Goal: Information Seeking & Learning: Learn about a topic

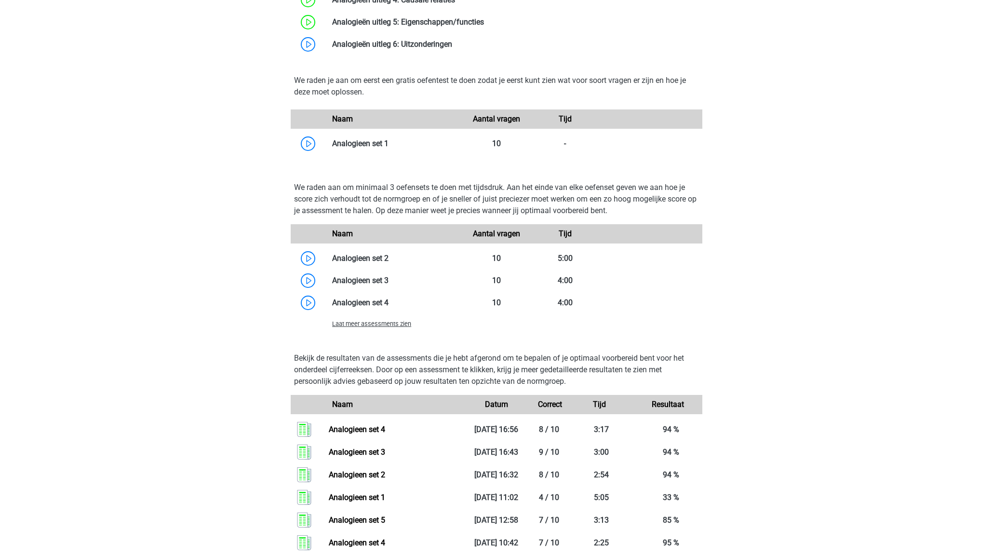
scroll to position [733, 0]
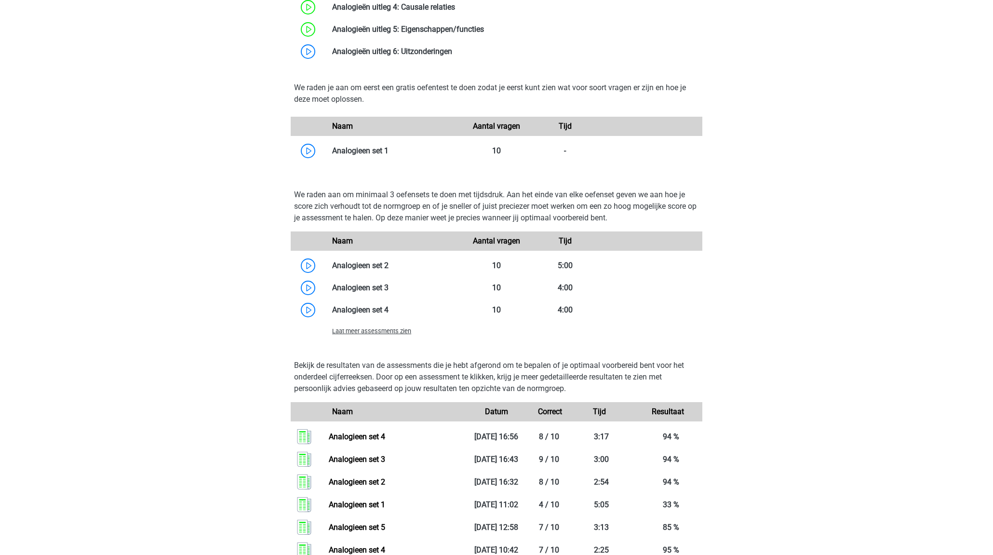
click at [397, 332] on span "Laat meer assessments zien" at bounding box center [371, 330] width 79 height 7
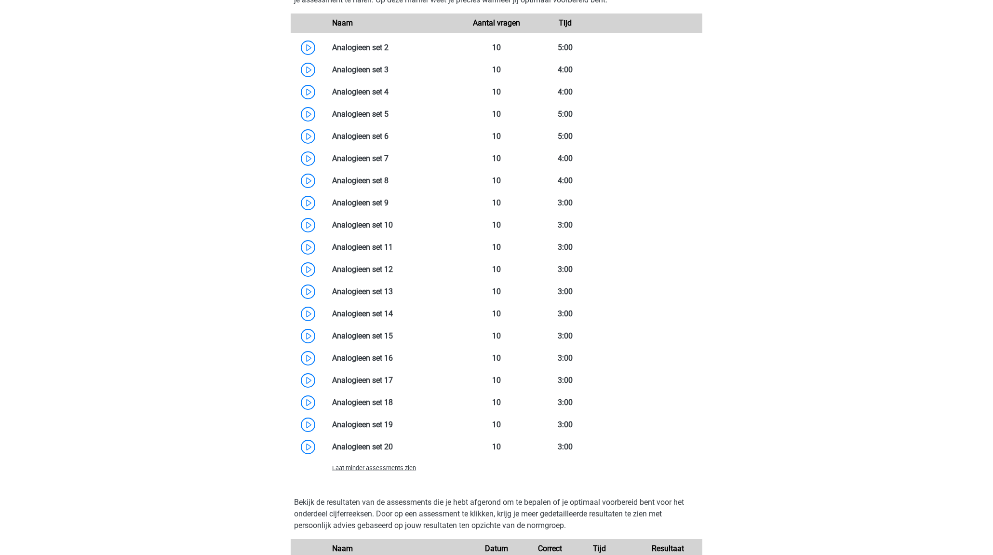
scroll to position [914, 0]
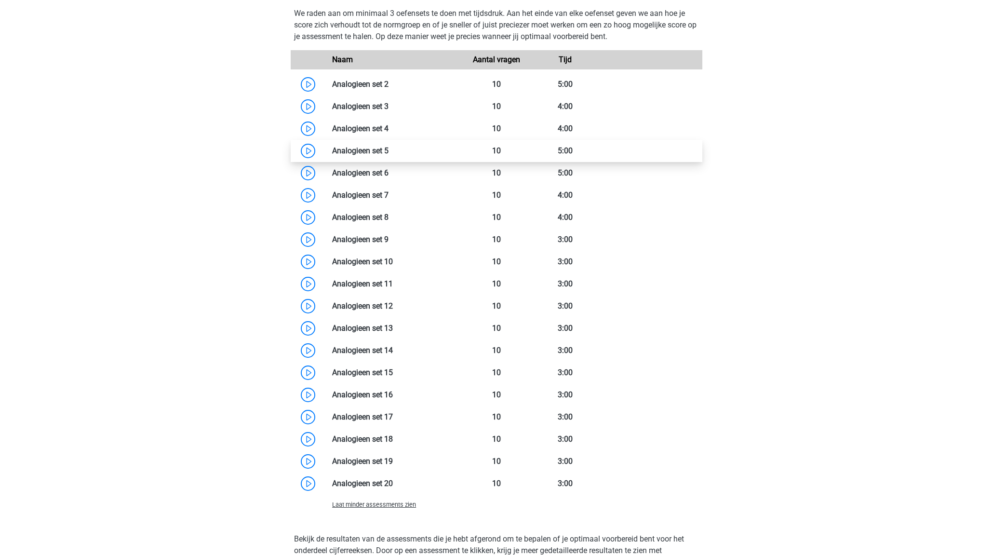
click at [389, 151] on link at bounding box center [389, 150] width 0 height 9
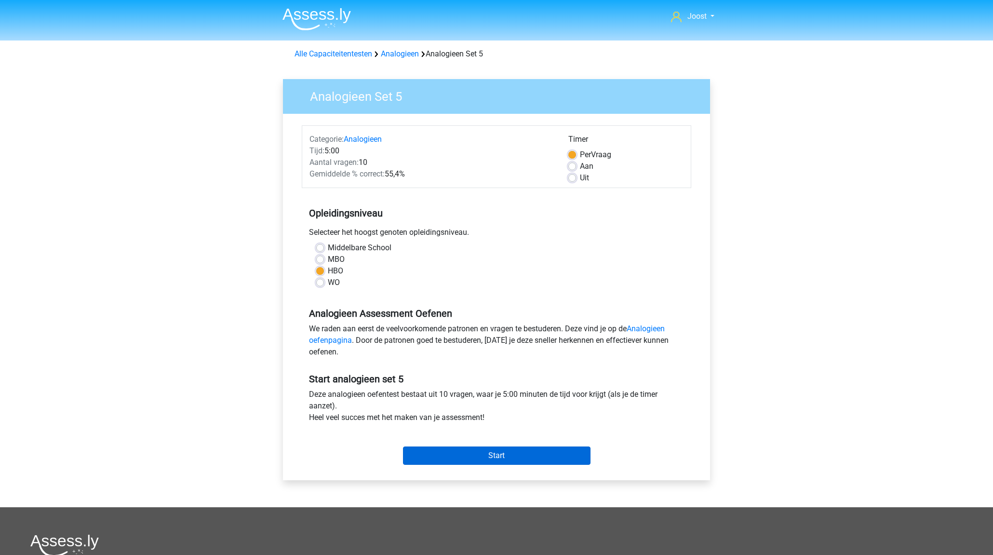
click at [493, 451] on input "Start" at bounding box center [497, 456] width 188 height 18
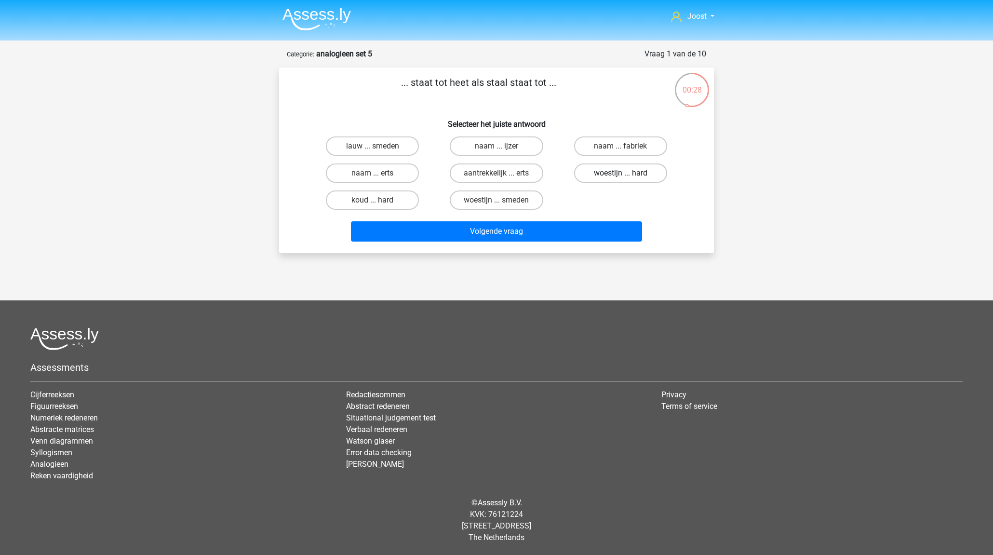
click at [626, 171] on label "woestijn ... hard" at bounding box center [620, 172] width 93 height 19
click at [626, 173] on input "woestijn ... hard" at bounding box center [624, 176] width 6 height 6
radio input "true"
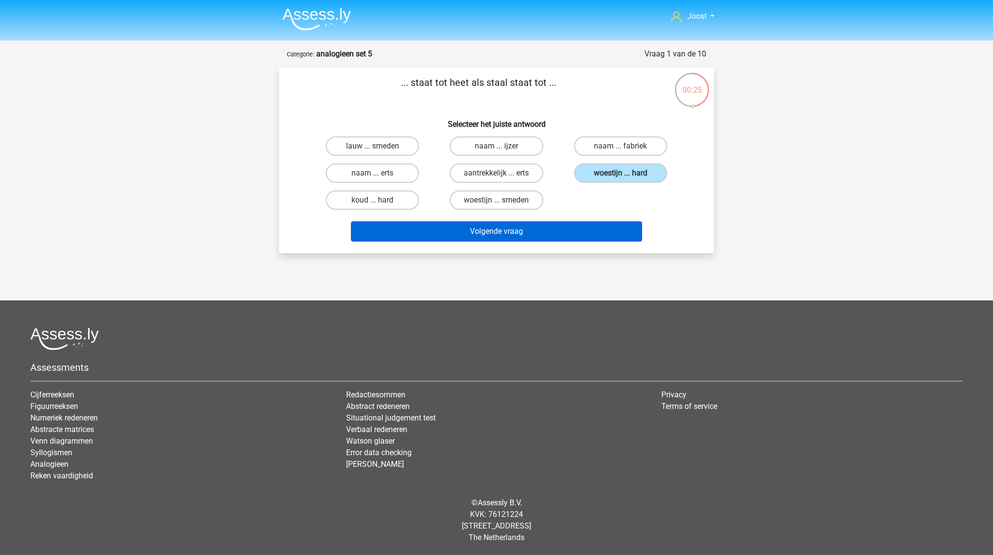
click at [536, 232] on button "Volgende vraag" at bounding box center [497, 231] width 292 height 20
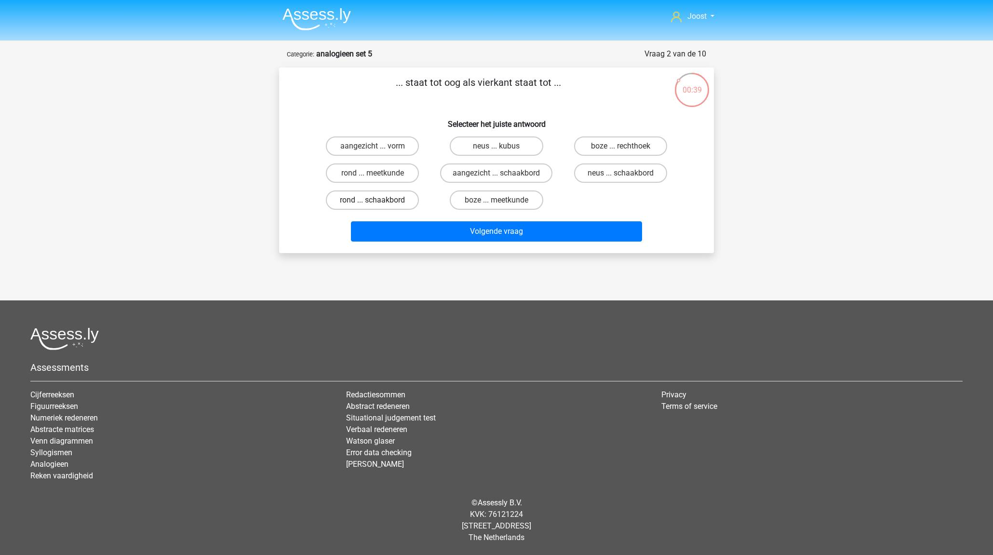
click at [382, 199] on label "rond ... schaakbord" at bounding box center [372, 199] width 93 height 19
click at [379, 200] on input "rond ... schaakbord" at bounding box center [376, 203] width 6 height 6
radio input "true"
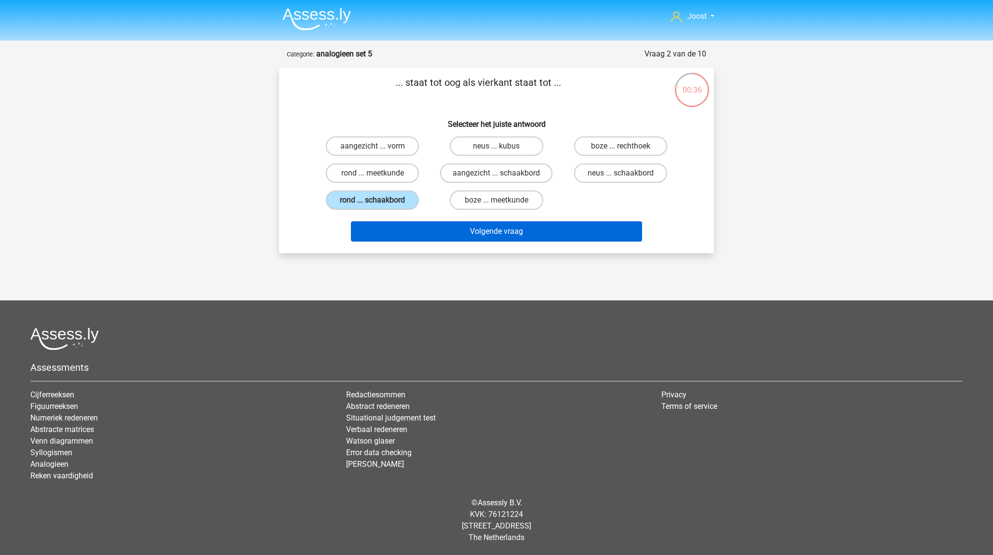
click at [524, 230] on button "Volgende vraag" at bounding box center [497, 231] width 292 height 20
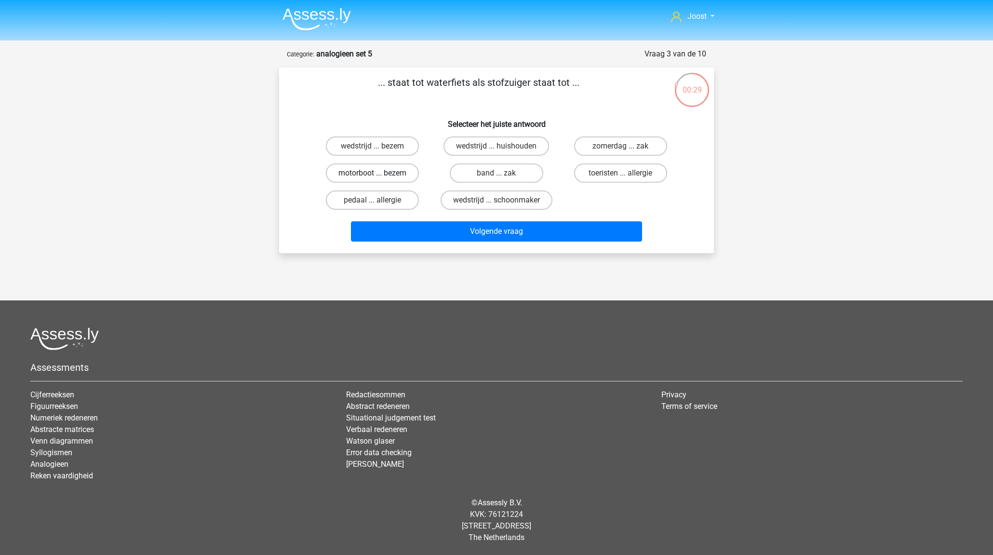
click at [379, 173] on label "motorboot ... bezem" at bounding box center [372, 172] width 93 height 19
click at [379, 173] on input "motorboot ... bezem" at bounding box center [376, 176] width 6 height 6
radio input "true"
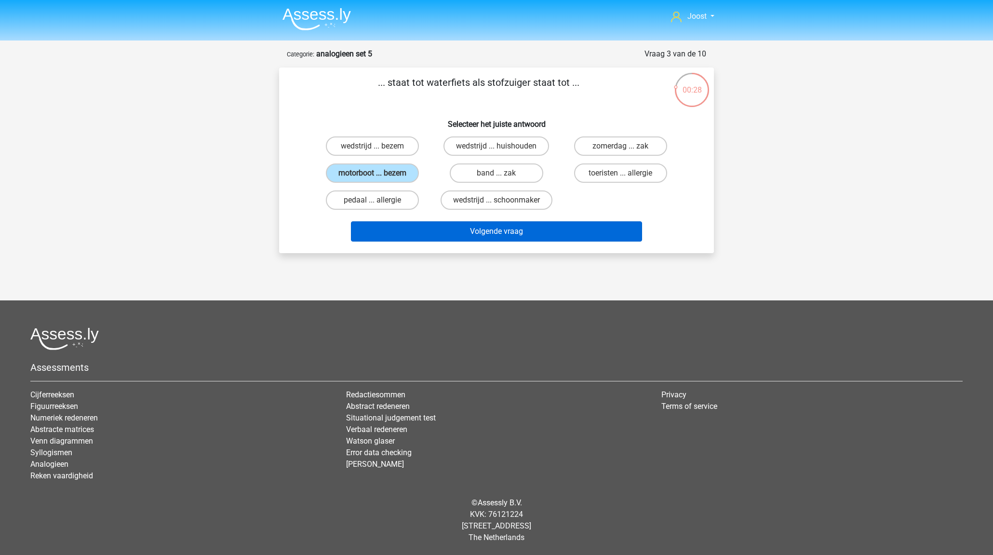
click at [510, 232] on button "Volgende vraag" at bounding box center [497, 231] width 292 height 20
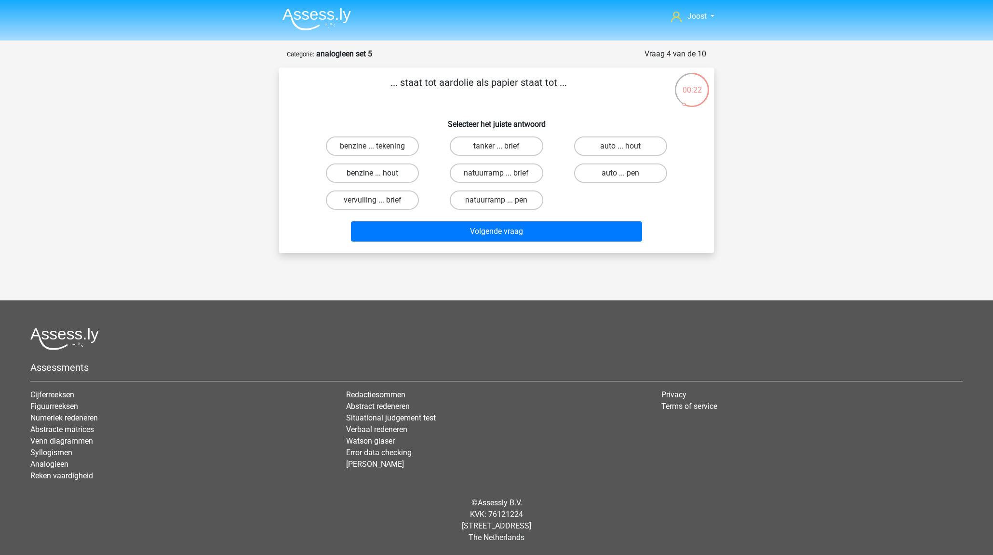
click at [373, 170] on label "benzine ... hout" at bounding box center [372, 172] width 93 height 19
click at [373, 173] on input "benzine ... hout" at bounding box center [376, 176] width 6 height 6
radio input "true"
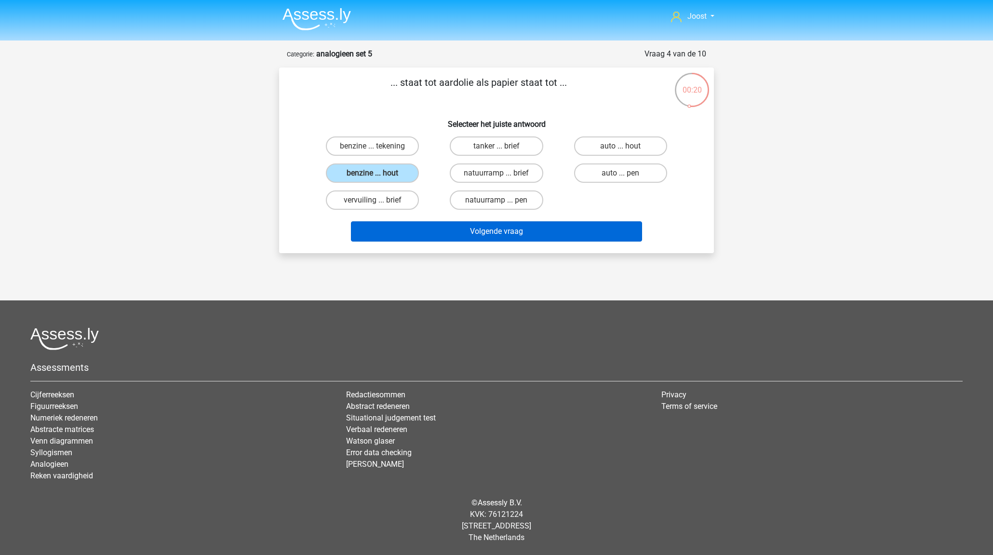
click at [505, 229] on button "Volgende vraag" at bounding box center [497, 231] width 292 height 20
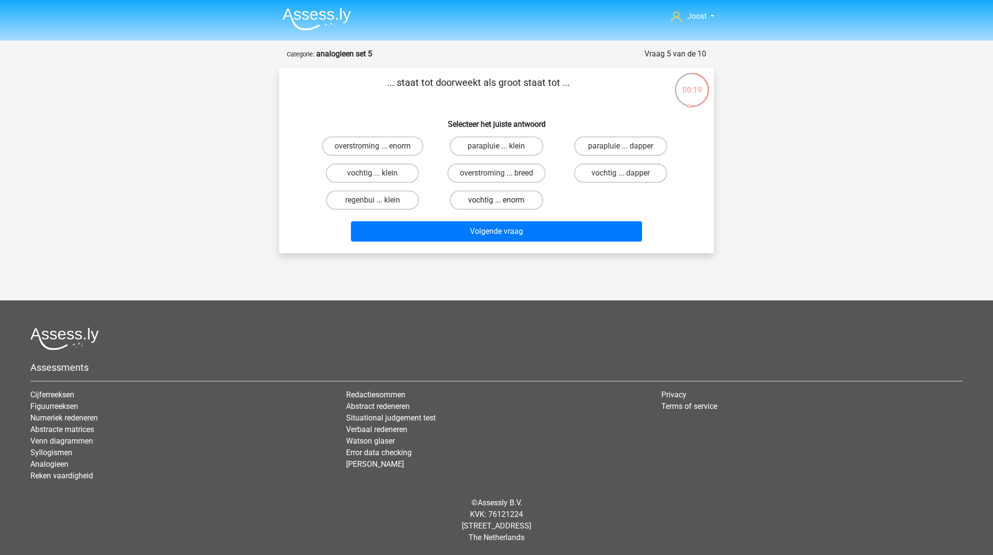
click at [514, 199] on label "vochtig ... enorm" at bounding box center [496, 199] width 93 height 19
click at [503, 200] on input "vochtig ... enorm" at bounding box center [500, 203] width 6 height 6
radio input "true"
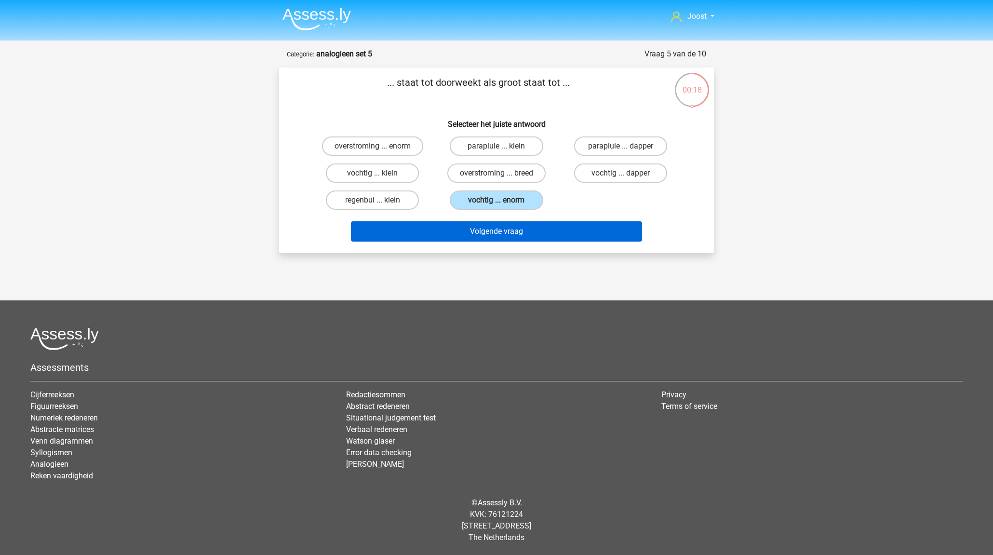
click at [524, 225] on button "Volgende vraag" at bounding box center [497, 231] width 292 height 20
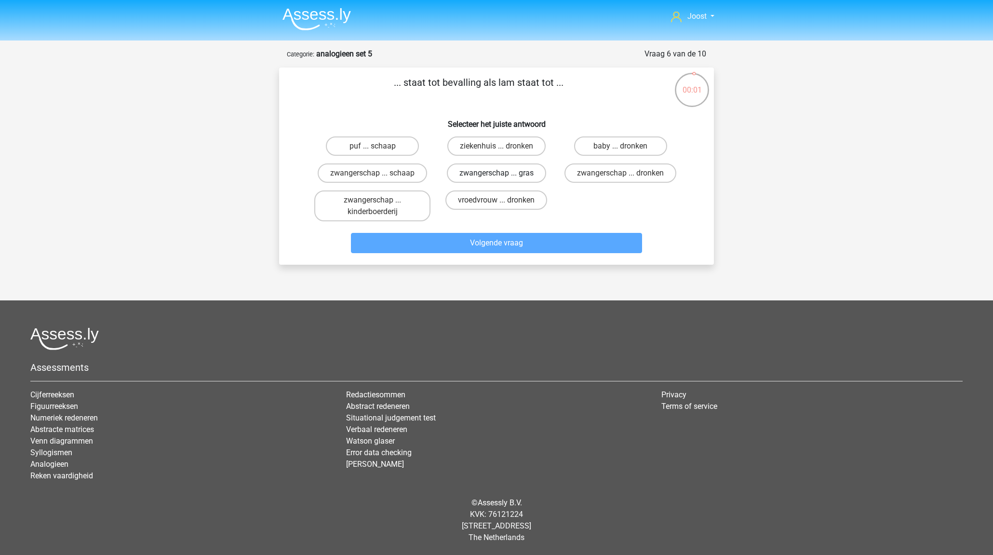
click at [519, 174] on label "zwangerschap ... gras" at bounding box center [496, 172] width 99 height 19
click at [503, 174] on input "zwangerschap ... gras" at bounding box center [500, 176] width 6 height 6
radio input "true"
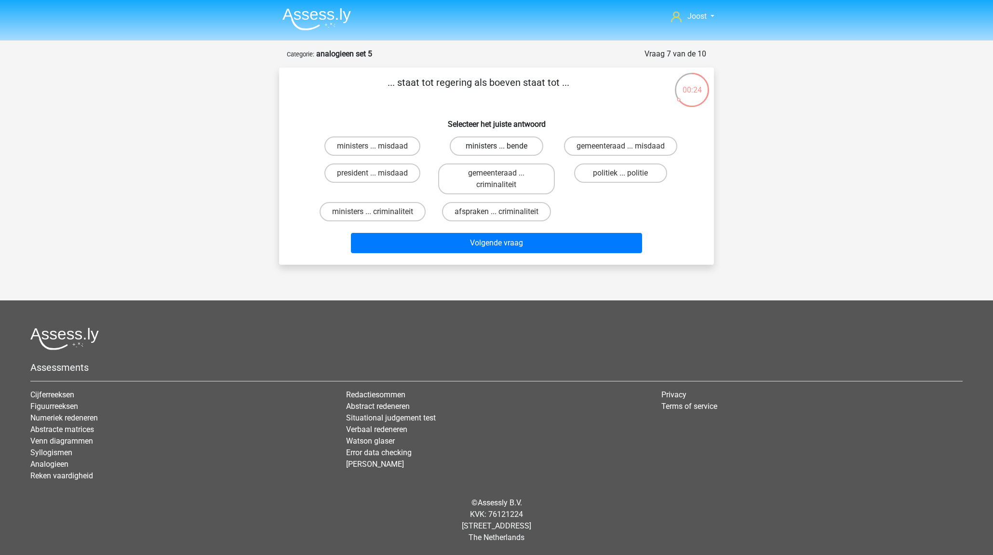
click at [503, 147] on label "ministers ... bende" at bounding box center [496, 145] width 93 height 19
click at [503, 147] on input "ministers ... bende" at bounding box center [500, 149] width 6 height 6
radio input "true"
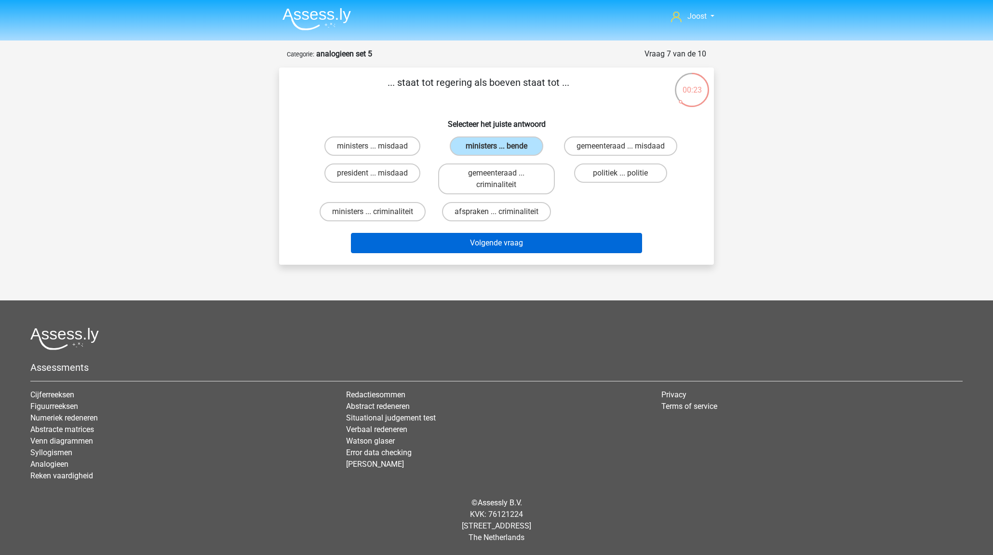
click at [562, 241] on button "Volgende vraag" at bounding box center [497, 243] width 292 height 20
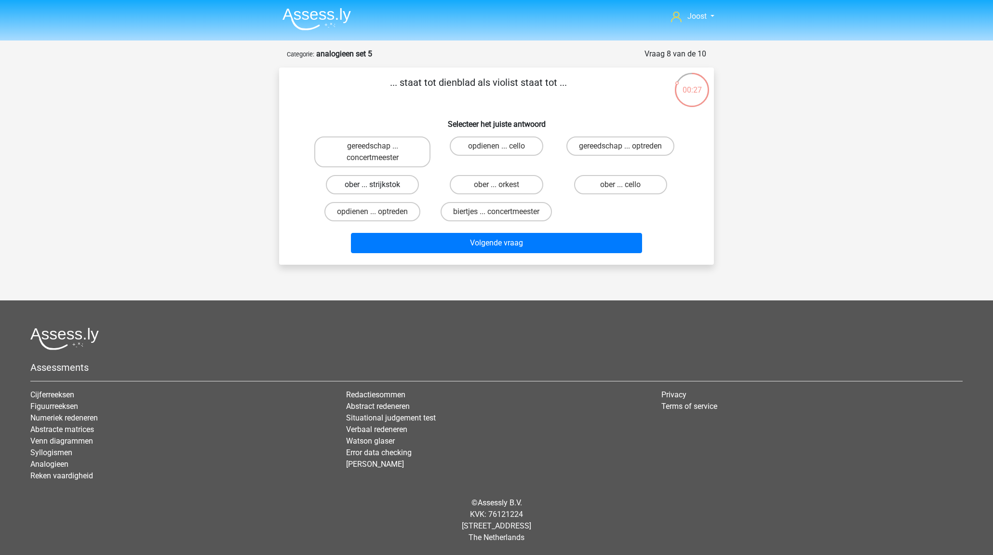
click at [398, 187] on label "ober ... strijkstok" at bounding box center [372, 184] width 93 height 19
click at [379, 187] on input "ober ... strijkstok" at bounding box center [376, 188] width 6 height 6
radio input "true"
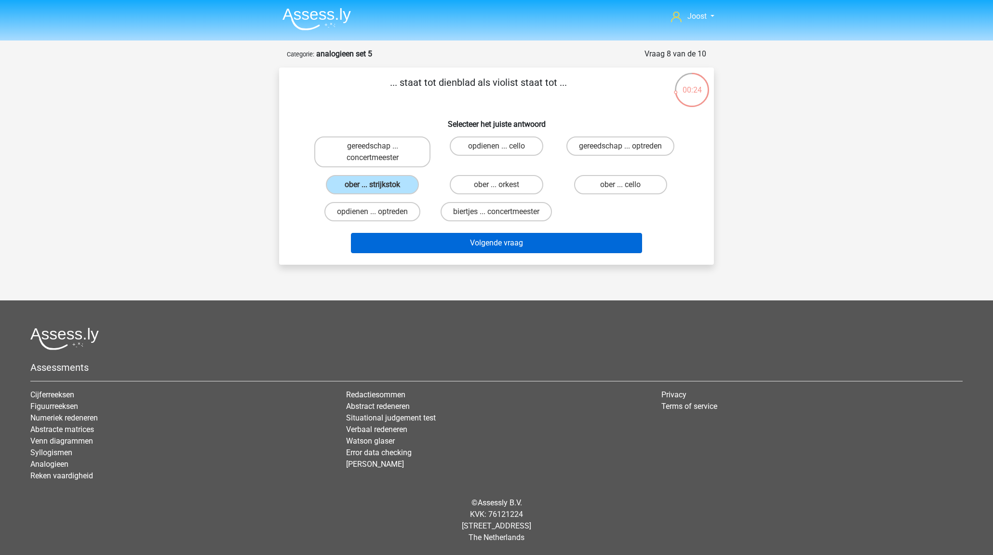
click at [514, 240] on button "Volgende vraag" at bounding box center [497, 243] width 292 height 20
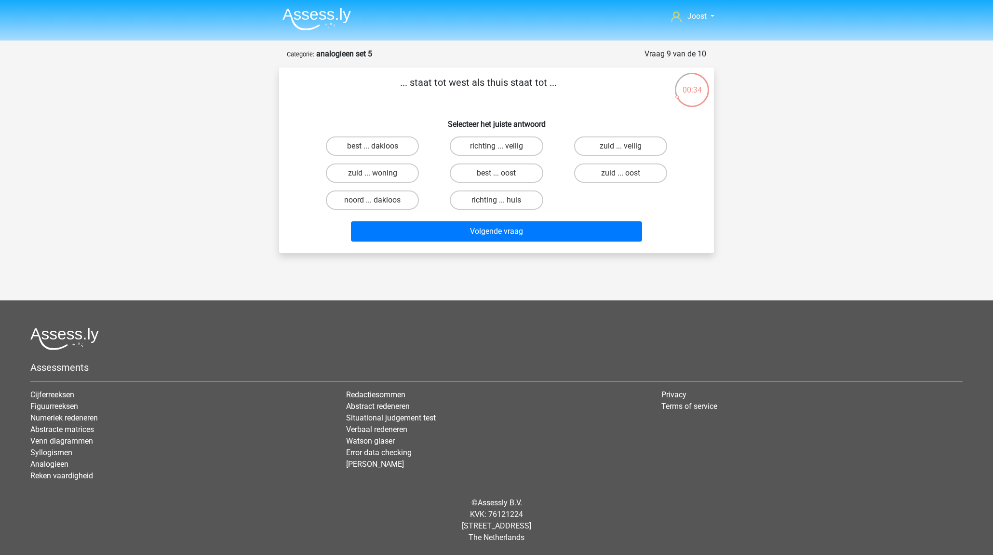
click at [502, 175] on input "best ... oost" at bounding box center [500, 176] width 6 height 6
radio input "true"
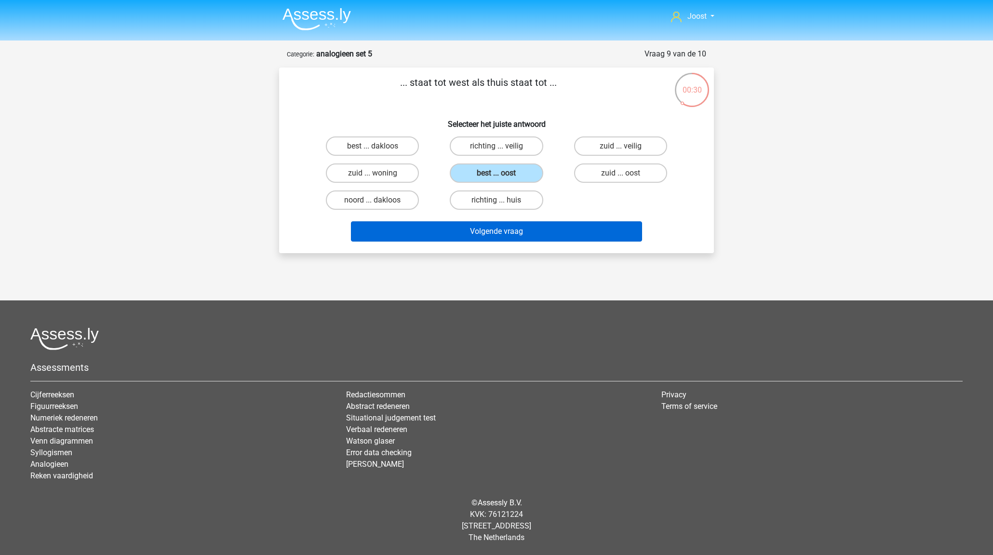
click at [504, 229] on button "Volgende vraag" at bounding box center [497, 231] width 292 height 20
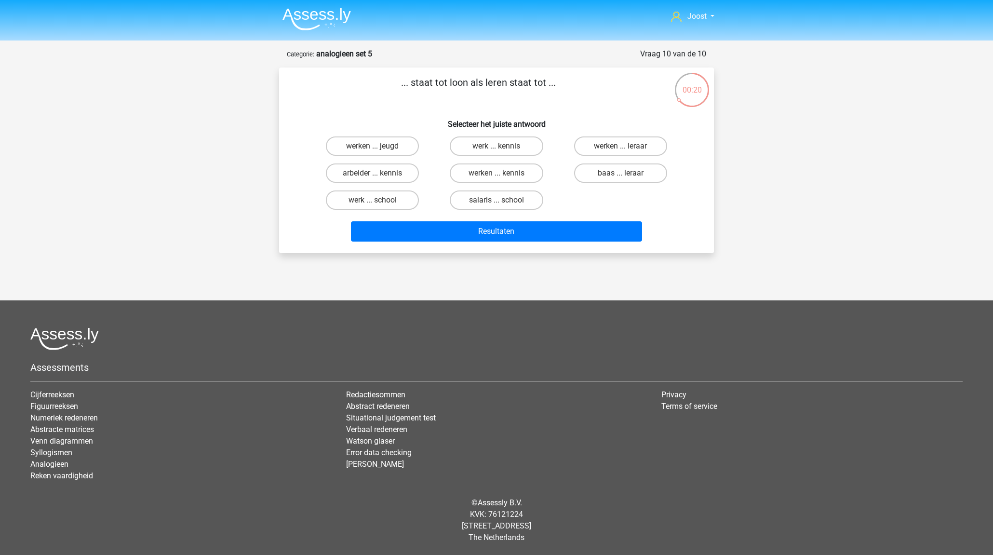
click at [497, 173] on input "werken ... kennis" at bounding box center [500, 176] width 6 height 6
radio input "true"
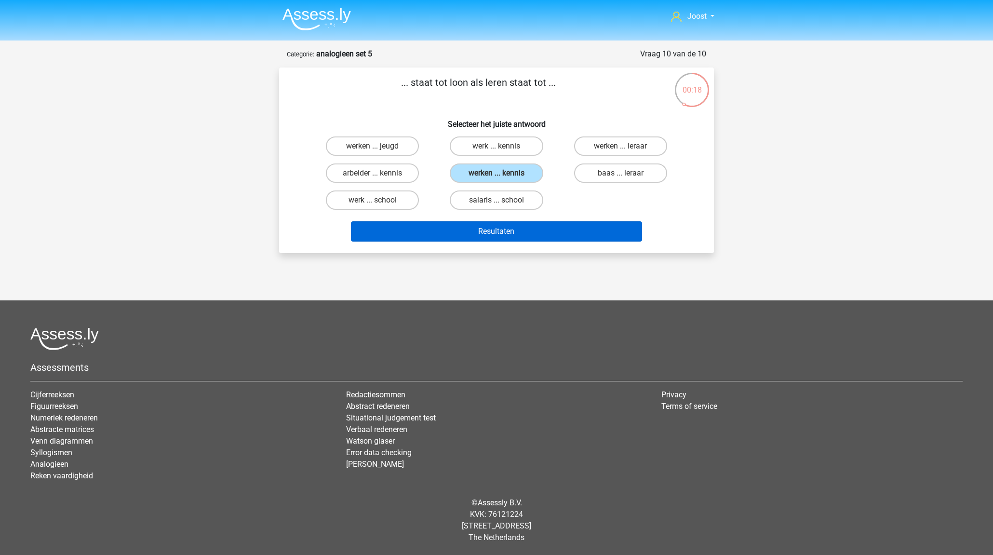
click at [550, 231] on button "Resultaten" at bounding box center [497, 231] width 292 height 20
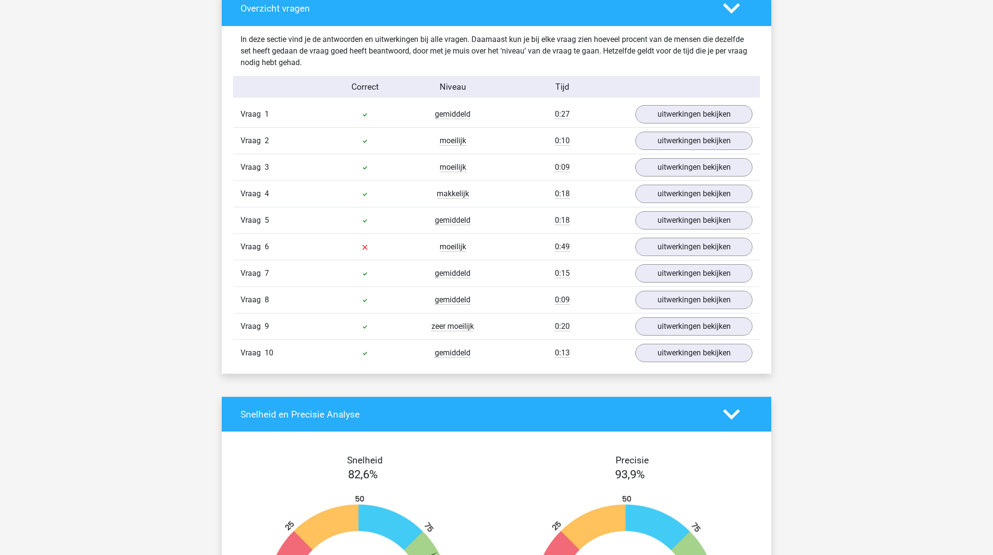
scroll to position [534, 0]
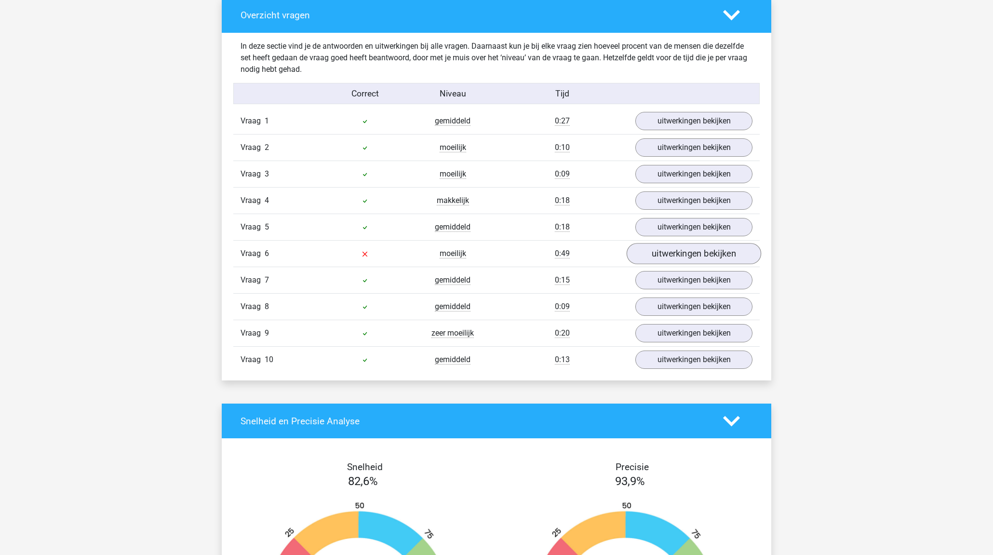
click at [679, 259] on link "uitwerkingen bekijken" at bounding box center [694, 253] width 135 height 21
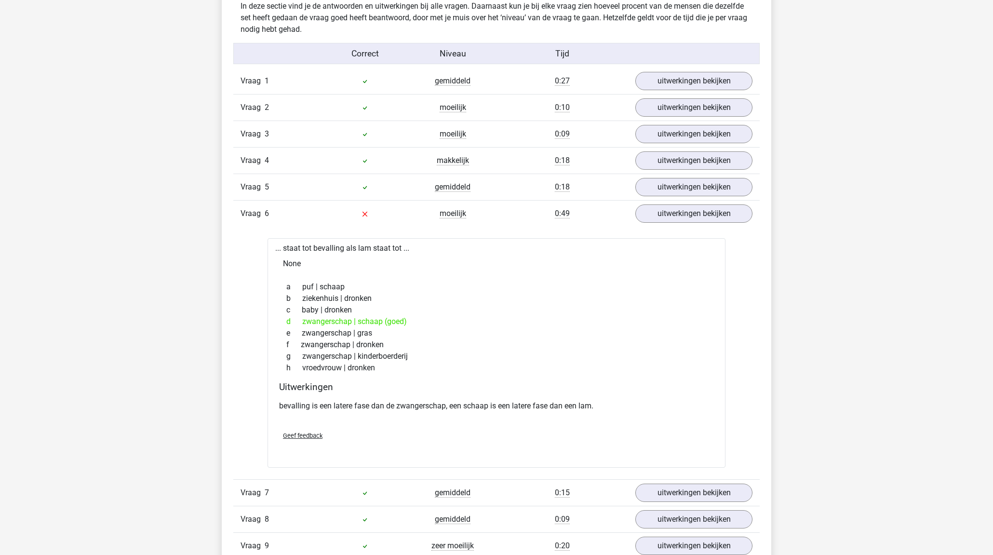
scroll to position [589, 0]
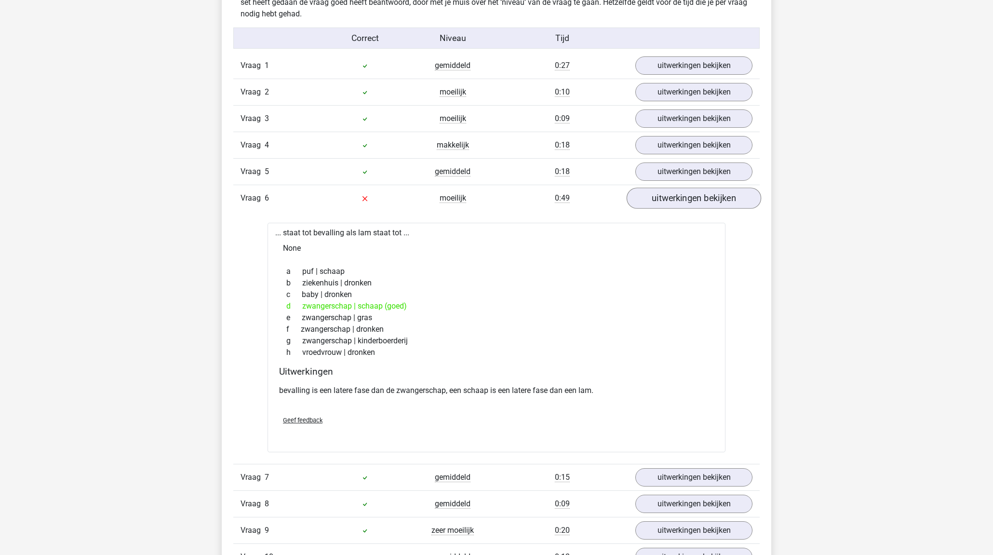
click at [709, 197] on link "uitwerkingen bekijken" at bounding box center [694, 198] width 135 height 21
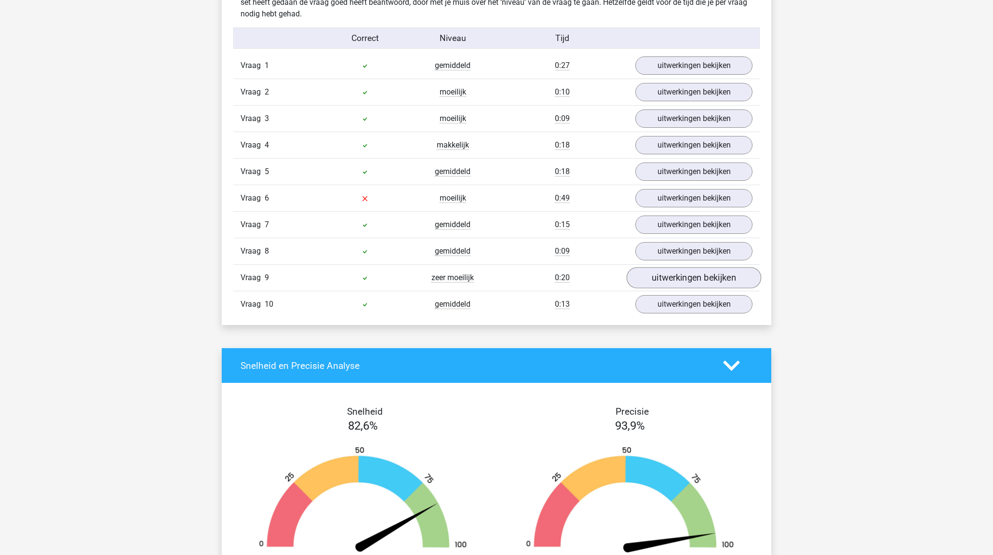
click at [703, 276] on link "uitwerkingen bekijken" at bounding box center [694, 277] width 135 height 21
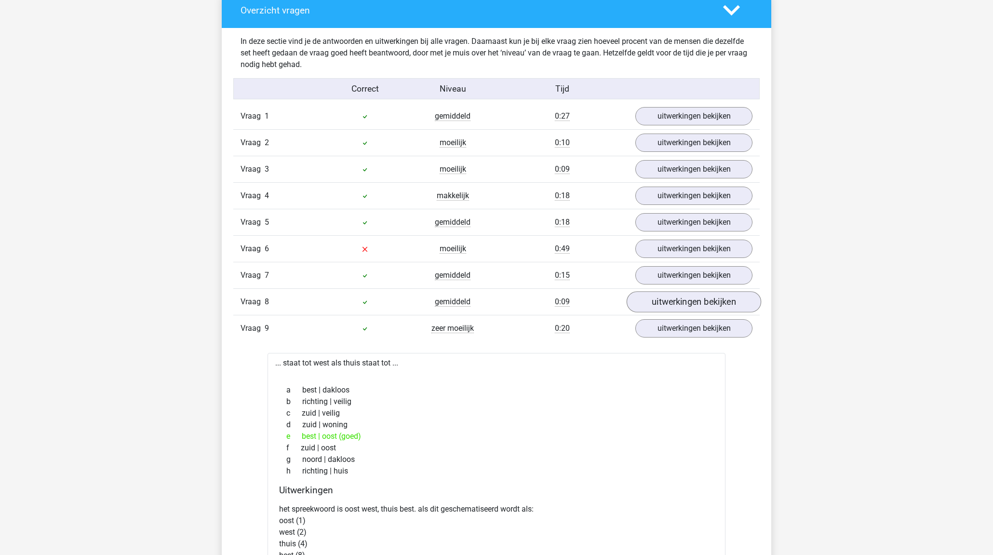
scroll to position [528, 0]
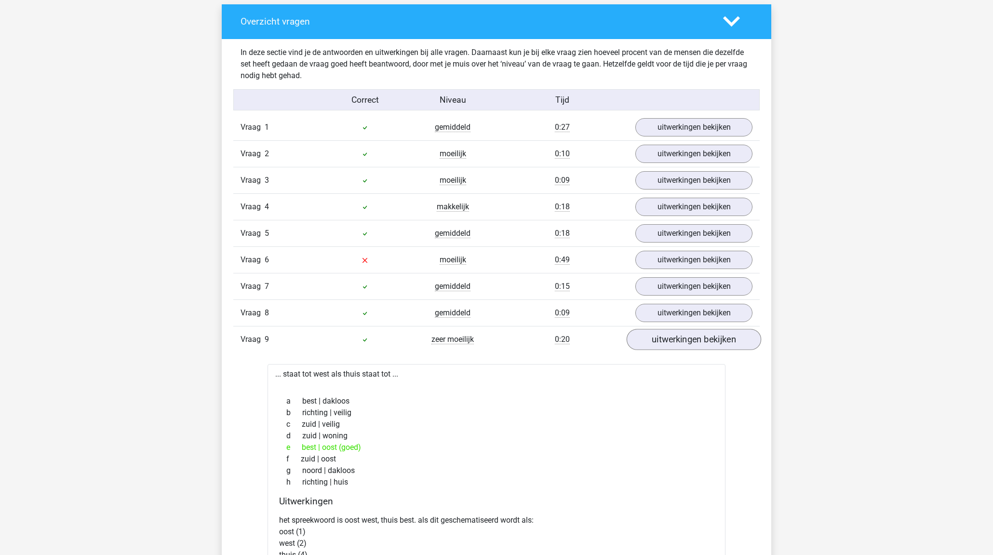
click at [693, 340] on link "uitwerkingen bekijken" at bounding box center [694, 339] width 135 height 21
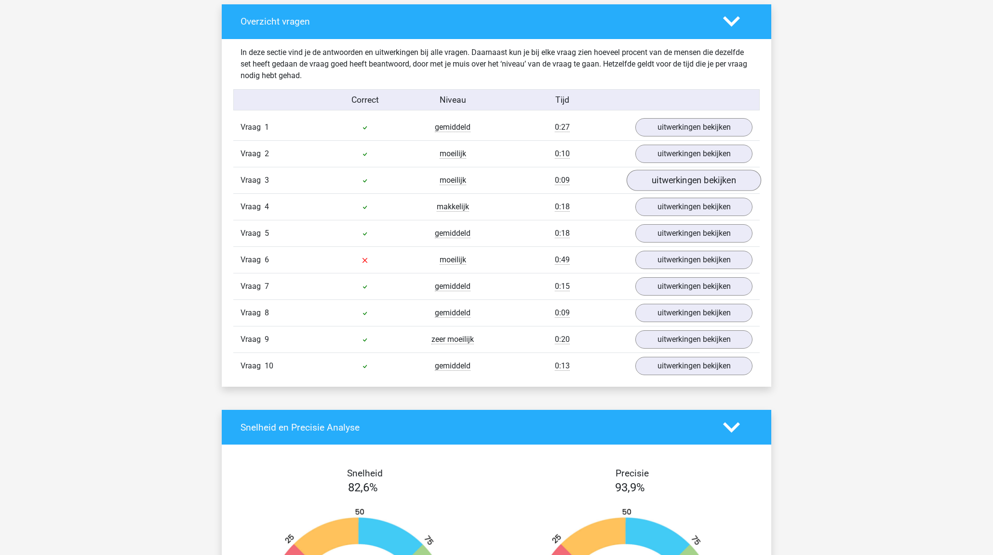
click at [685, 184] on link "uitwerkingen bekijken" at bounding box center [694, 180] width 135 height 21
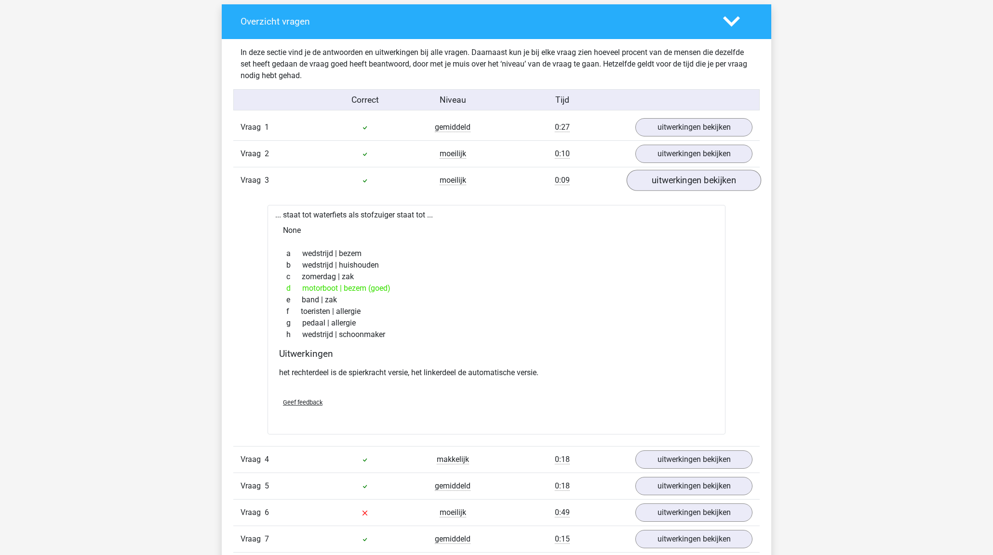
click at [685, 184] on link "uitwerkingen bekijken" at bounding box center [694, 180] width 135 height 21
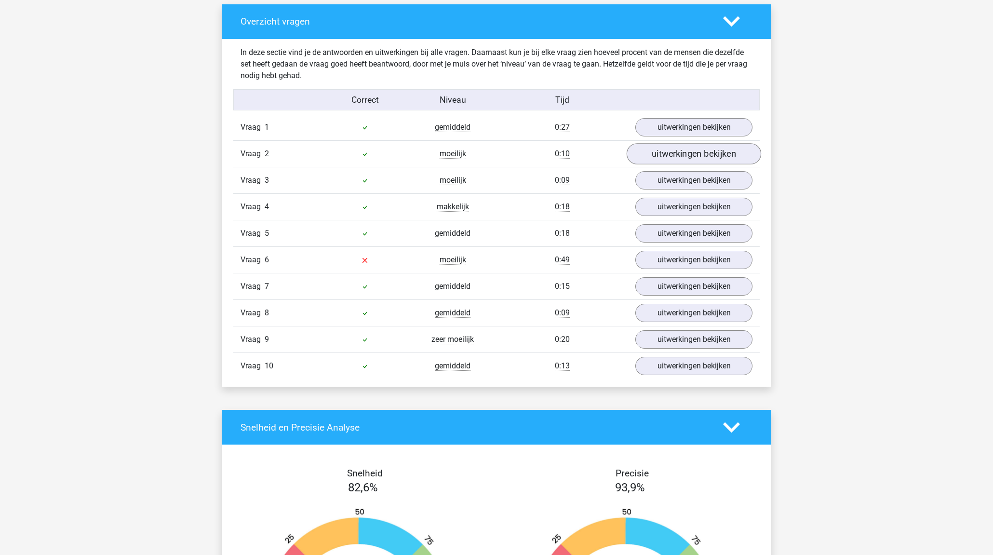
click at [683, 151] on link "uitwerkingen bekijken" at bounding box center [694, 153] width 135 height 21
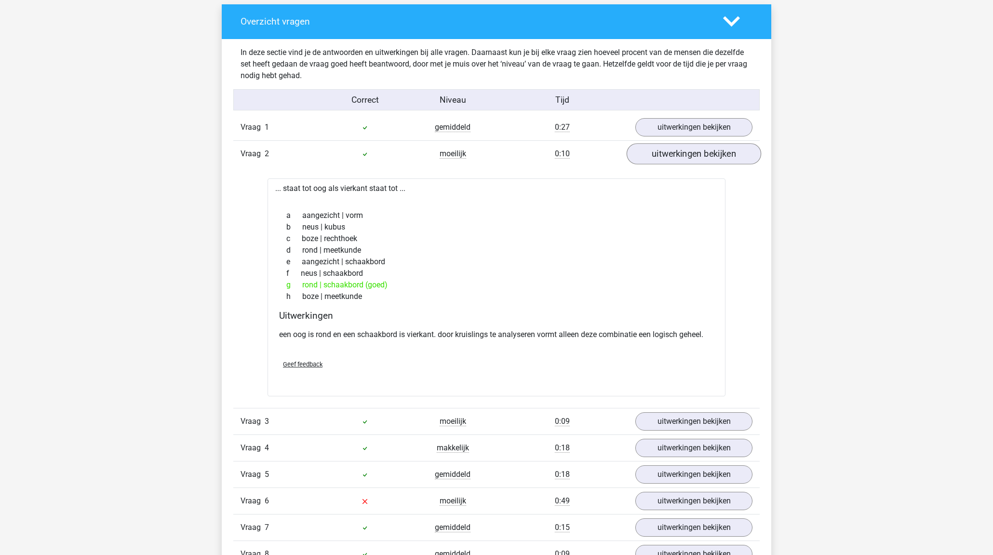
click at [683, 151] on link "uitwerkingen bekijken" at bounding box center [694, 153] width 135 height 21
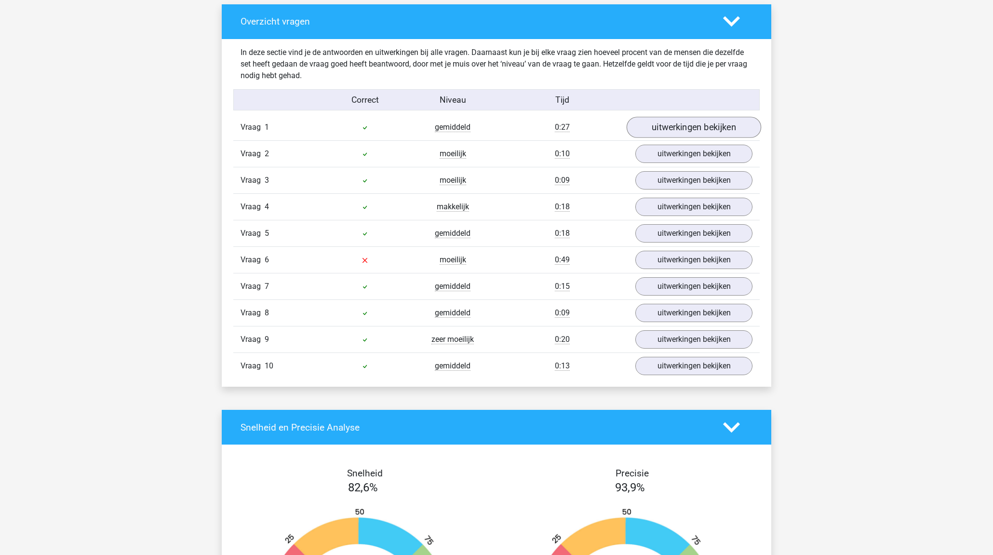
click at [675, 132] on link "uitwerkingen bekijken" at bounding box center [694, 127] width 135 height 21
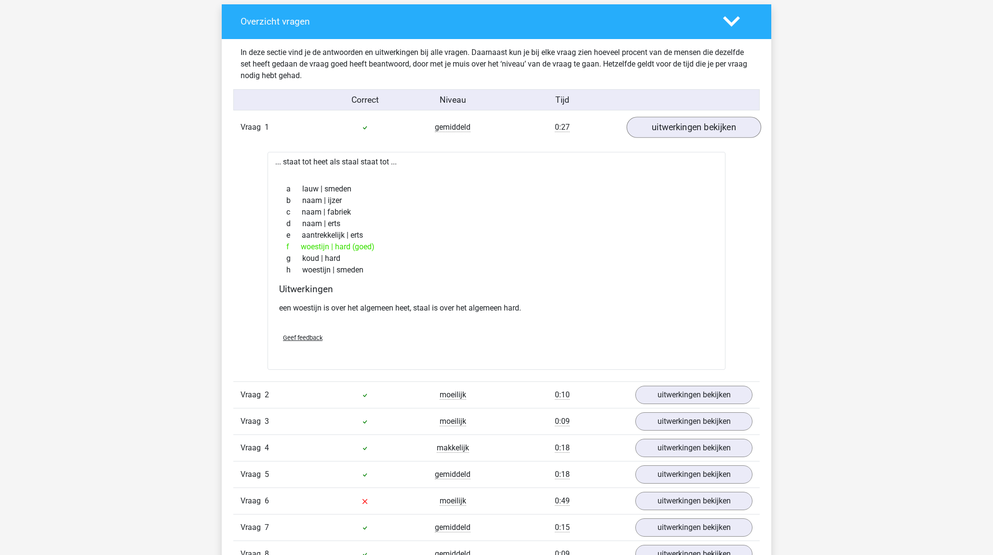
click at [674, 132] on link "uitwerkingen bekijken" at bounding box center [694, 127] width 135 height 21
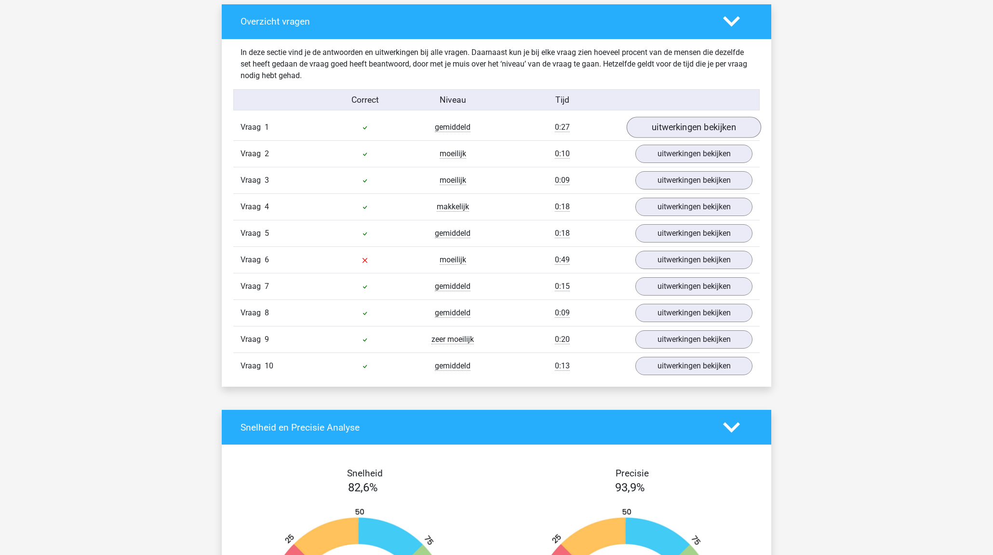
click at [672, 132] on link "uitwerkingen bekijken" at bounding box center [694, 127] width 135 height 21
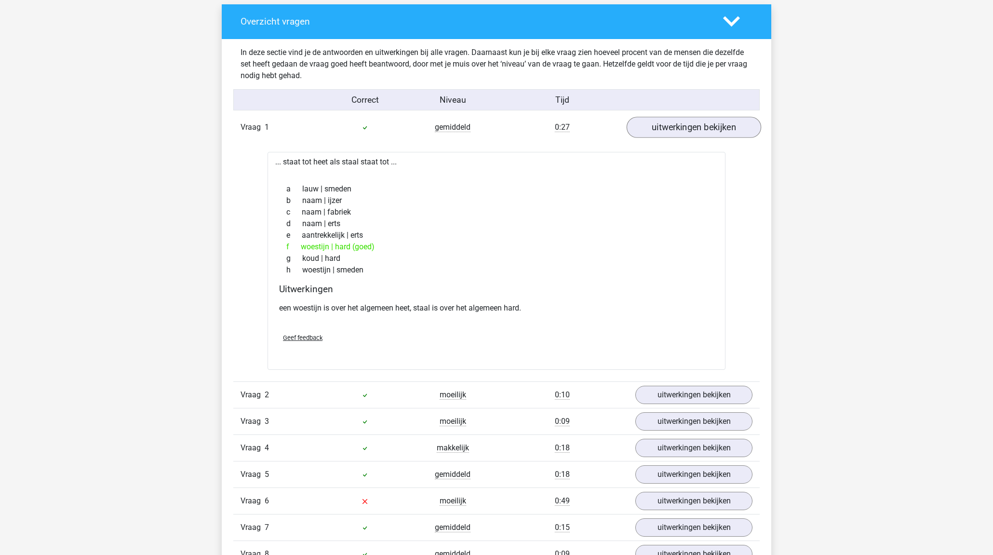
click at [672, 132] on link "uitwerkingen bekijken" at bounding box center [694, 127] width 135 height 21
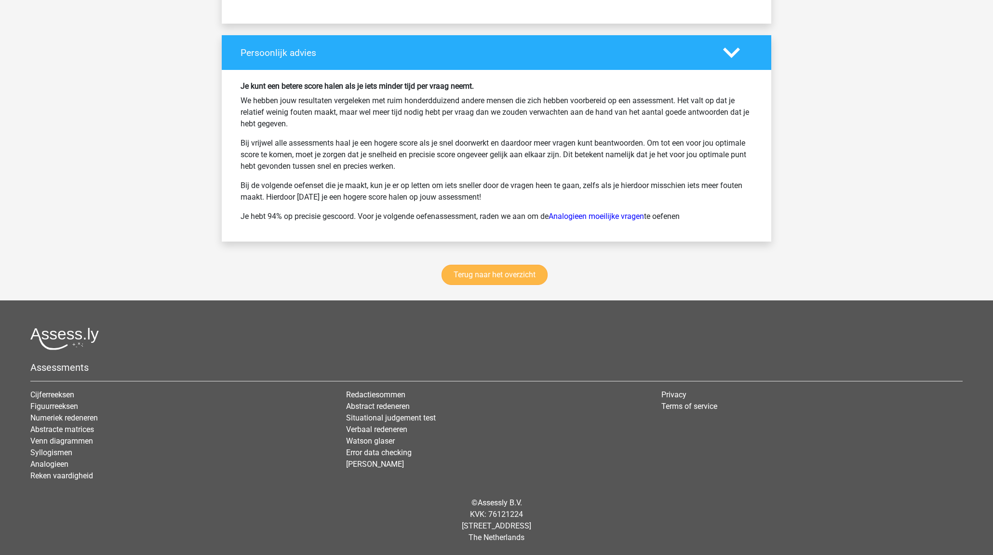
scroll to position [1226, 0]
click at [503, 279] on link "Terug naar het overzicht" at bounding box center [495, 275] width 106 height 20
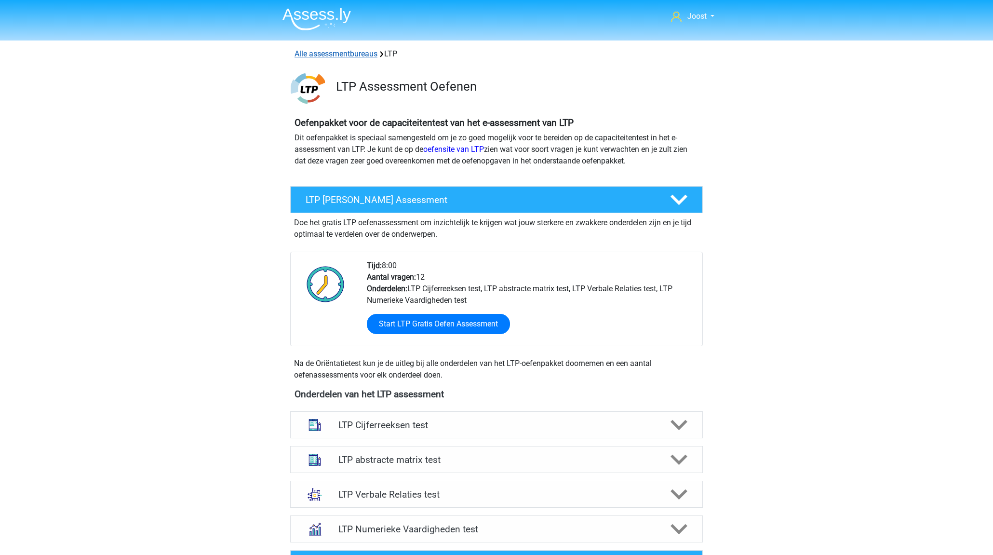
click at [321, 54] on link "Alle assessmentbureaus" at bounding box center [336, 53] width 83 height 9
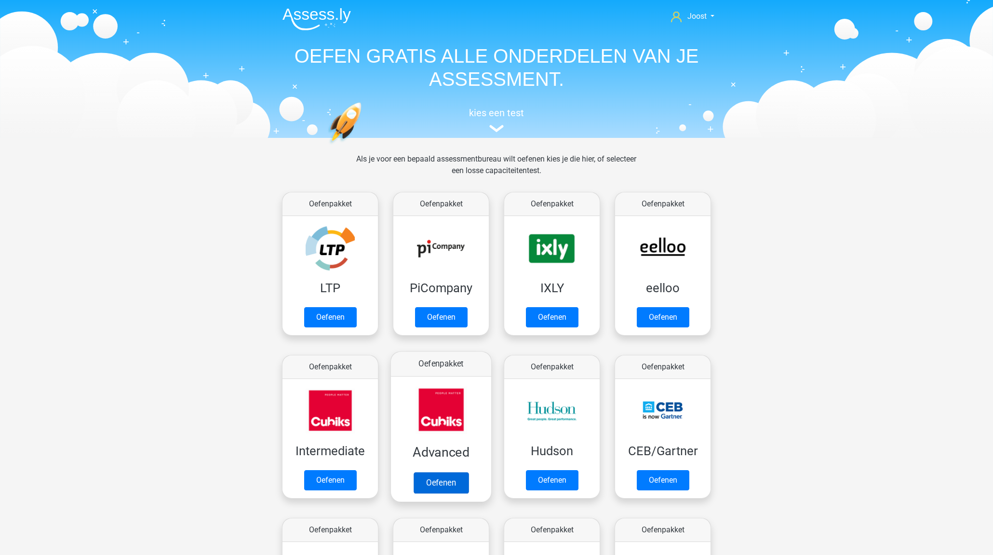
scroll to position [153, 0]
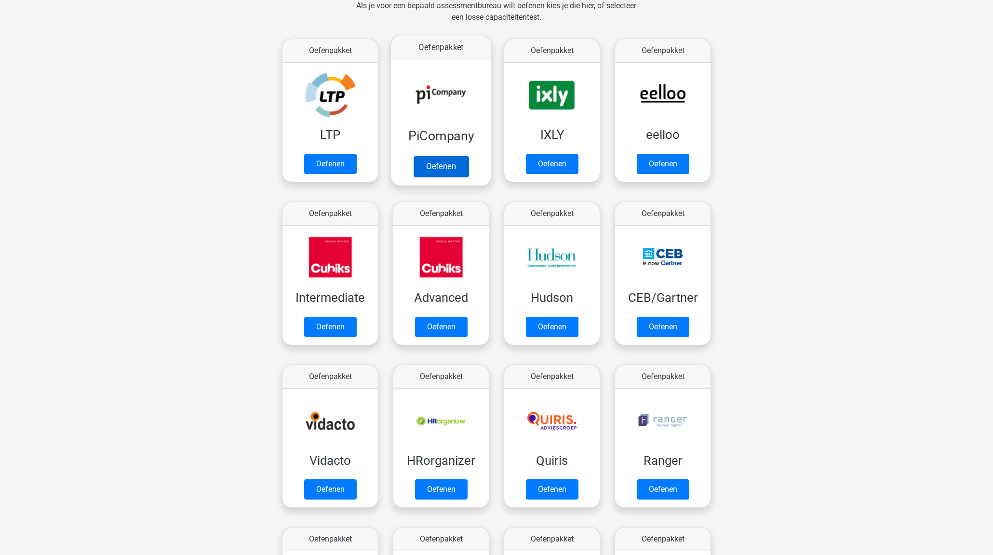
click at [447, 156] on link "Oefenen" at bounding box center [441, 166] width 55 height 21
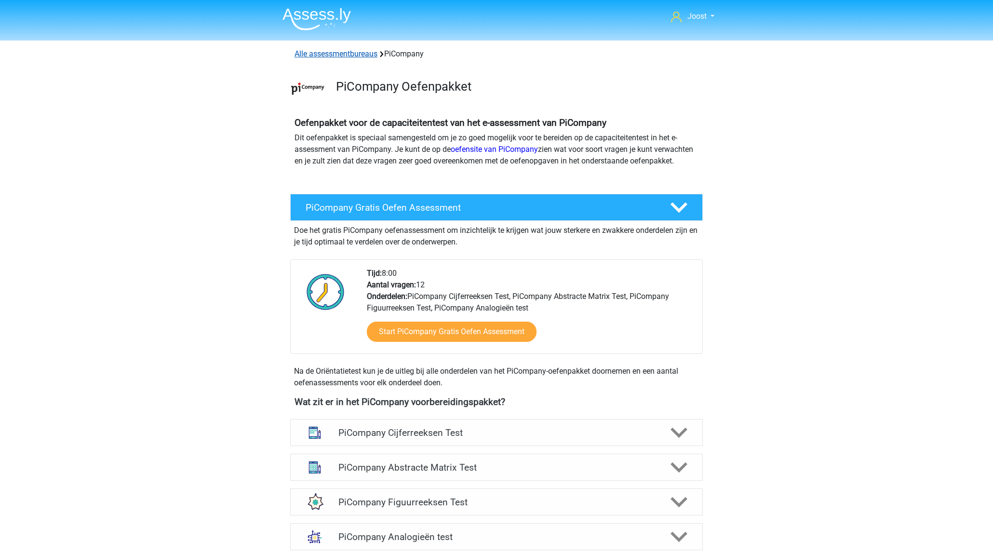
click at [303, 58] on link "Alle assessmentbureaus" at bounding box center [336, 53] width 83 height 9
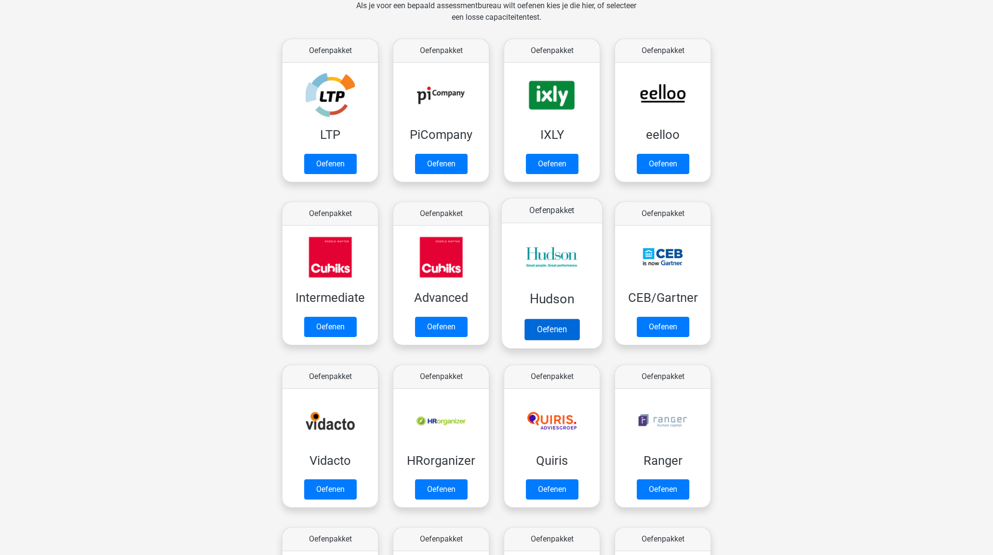
scroll to position [153, 0]
click at [538, 156] on link "Oefenen" at bounding box center [552, 166] width 55 height 21
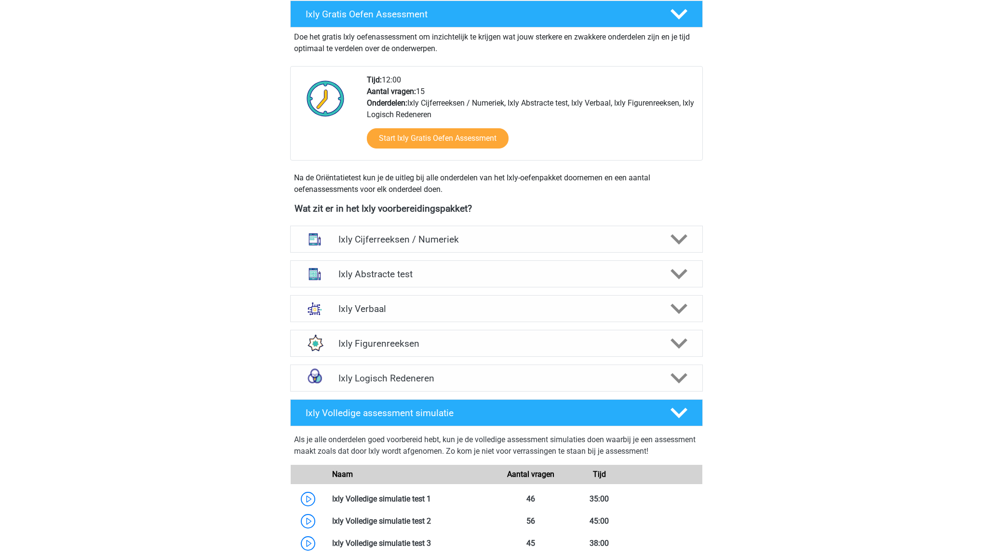
scroll to position [193, 0]
click at [519, 310] on h4 "Ixly Verbaal" at bounding box center [497, 308] width 316 height 11
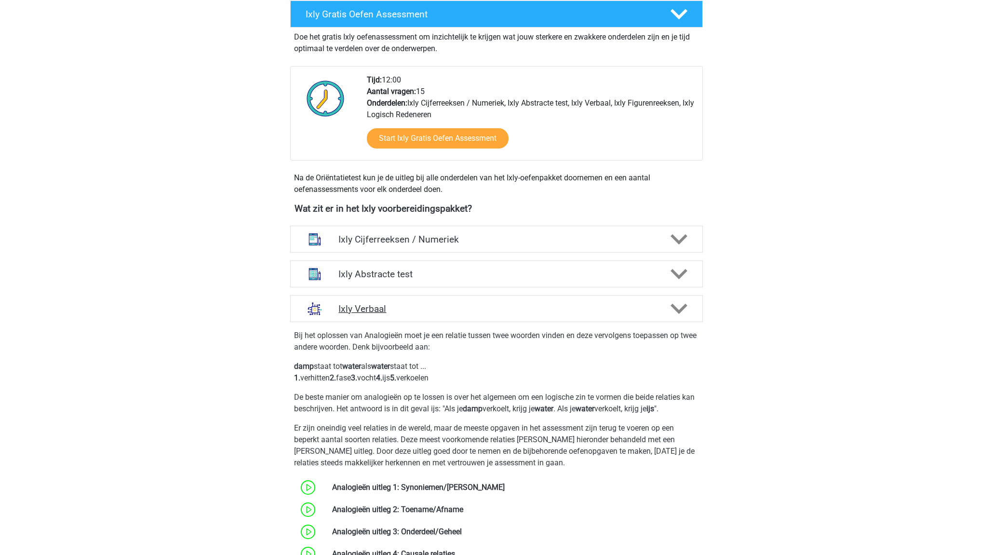
click at [519, 317] on div "Ixly Verbaal" at bounding box center [496, 308] width 413 height 27
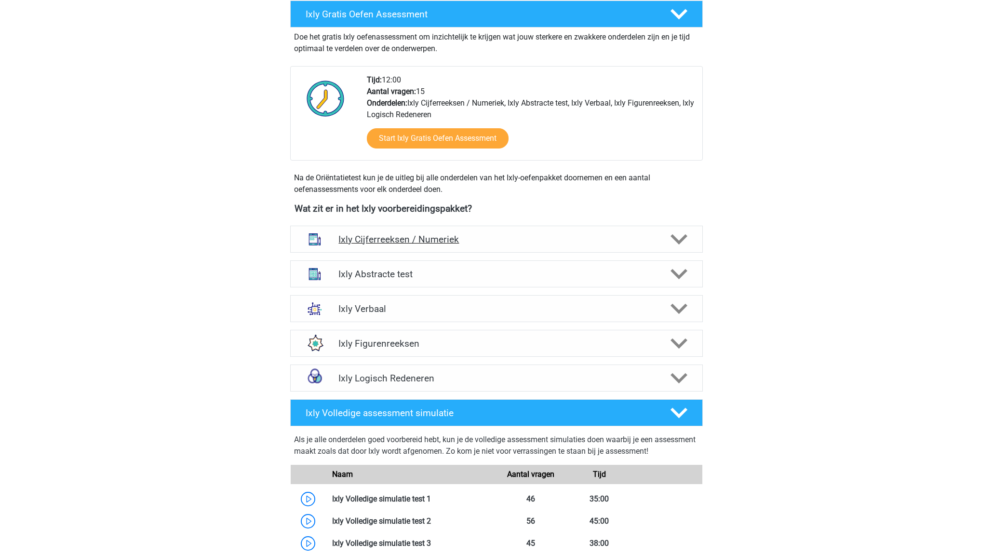
click at [519, 241] on h4 "Ixly Cijferreeksen / Numeriek" at bounding box center [497, 239] width 316 height 11
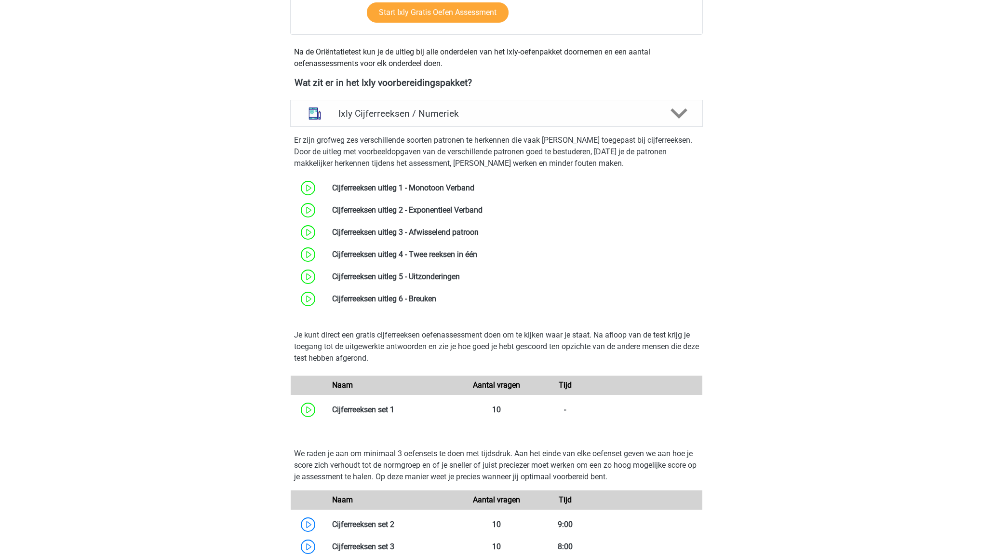
scroll to position [57, 0]
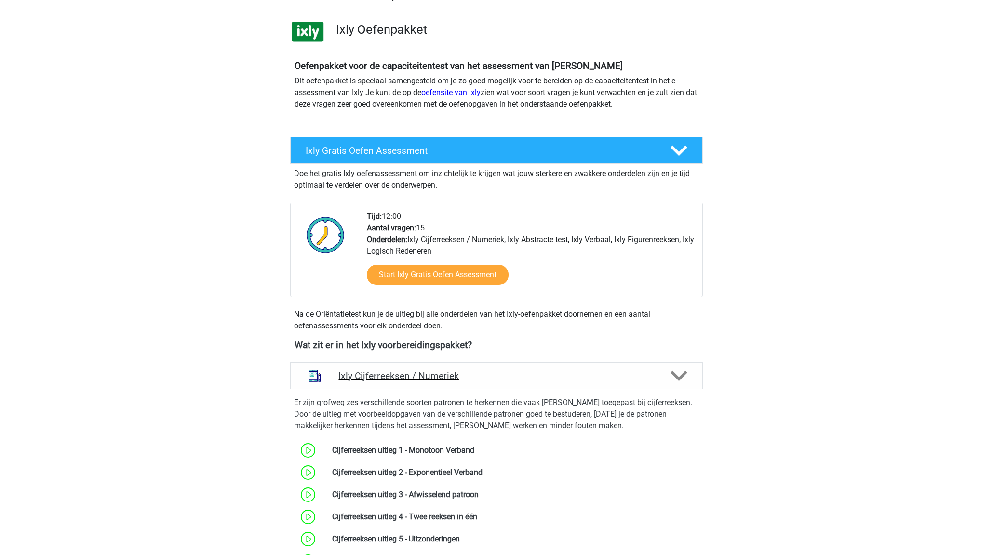
click at [532, 374] on h4 "Ixly Cijferreeksen / Numeriek" at bounding box center [497, 375] width 316 height 11
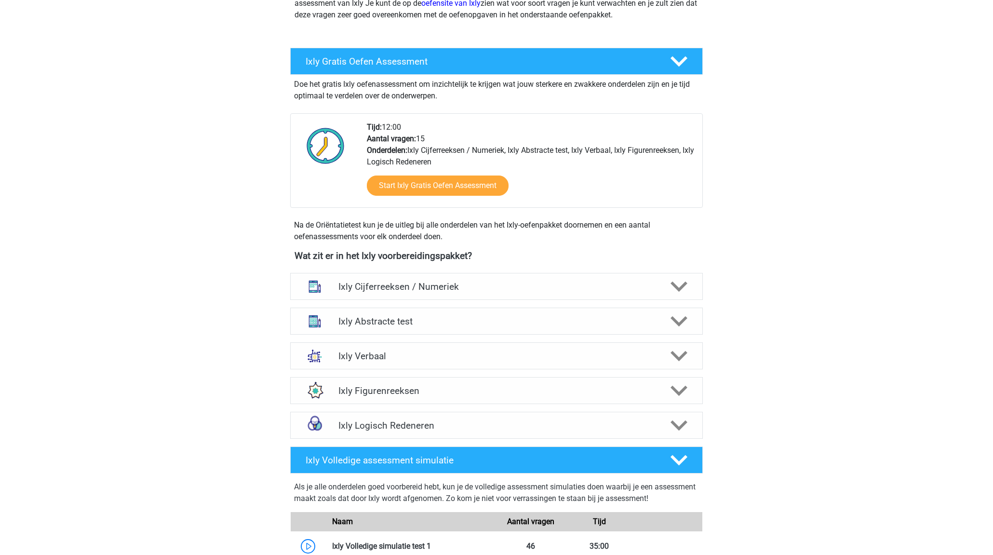
scroll to position [147, 0]
click at [516, 336] on div "Ixly Abstracte test Er zijn verschillende soorten patronen te herkennen die vaa…" at bounding box center [497, 320] width 450 height 35
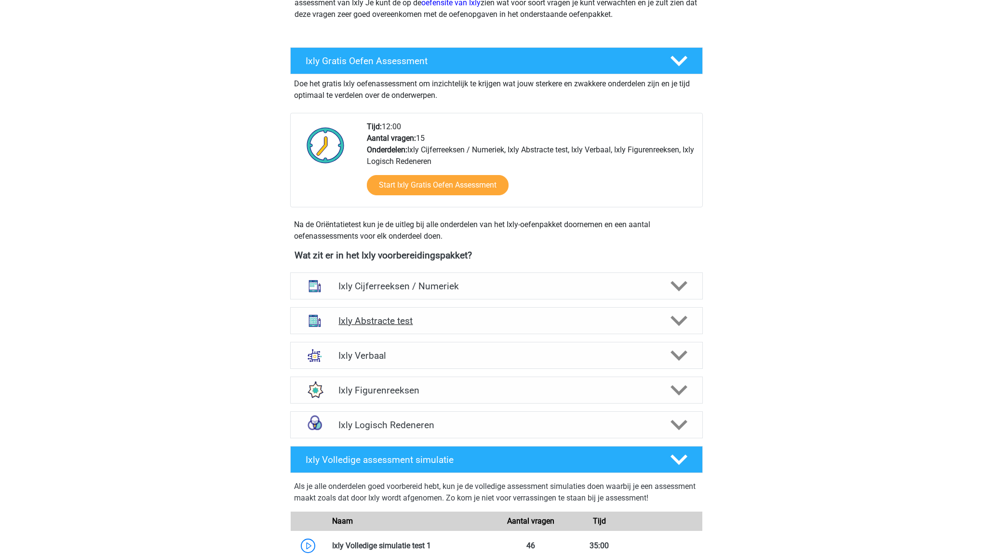
click at [514, 332] on div "Ixly Abstracte test" at bounding box center [496, 320] width 413 height 27
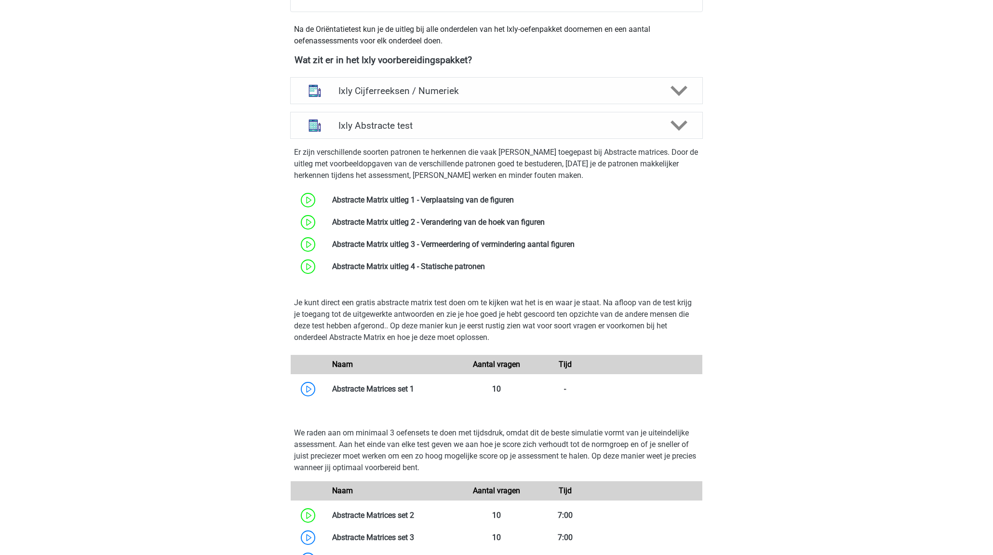
scroll to position [250, 0]
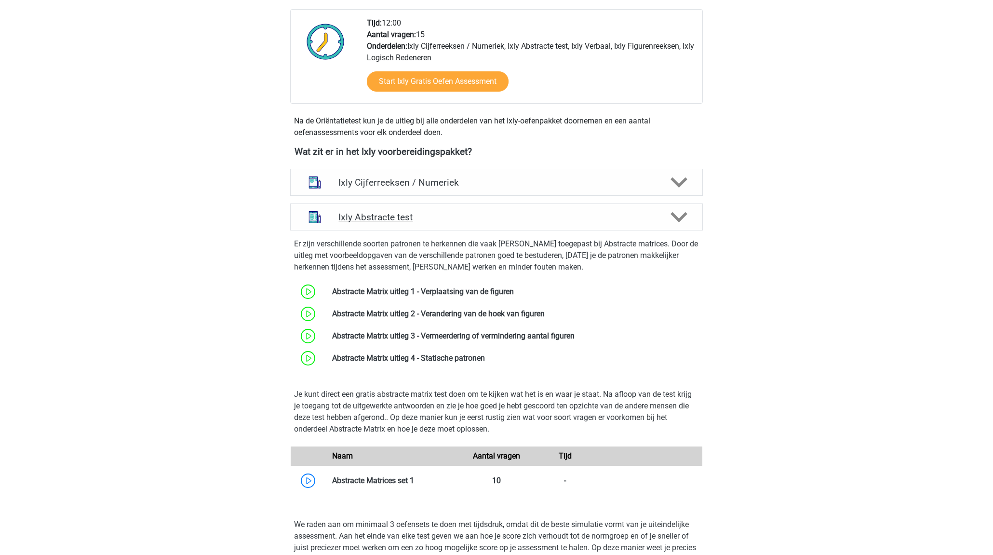
click at [503, 214] on h4 "Ixly Abstracte test" at bounding box center [497, 217] width 316 height 11
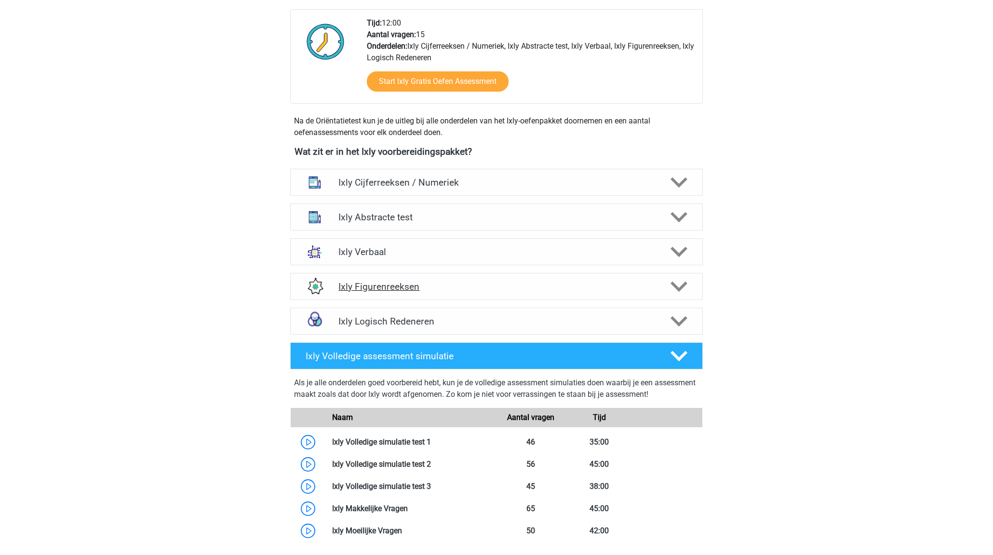
click at [487, 288] on h4 "Ixly Figurenreeksen" at bounding box center [497, 286] width 316 height 11
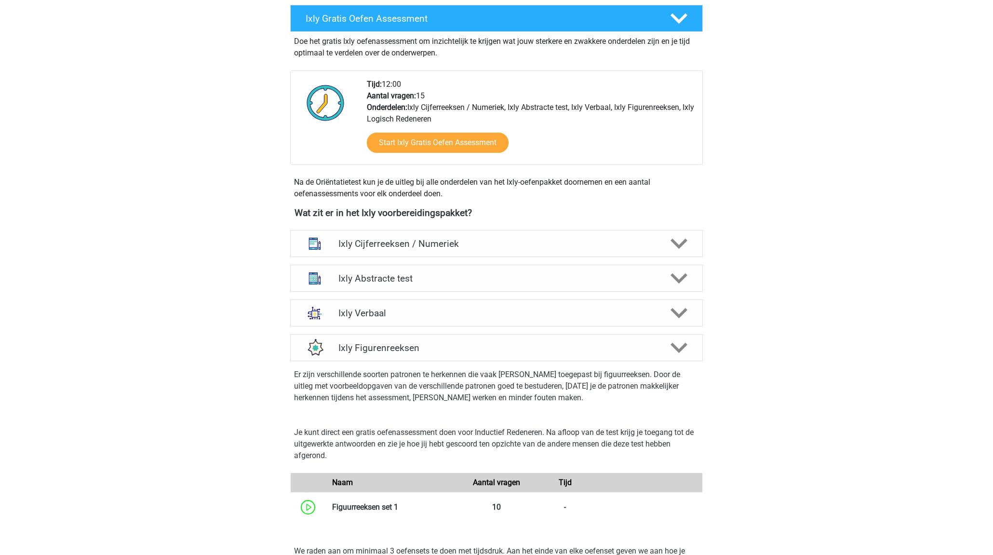
scroll to position [190, 0]
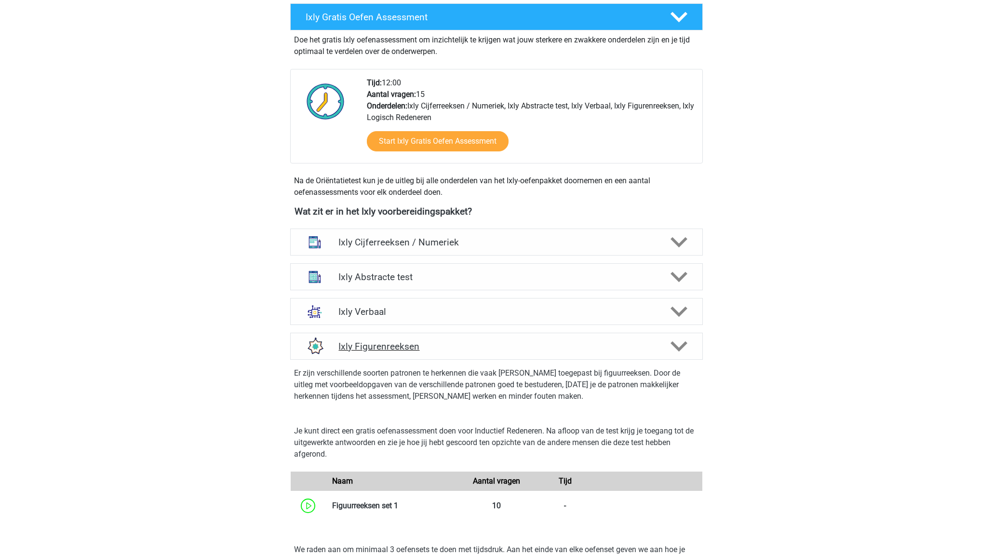
click at [527, 352] on h4 "Ixly Figurenreeksen" at bounding box center [497, 346] width 316 height 11
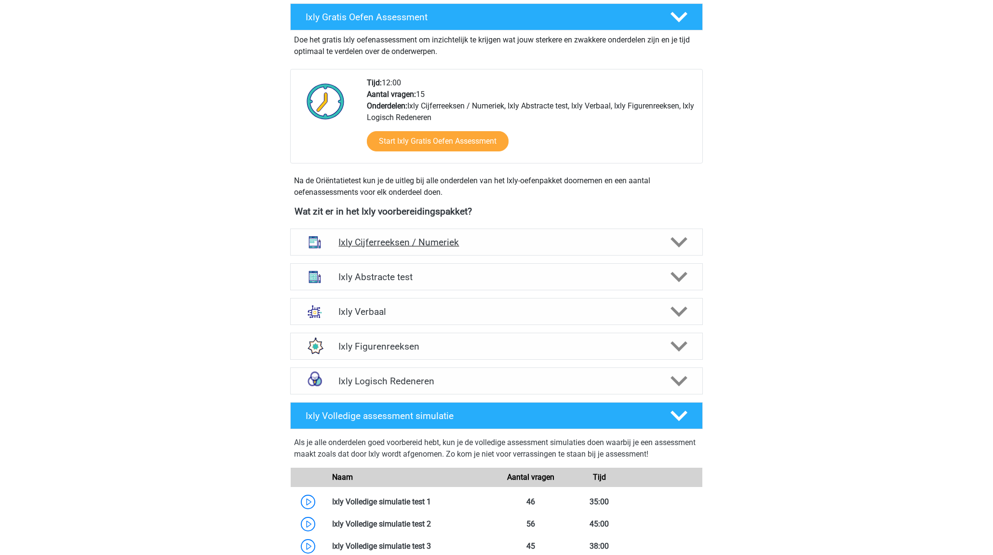
click at [511, 246] on h4 "Ixly Cijferreeksen / Numeriek" at bounding box center [497, 242] width 316 height 11
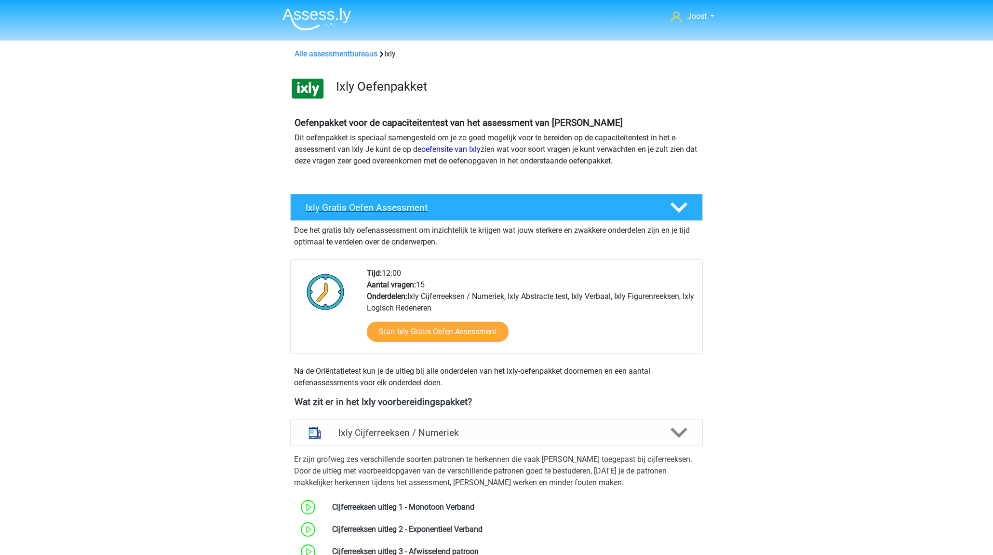
scroll to position [0, 0]
click at [684, 423] on div "Ixly Cijferreeksen / Numeriek" at bounding box center [496, 432] width 413 height 27
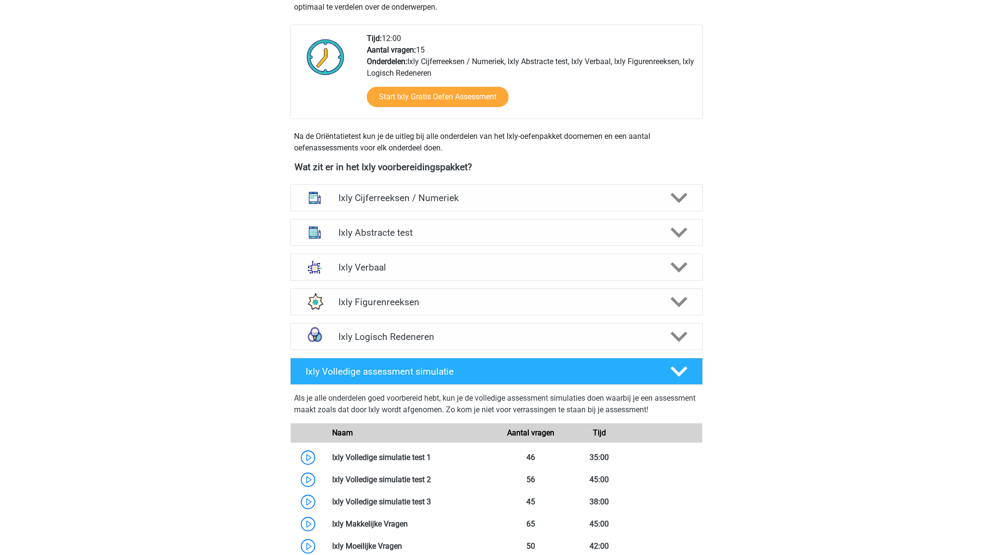
scroll to position [255, 0]
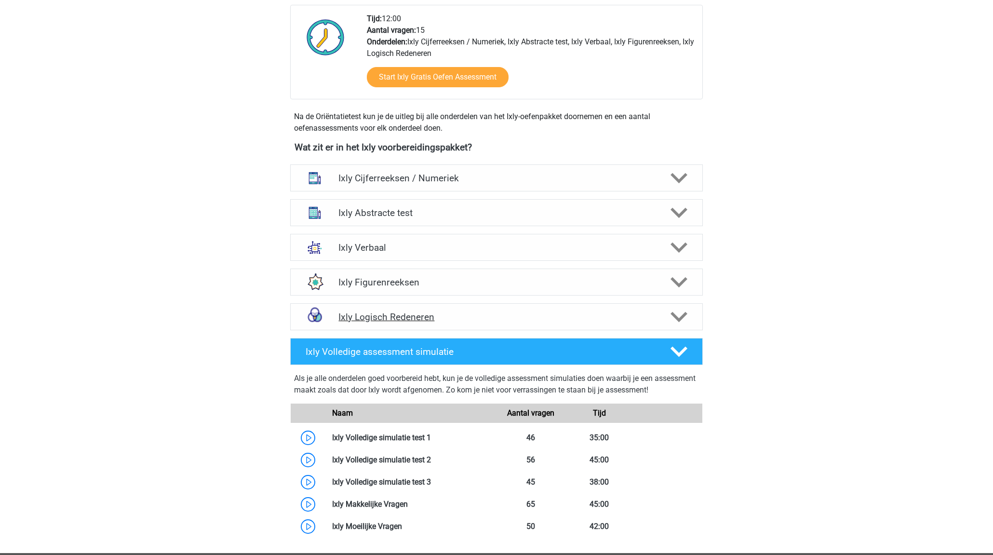
click at [492, 309] on div "Ixly Logisch Redeneren" at bounding box center [496, 316] width 413 height 27
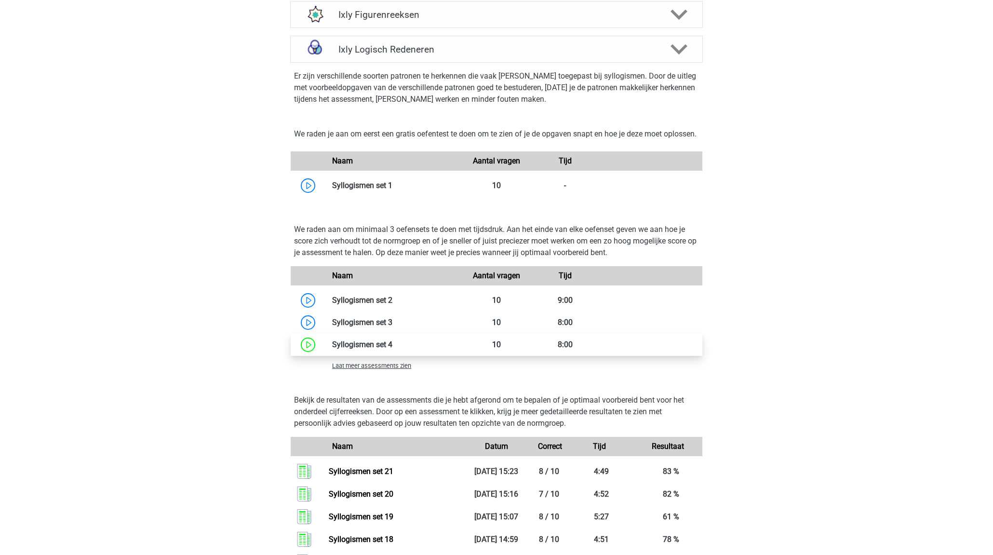
scroll to position [531, 0]
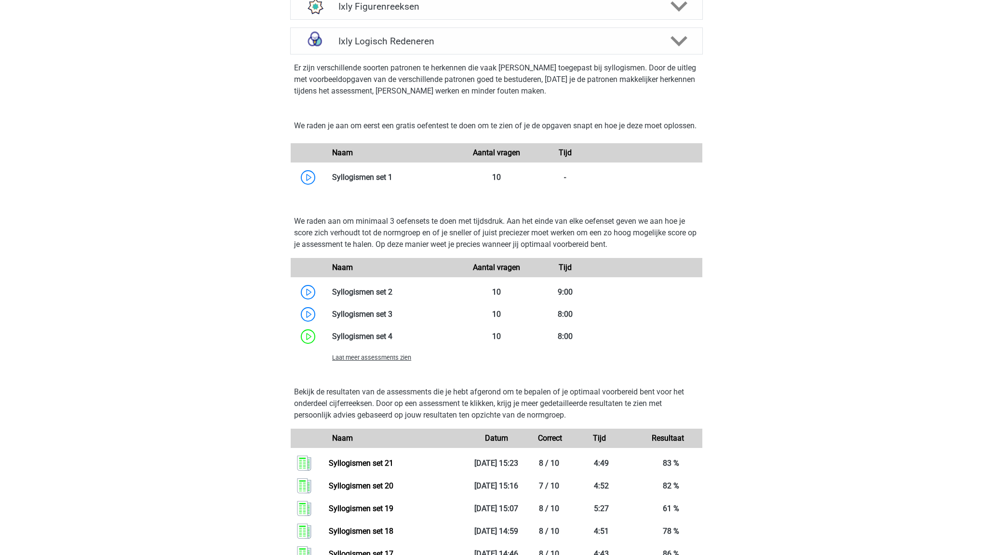
click at [363, 361] on span "Laat meer assessments zien" at bounding box center [371, 357] width 79 height 7
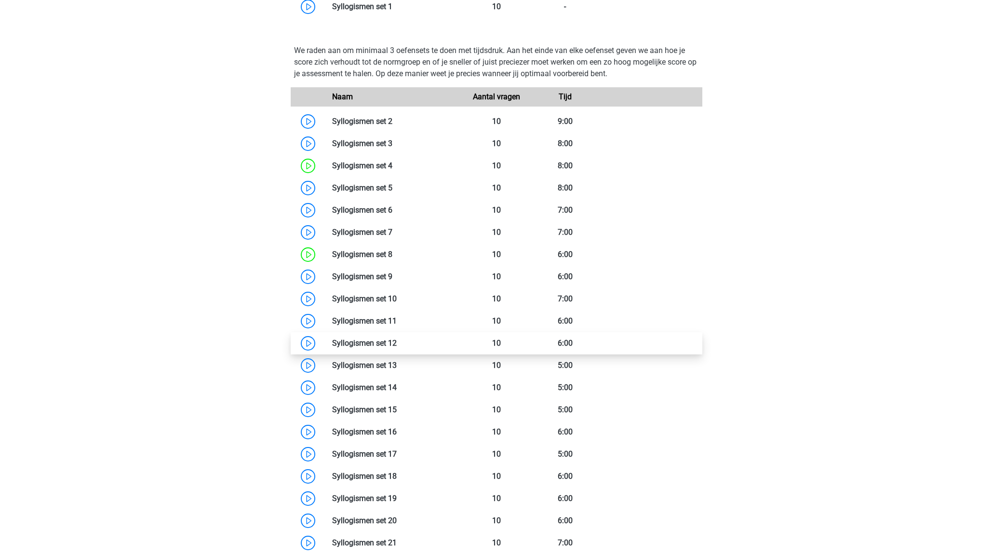
scroll to position [697, 0]
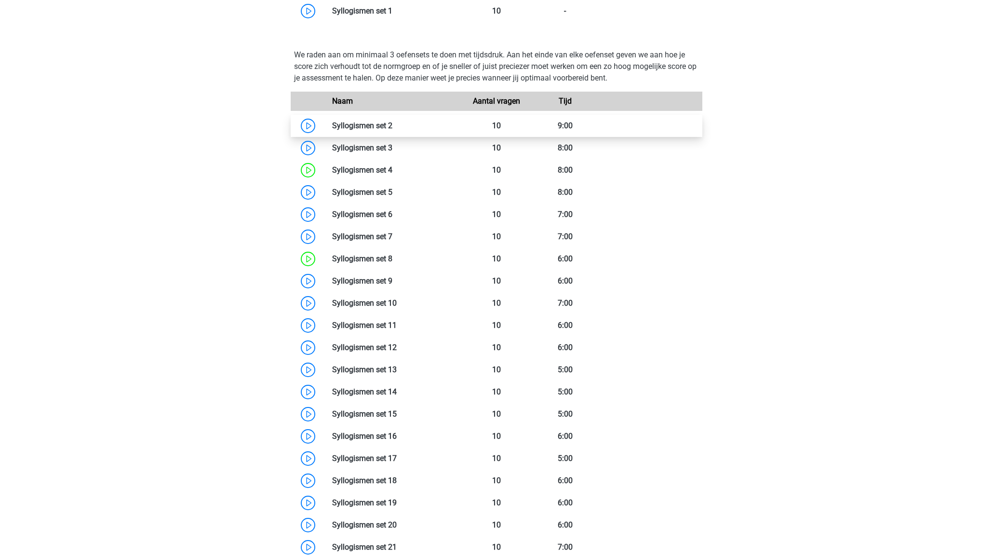
click at [393, 130] on link at bounding box center [393, 125] width 0 height 9
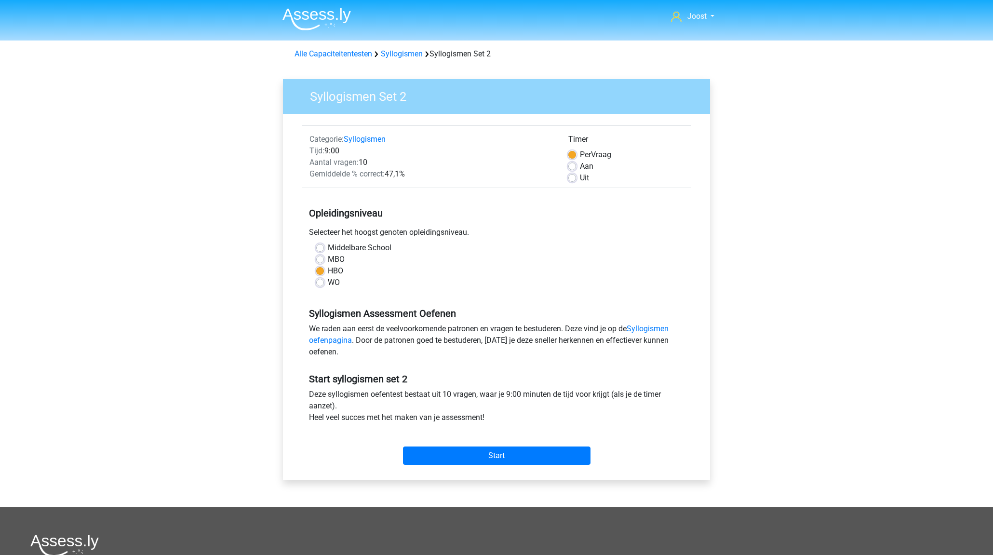
click at [580, 175] on label "Uit" at bounding box center [584, 178] width 9 height 12
click at [572, 175] on input "Uit" at bounding box center [573, 177] width 8 height 10
radio input "true"
click at [531, 450] on input "Start" at bounding box center [497, 456] width 188 height 18
click at [580, 154] on label "Per Vraag" at bounding box center [595, 155] width 31 height 12
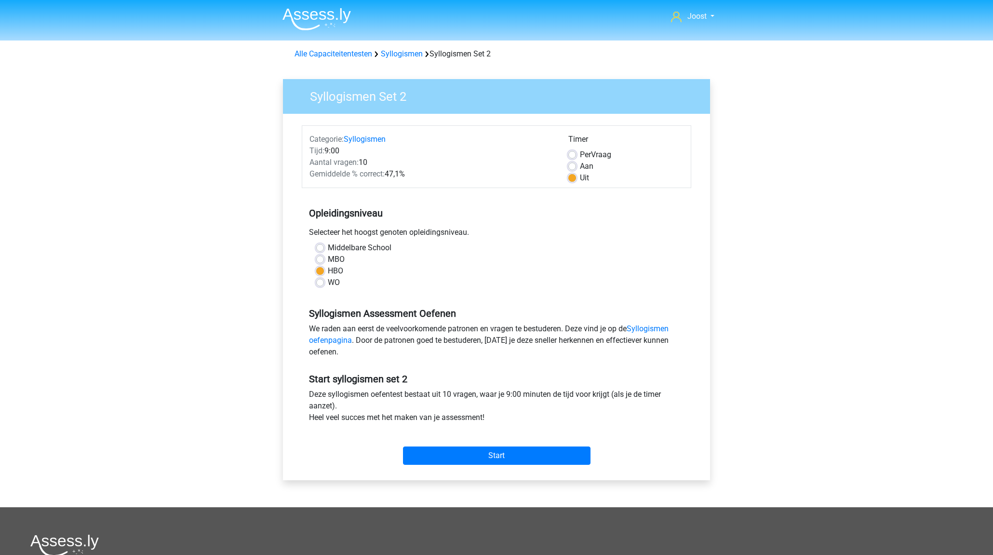
click at [576, 154] on input "Per Vraag" at bounding box center [573, 154] width 8 height 10
radio input "true"
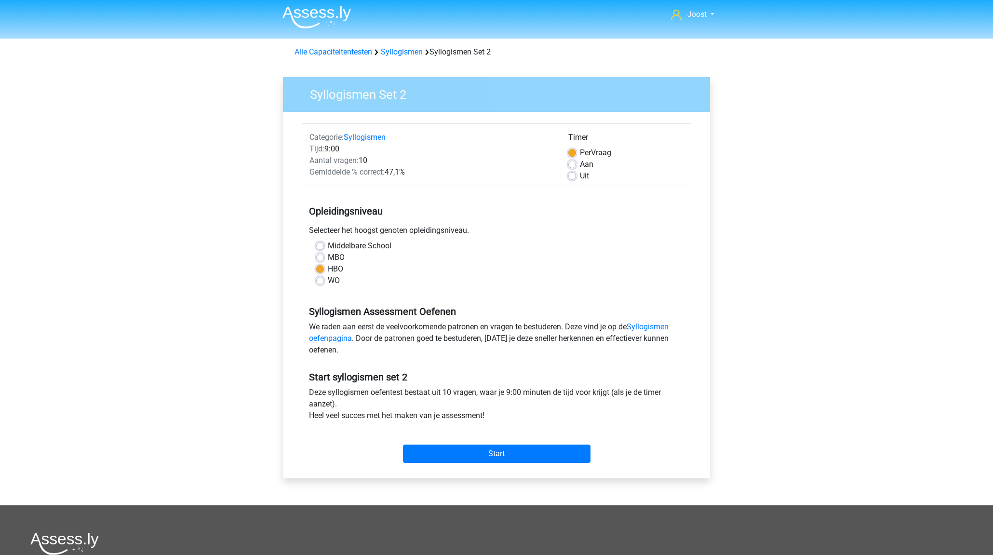
scroll to position [4, 0]
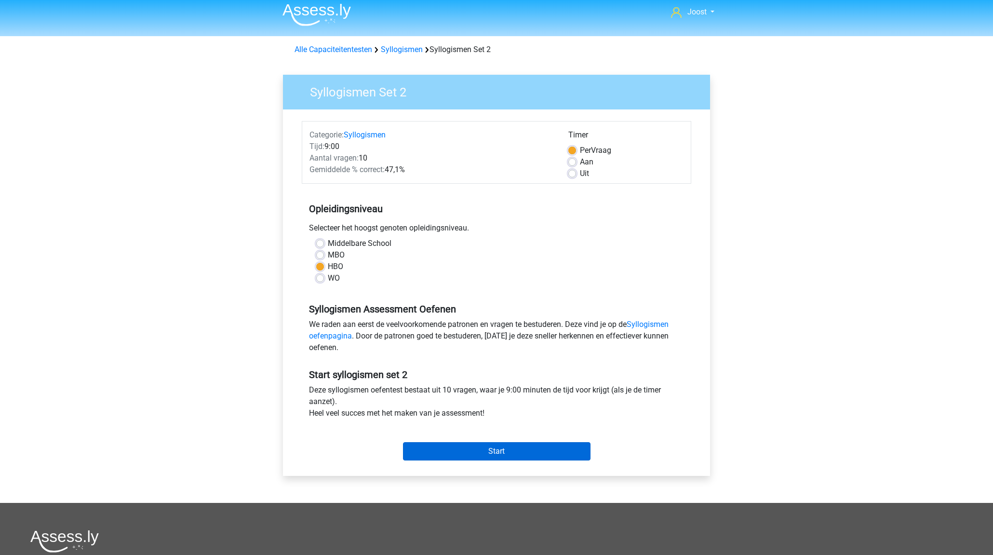
click at [528, 458] on input "Start" at bounding box center [497, 451] width 188 height 18
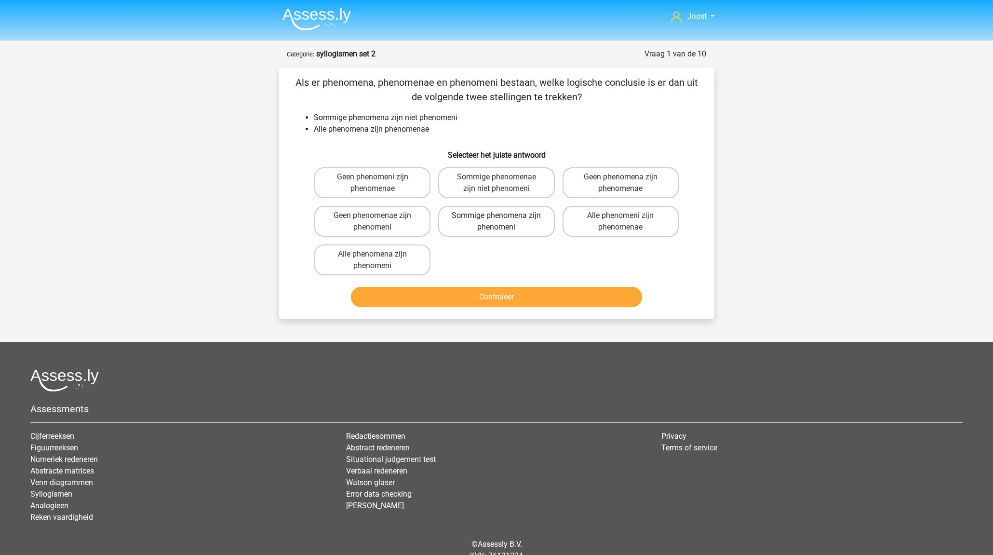
click at [528, 223] on label "Sommige phenomena zijn phenomeni" at bounding box center [496, 221] width 116 height 31
click at [503, 222] on input "Sommige phenomena zijn phenomeni" at bounding box center [500, 219] width 6 height 6
radio input "true"
drag, startPoint x: 618, startPoint y: 301, endPoint x: 616, endPoint y: 280, distance: 21.3
click at [618, 301] on button "Controleer" at bounding box center [497, 297] width 292 height 20
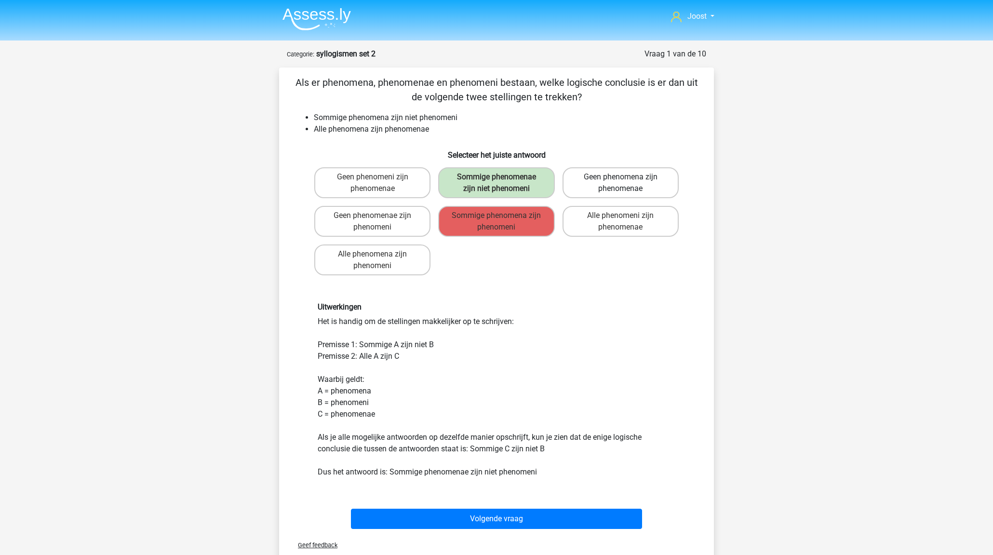
click at [624, 183] on label "Geen phenomena zijn phenomenae" at bounding box center [621, 182] width 116 height 31
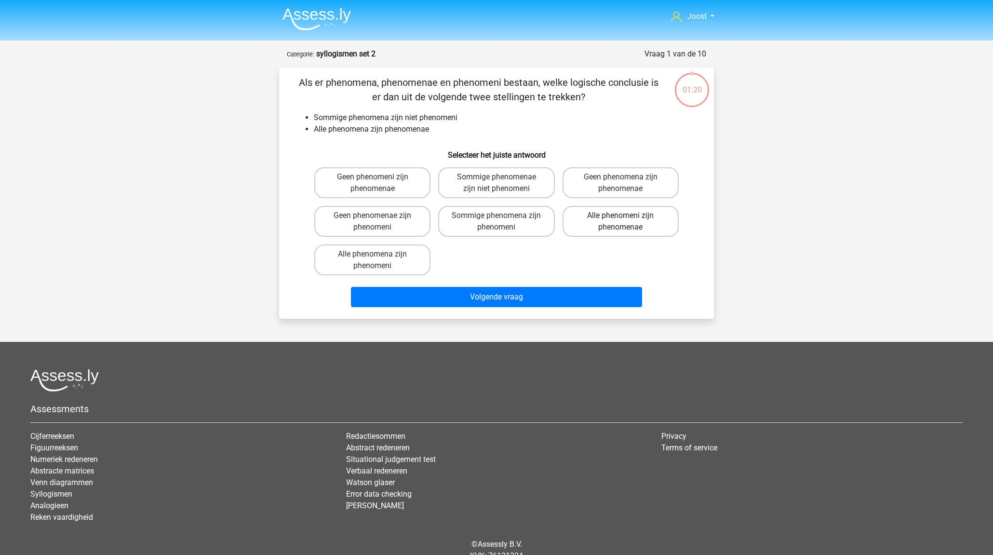
click at [623, 224] on label "Alle phenomeni zijn phenomenae" at bounding box center [621, 221] width 116 height 31
click at [623, 222] on input "Alle phenomeni zijn phenomenae" at bounding box center [624, 219] width 6 height 6
radio input "true"
drag, startPoint x: 582, startPoint y: 299, endPoint x: 604, endPoint y: 232, distance: 70.3
click at [582, 299] on button "Volgende vraag" at bounding box center [497, 297] width 292 height 20
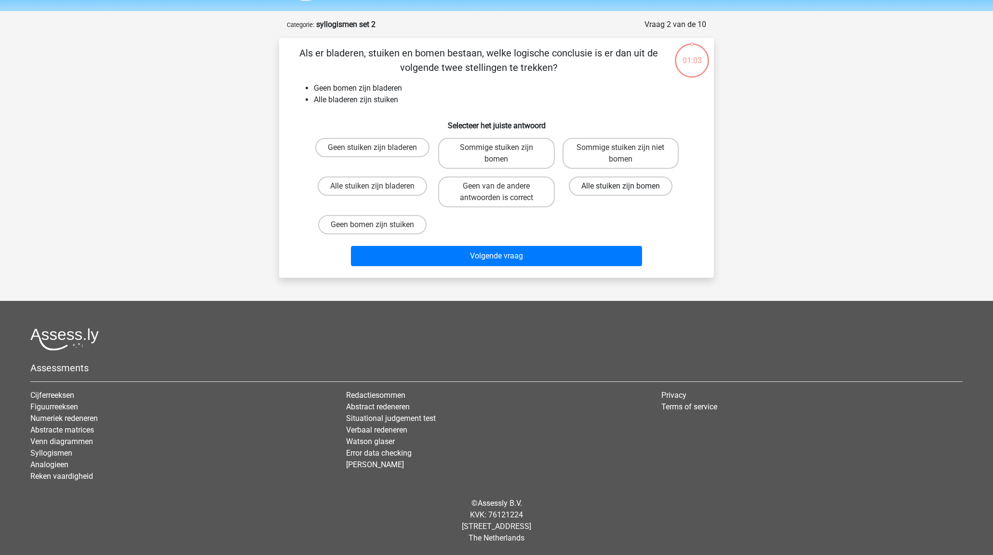
scroll to position [30, 0]
click at [607, 172] on div "Alle stuiken zijn bomen" at bounding box center [621, 191] width 124 height 39
drag, startPoint x: 606, startPoint y: 166, endPoint x: 604, endPoint y: 192, distance: 25.6
click at [606, 166] on label "Sommige stuiken zijn niet bomen" at bounding box center [621, 152] width 116 height 31
click at [621, 153] on input "Sommige stuiken zijn niet bomen" at bounding box center [624, 150] width 6 height 6
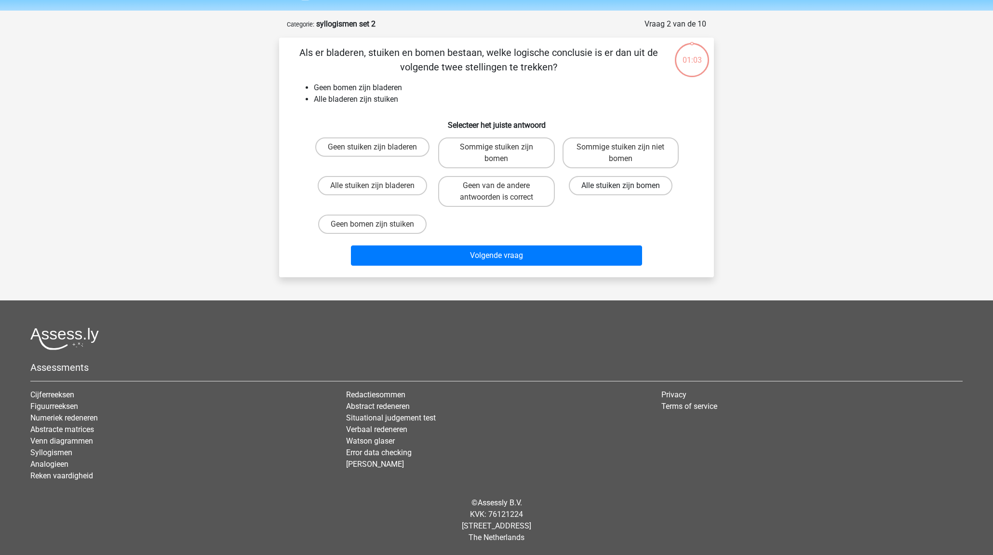
radio input "true"
drag, startPoint x: 595, startPoint y: 247, endPoint x: 594, endPoint y: 219, distance: 27.5
click at [595, 247] on button "Volgende vraag" at bounding box center [497, 255] width 292 height 20
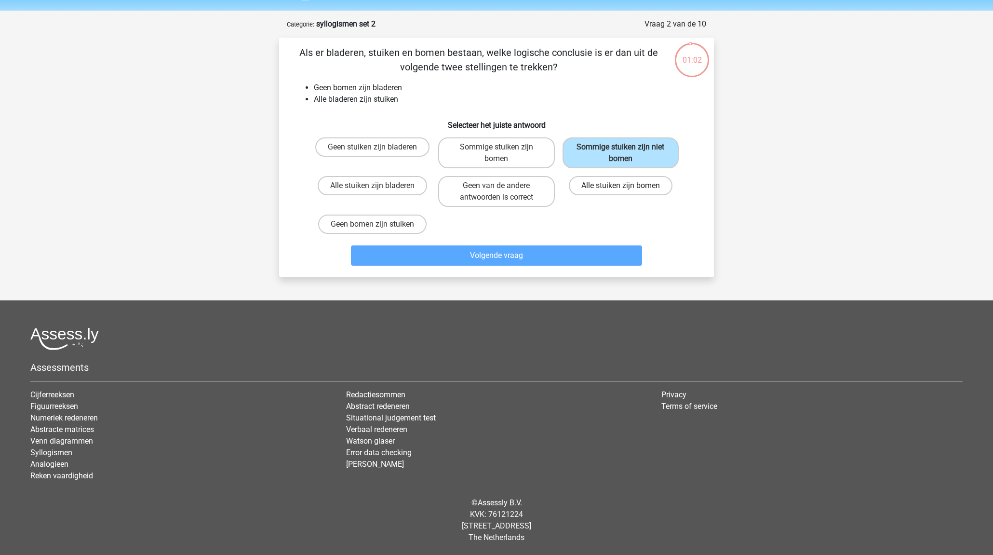
scroll to position [41, 0]
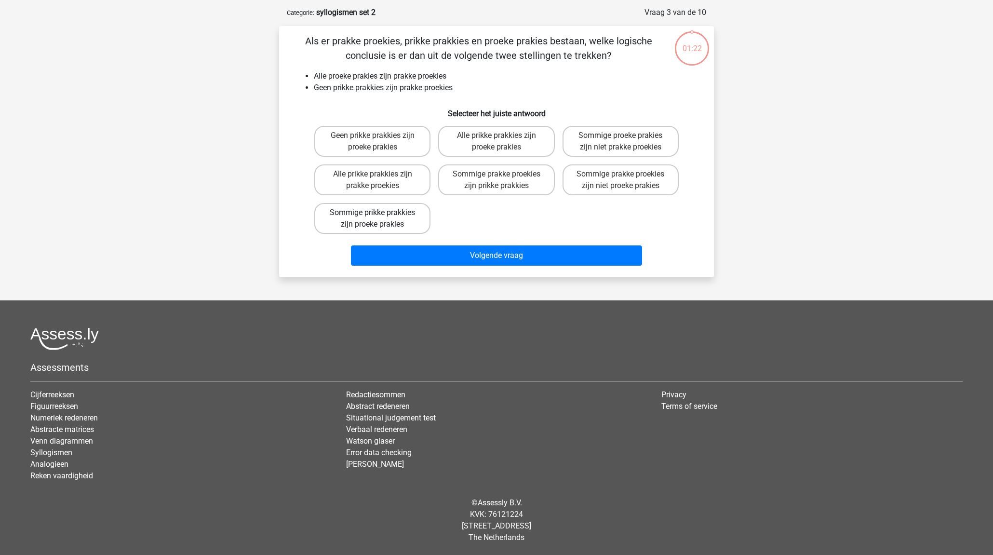
click at [385, 216] on label "Sommige prikke prakkies zijn proeke prakies" at bounding box center [372, 218] width 116 height 31
click at [379, 216] on input "Sommige prikke prakkies zijn proeke prakies" at bounding box center [376, 216] width 6 height 6
radio input "true"
drag, startPoint x: 386, startPoint y: 262, endPoint x: 387, endPoint y: 245, distance: 17.4
click at [386, 261] on button "Volgende vraag" at bounding box center [497, 255] width 292 height 20
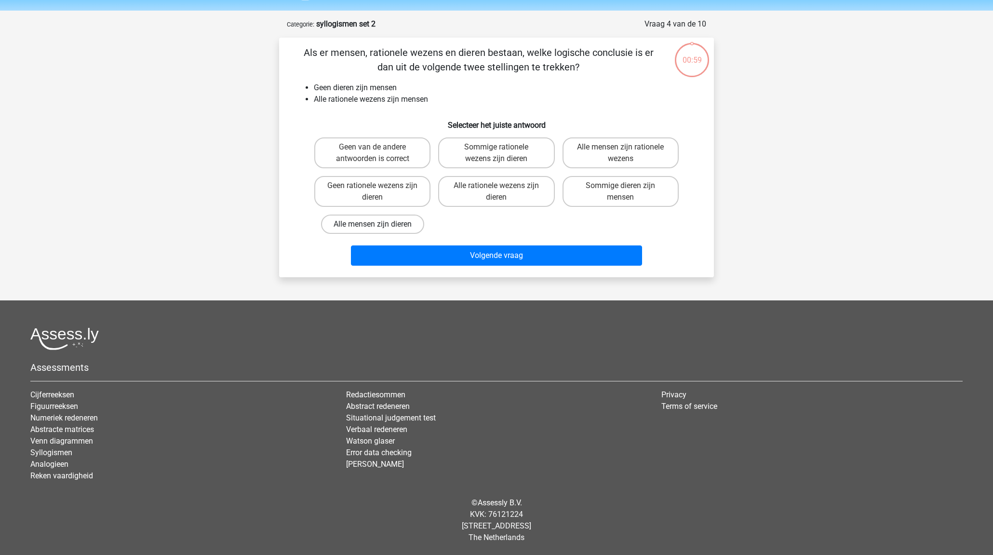
scroll to position [30, 0]
click at [383, 220] on label "Alle mensen zijn dieren" at bounding box center [372, 224] width 103 height 19
click at [379, 224] on input "Alle mensen zijn dieren" at bounding box center [376, 227] width 6 height 6
radio input "true"
drag, startPoint x: 382, startPoint y: 247, endPoint x: 382, endPoint y: 242, distance: 5.8
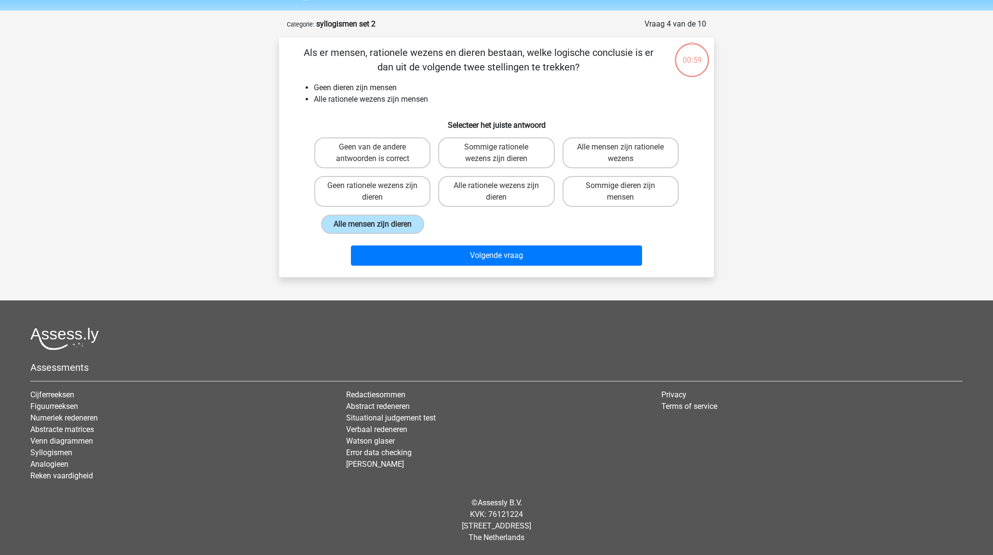
click at [382, 246] on button "Volgende vraag" at bounding box center [497, 255] width 292 height 20
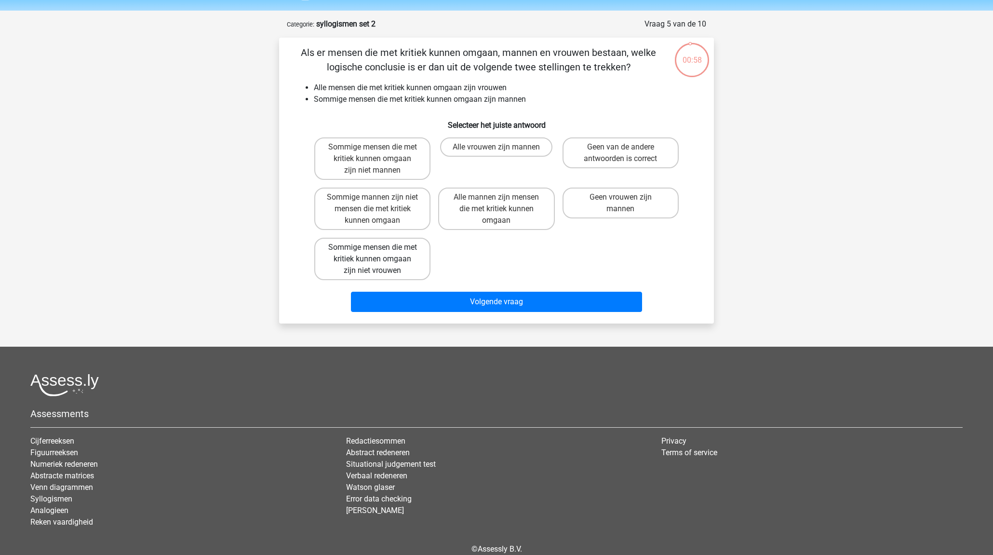
scroll to position [48, 0]
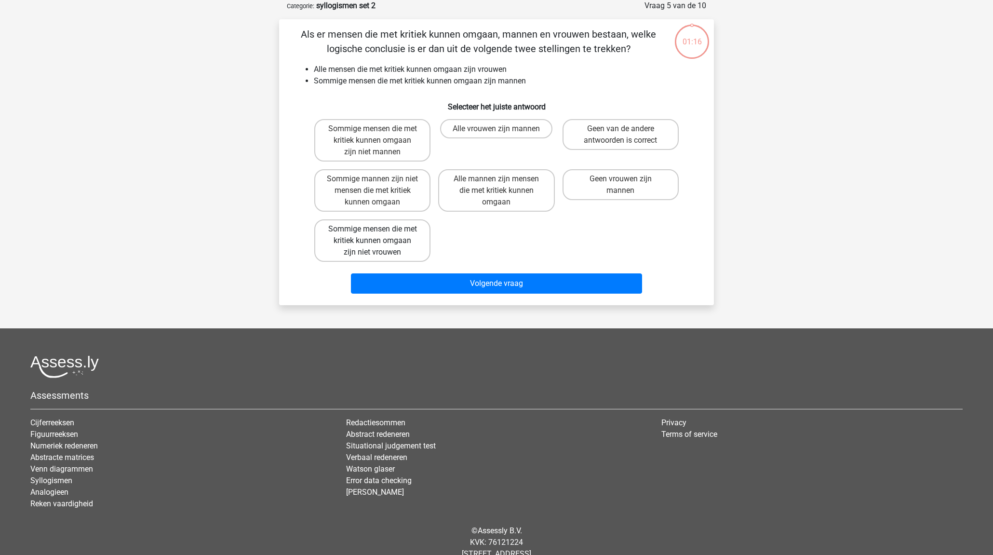
drag, startPoint x: 380, startPoint y: 229, endPoint x: 380, endPoint y: 236, distance: 7.3
click at [380, 229] on label "Sommige mensen die met kritiek kunnen omgaan zijn niet vrouwen" at bounding box center [372, 240] width 116 height 42
click at [379, 229] on input "Sommige mensen die met kritiek kunnen omgaan zijn niet vrouwen" at bounding box center [376, 232] width 6 height 6
radio input "true"
click at [390, 283] on div "Volgende vraag" at bounding box center [497, 282] width 404 height 32
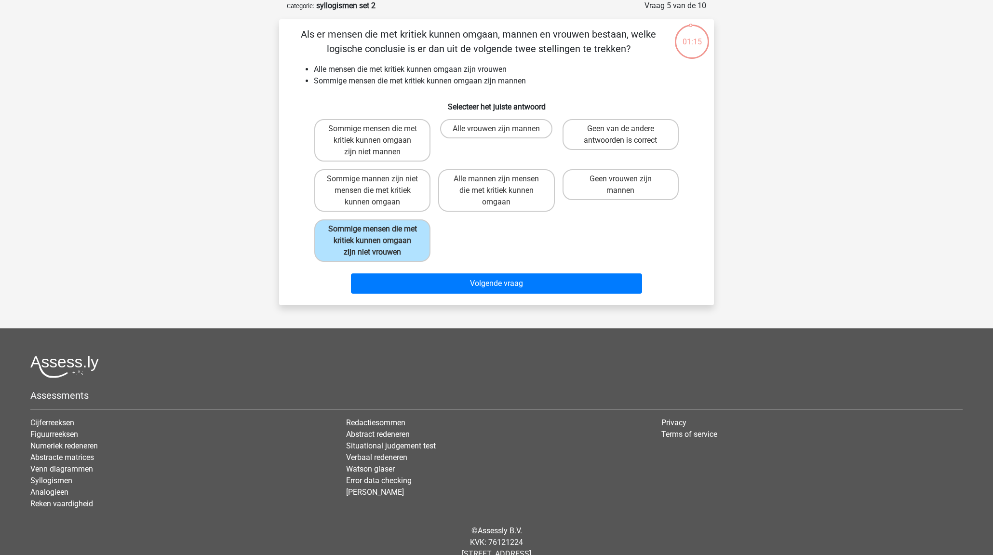
drag, startPoint x: 388, startPoint y: 290, endPoint x: 386, endPoint y: 280, distance: 9.8
click at [388, 289] on button "Volgende vraag" at bounding box center [497, 283] width 292 height 20
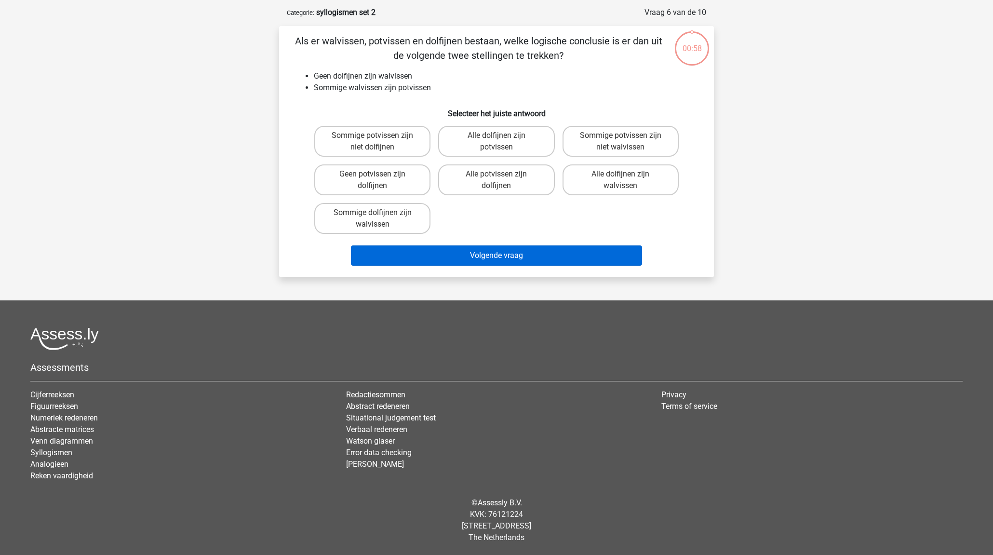
scroll to position [41, 0]
click at [374, 224] on label "Sommige dolfijnen zijn walvissen" at bounding box center [372, 218] width 116 height 31
click at [374, 219] on input "Sommige dolfijnen zijn walvissen" at bounding box center [376, 216] width 6 height 6
radio input "true"
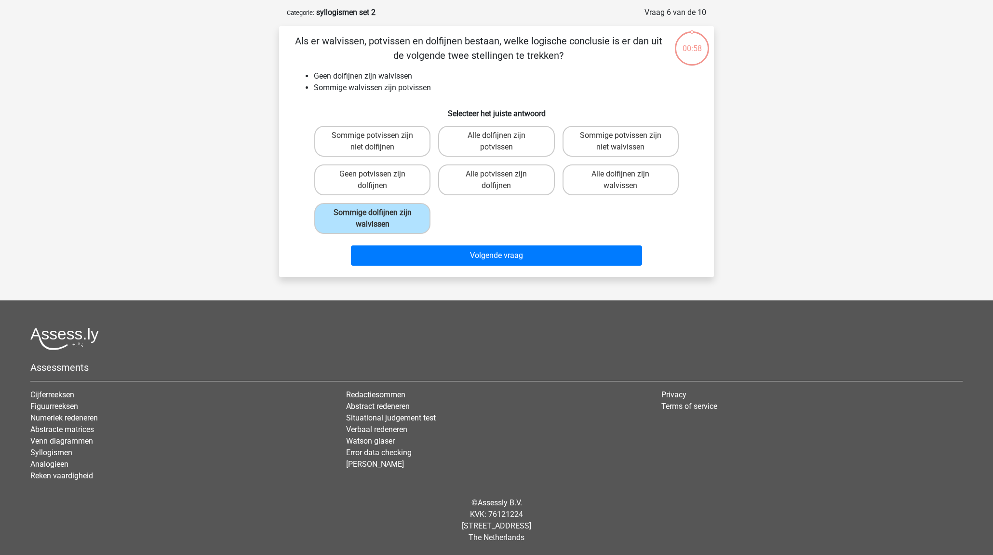
drag, startPoint x: 375, startPoint y: 255, endPoint x: 374, endPoint y: 237, distance: 17.9
click at [375, 254] on button "Volgende vraag" at bounding box center [497, 255] width 292 height 20
click at [374, 228] on label "Sommige potvissen zijn dolfijnen" at bounding box center [372, 218] width 116 height 31
click at [374, 219] on input "Sommige potvissen zijn dolfijnen" at bounding box center [376, 216] width 6 height 6
radio input "true"
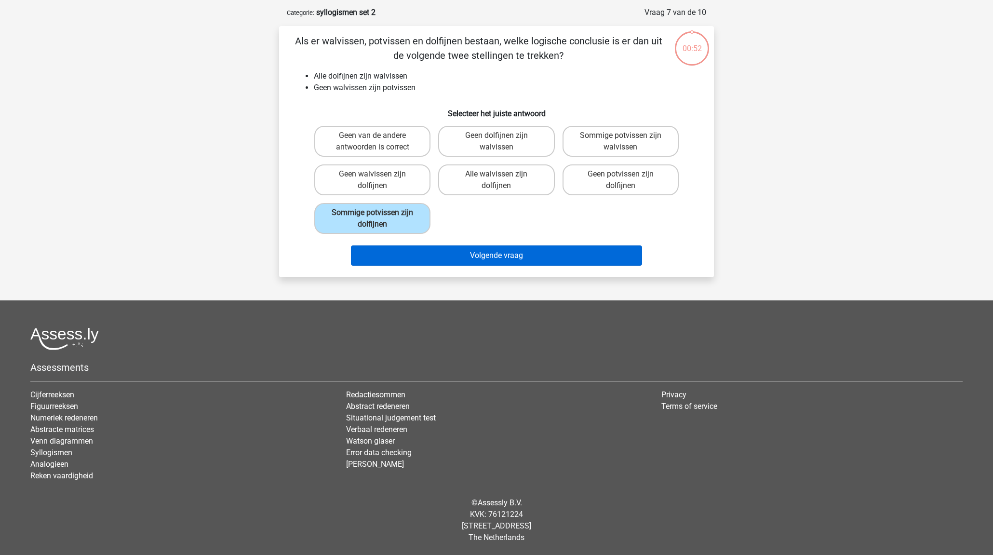
drag, startPoint x: 377, startPoint y: 256, endPoint x: 377, endPoint y: 248, distance: 7.7
click at [377, 253] on button "Volgende vraag" at bounding box center [497, 255] width 292 height 20
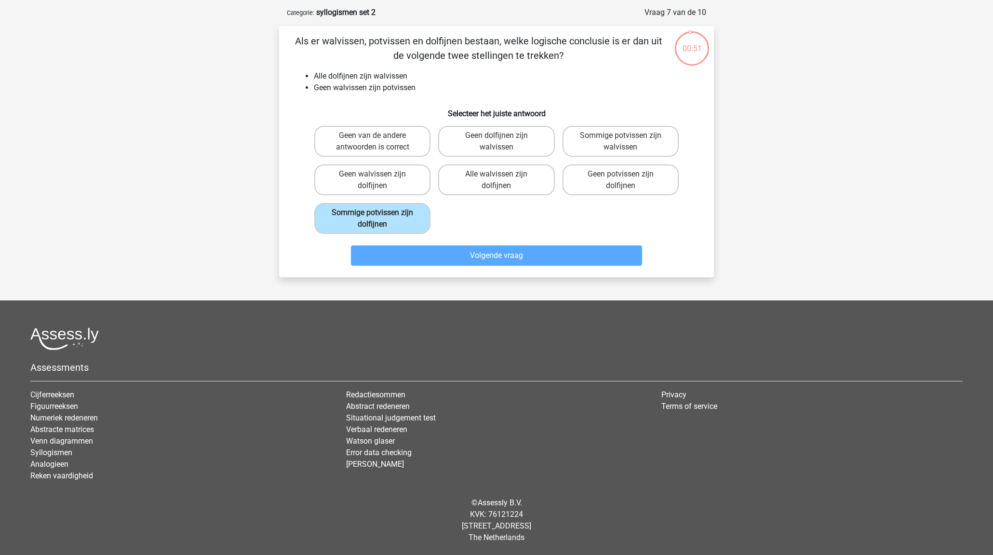
scroll to position [48, 0]
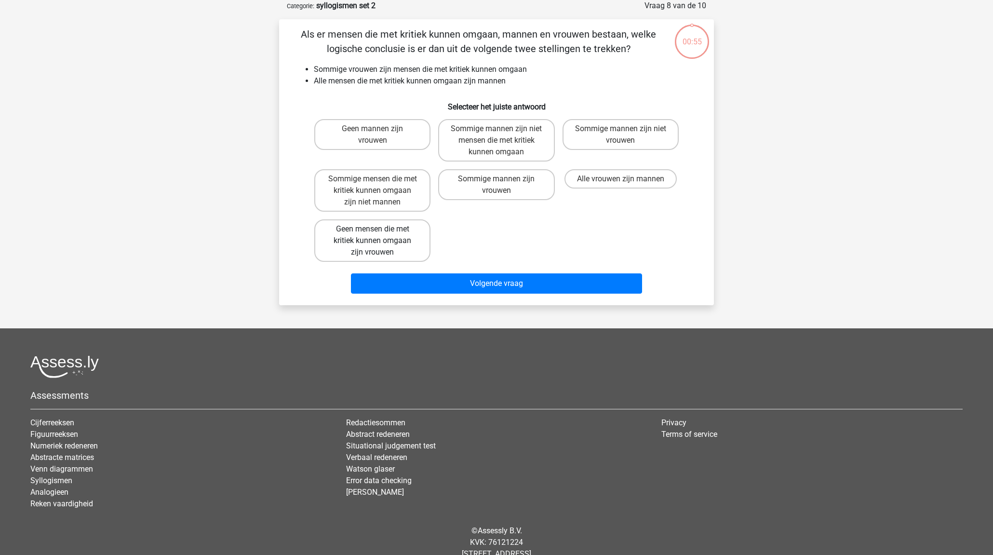
click at [371, 232] on label "Geen mensen die met kritiek kunnen omgaan zijn vrouwen" at bounding box center [372, 240] width 116 height 42
click at [373, 232] on input "Geen mensen die met kritiek kunnen omgaan zijn vrouwen" at bounding box center [376, 232] width 6 height 6
radio input "true"
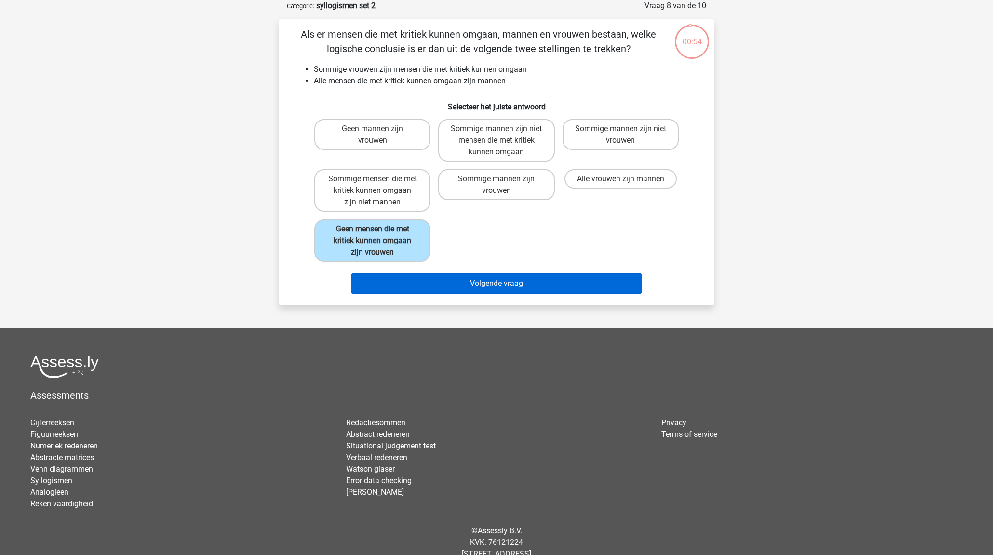
click at [382, 279] on button "Volgende vraag" at bounding box center [497, 283] width 292 height 20
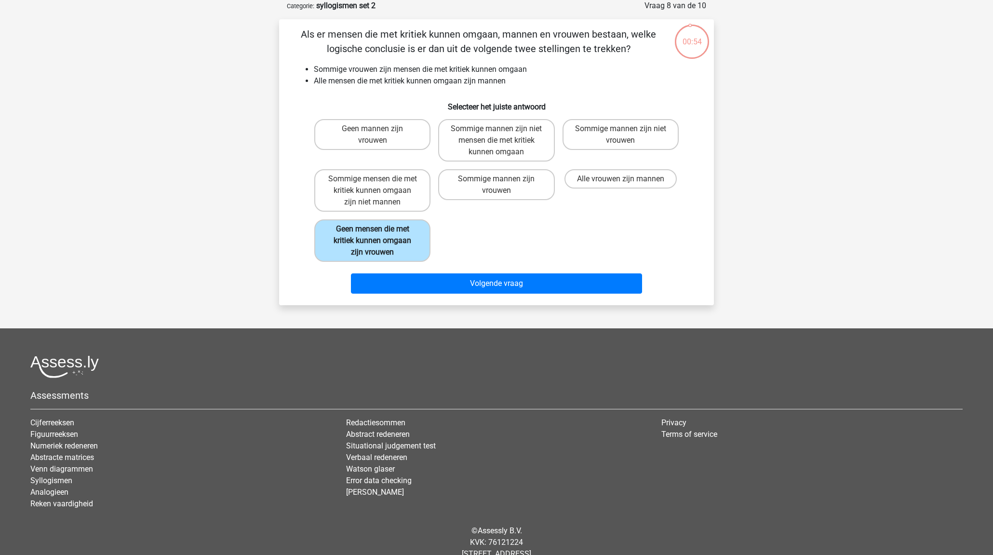
scroll to position [41, 0]
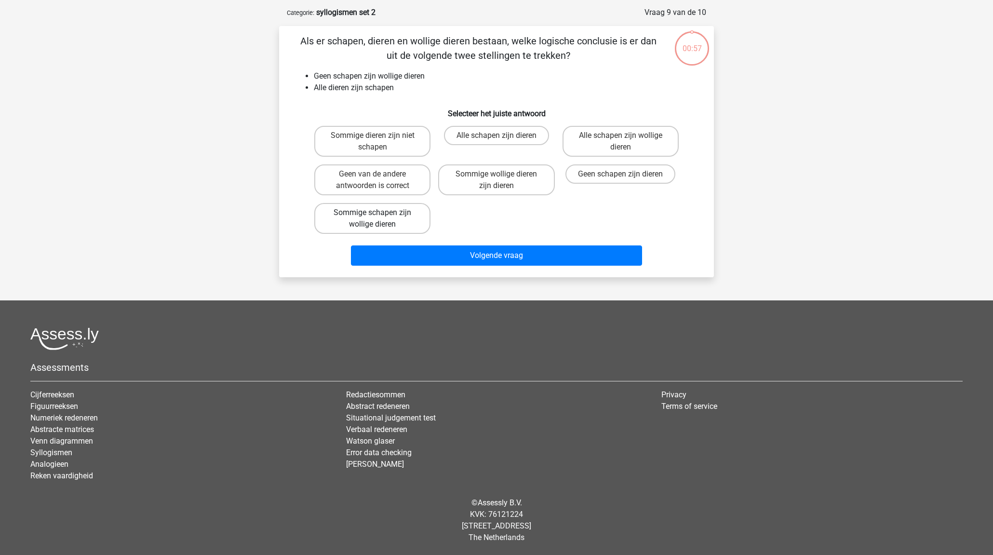
click at [379, 214] on label "Sommige schapen zijn wollige dieren" at bounding box center [372, 218] width 116 height 31
click at [379, 214] on input "Sommige schapen zijn wollige dieren" at bounding box center [376, 216] width 6 height 6
radio input "true"
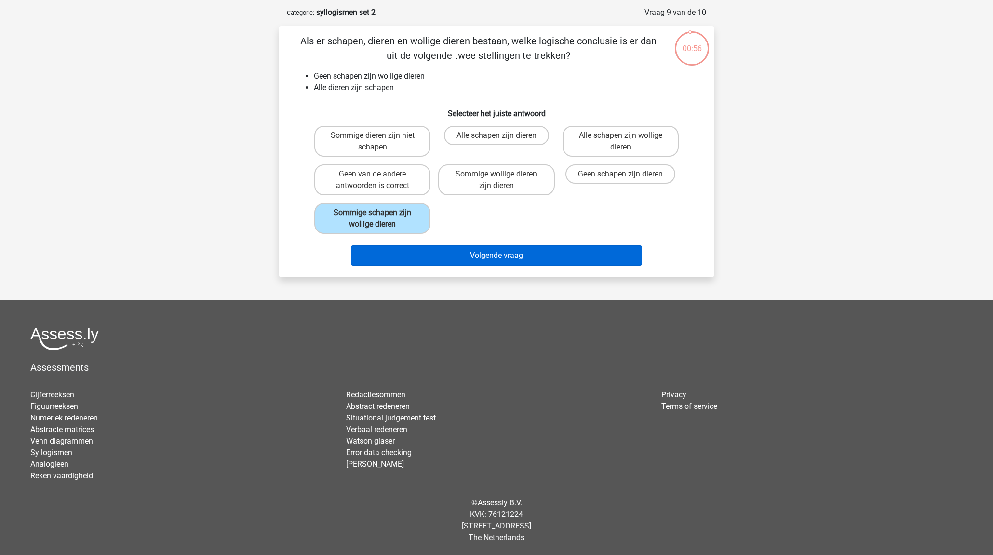
click at [387, 252] on button "Volgende vraag" at bounding box center [497, 255] width 292 height 20
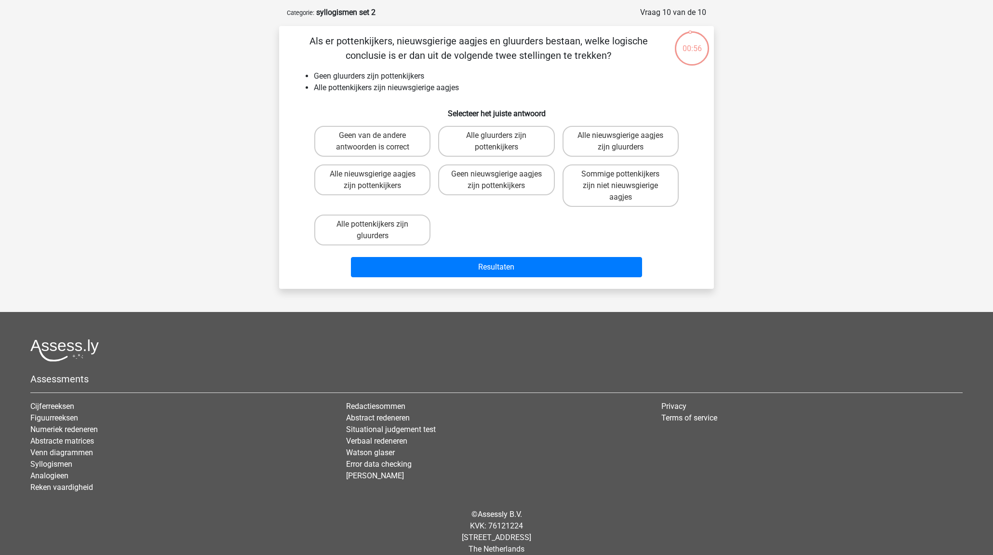
scroll to position [48, 0]
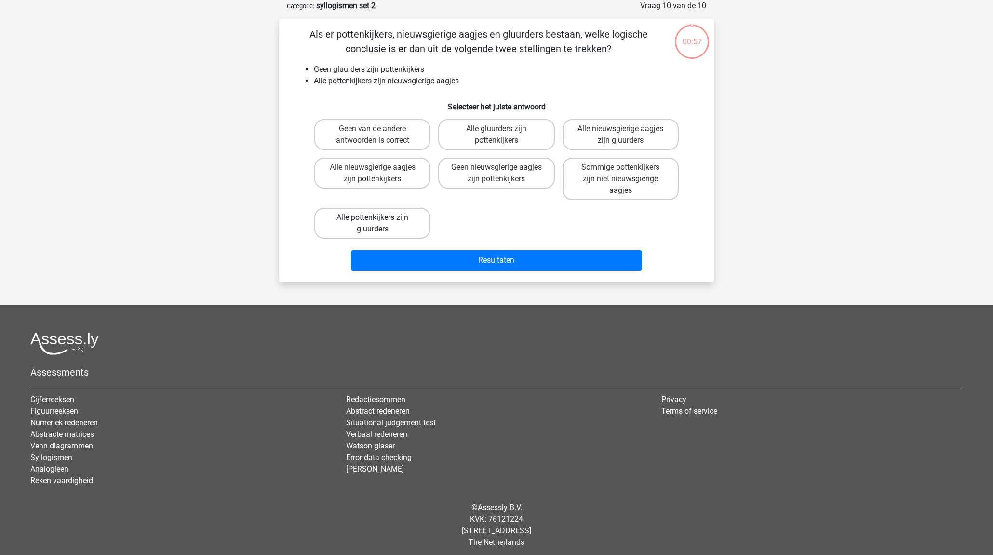
click at [381, 224] on label "Alle pottenkijkers zijn gluurders" at bounding box center [372, 223] width 116 height 31
click at [379, 224] on input "Alle pottenkijkers zijn gluurders" at bounding box center [376, 221] width 6 height 6
radio input "true"
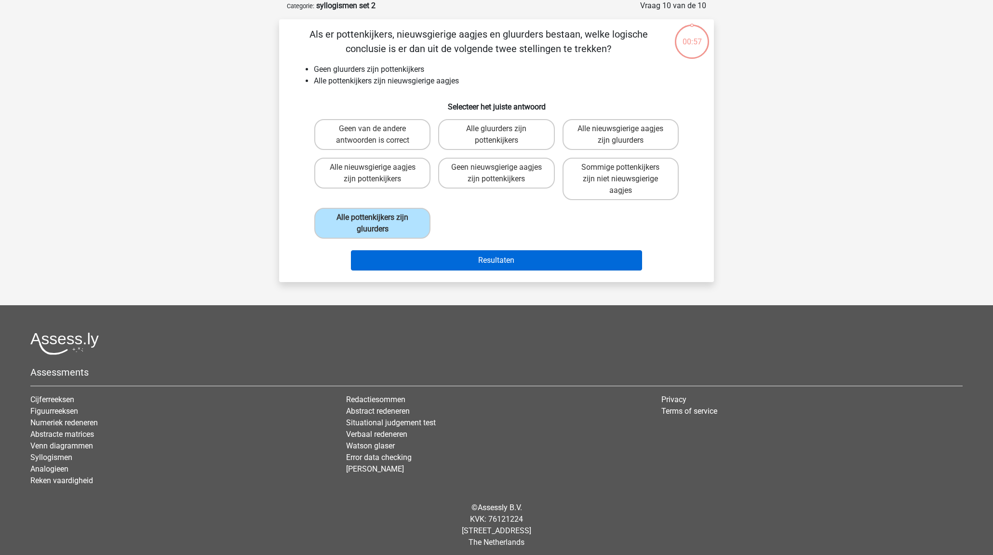
click at [395, 257] on button "Resultaten" at bounding box center [497, 260] width 292 height 20
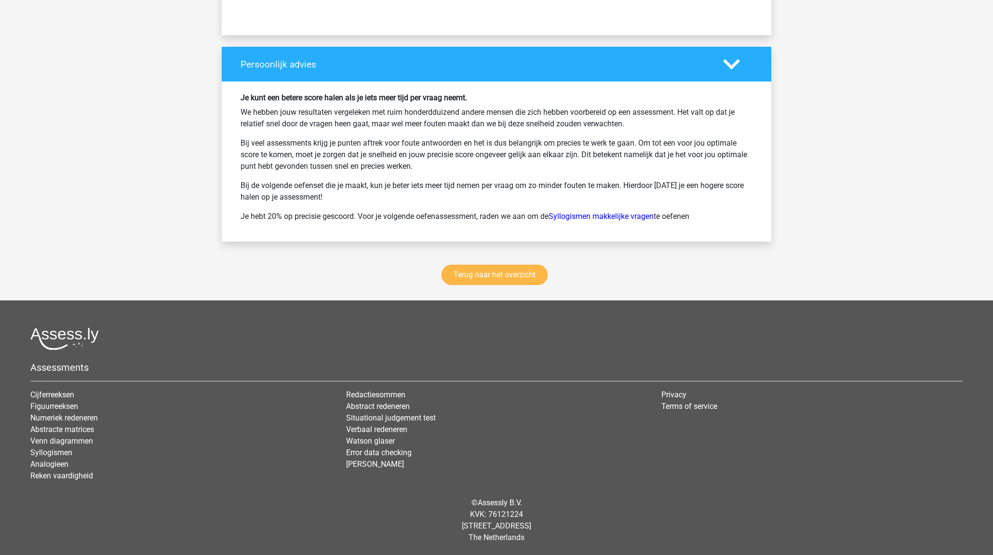
scroll to position [1214, 0]
click at [524, 271] on link "Terug naar het overzicht" at bounding box center [495, 275] width 106 height 20
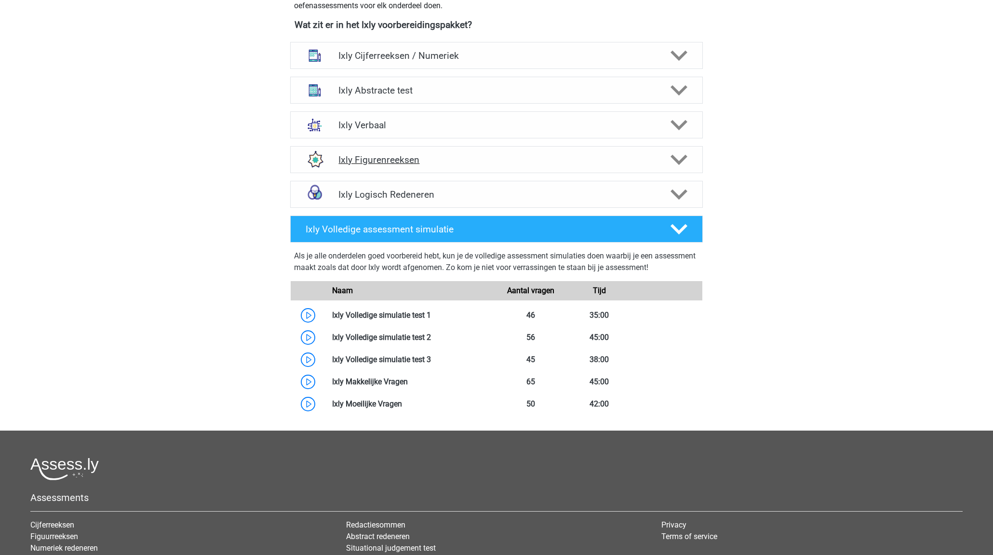
scroll to position [172, 0]
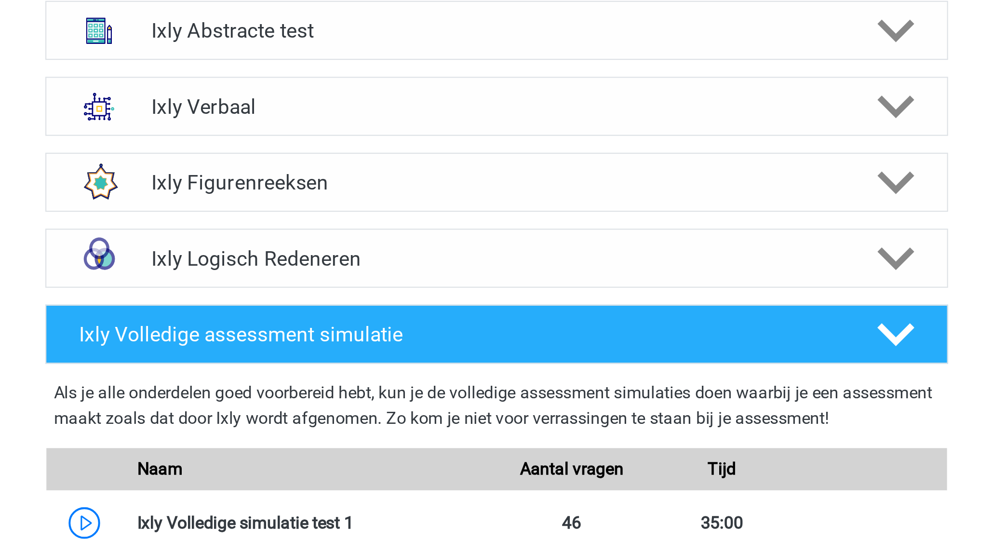
click at [272, 382] on div "Ixly Logisch Redeneren Er zijn verschillende soorten patronen te herkennen die …" at bounding box center [497, 399] width 450 height 35
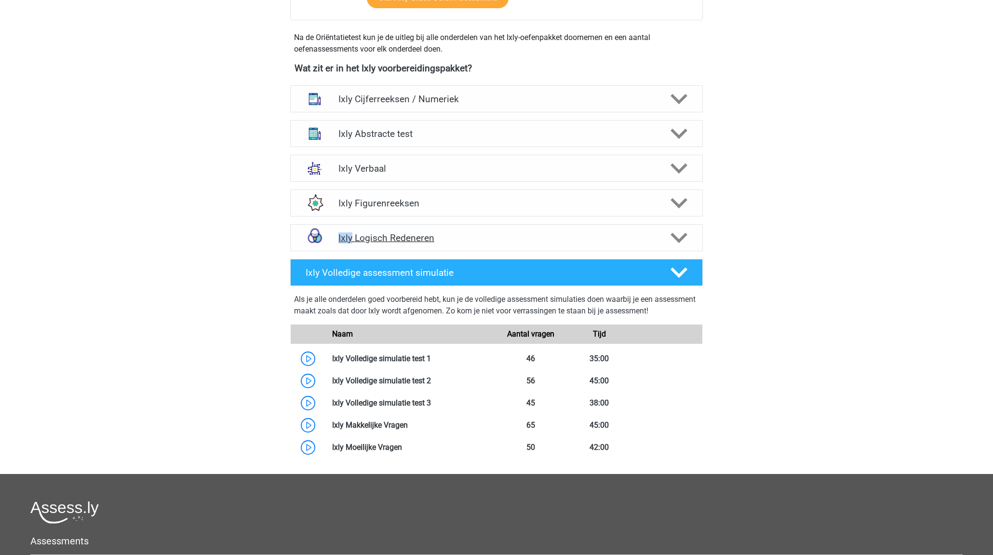
click at [559, 242] on h4 "Ixly Logisch Redeneren" at bounding box center [497, 237] width 316 height 11
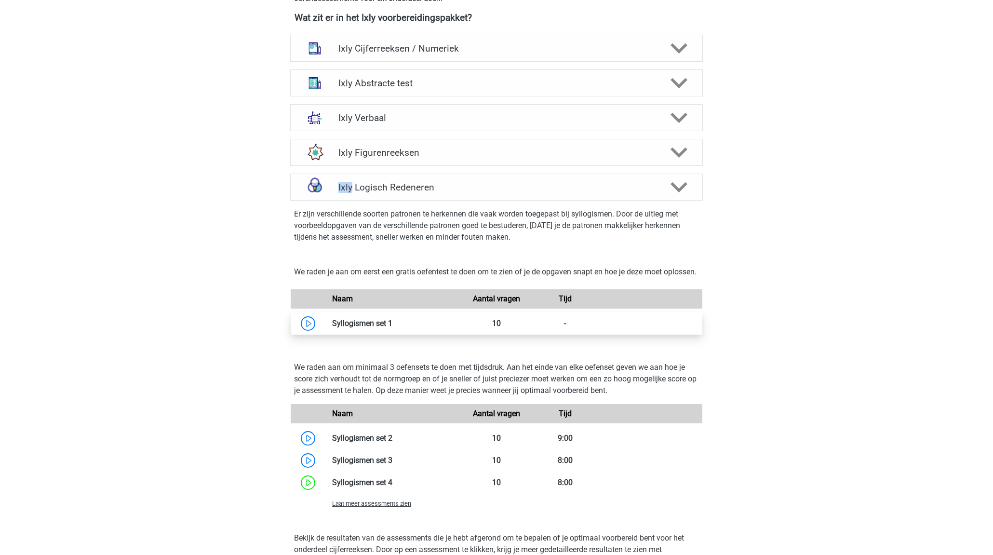
scroll to position [369, 0]
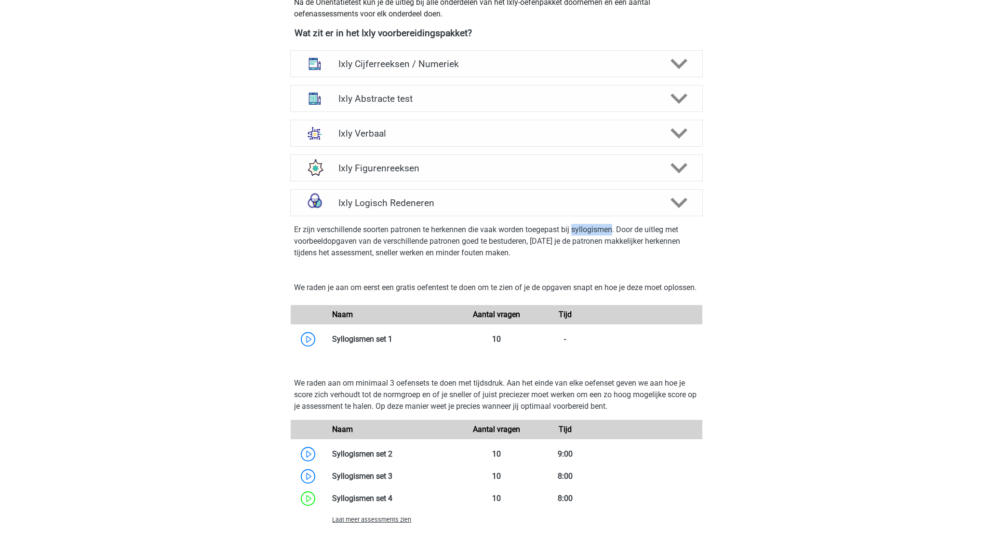
drag, startPoint x: 575, startPoint y: 228, endPoint x: 613, endPoint y: 227, distance: 38.6
click at [614, 227] on p "Er zijn verschillende soorten patronen te herkennen die vaak worden toegepast b…" at bounding box center [496, 241] width 405 height 35
copy p "syllogismen"
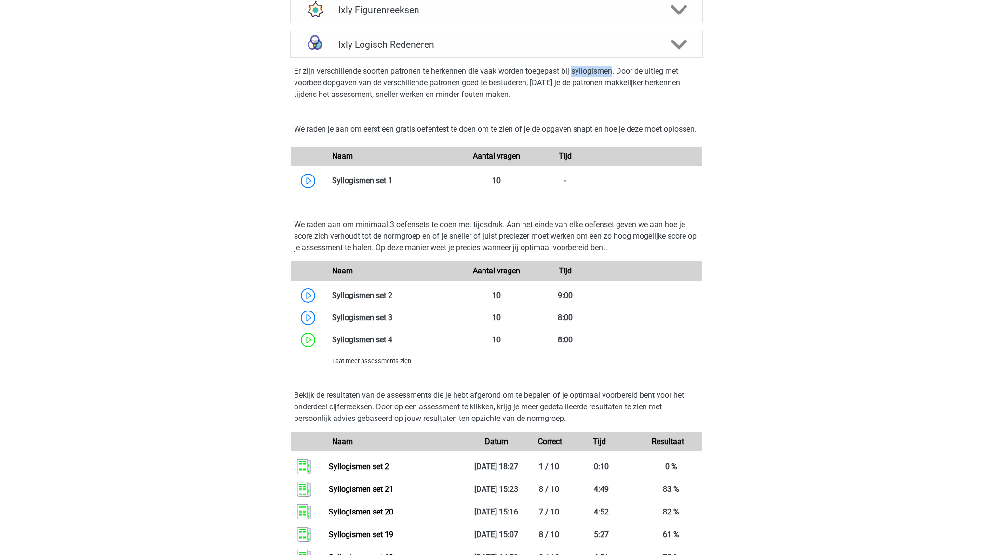
scroll to position [528, 0]
click at [393, 185] on link at bounding box center [393, 180] width 0 height 9
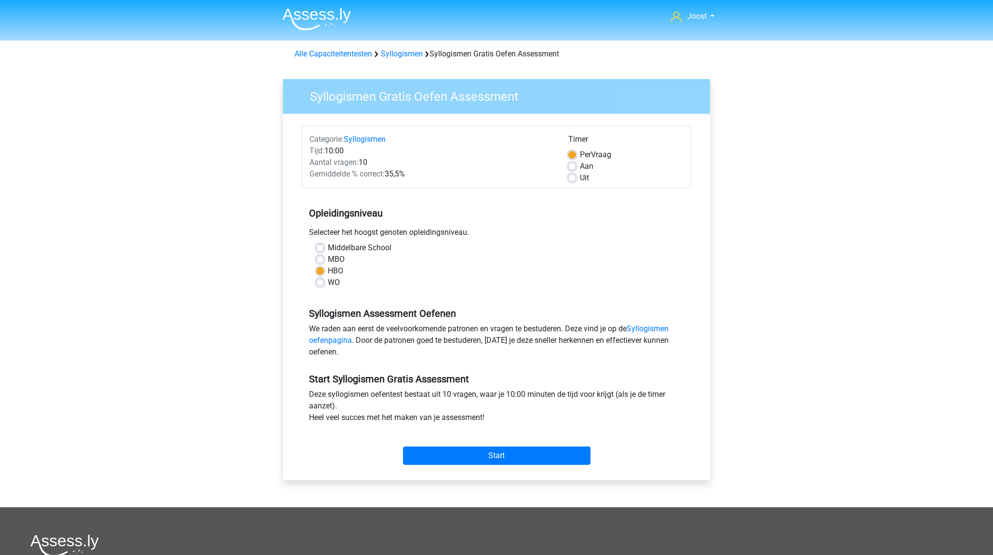
click at [580, 179] on label "Uit" at bounding box center [584, 178] width 9 height 12
click at [573, 179] on input "Uit" at bounding box center [573, 177] width 8 height 10
radio input "true"
click at [522, 455] on input "Start" at bounding box center [497, 456] width 188 height 18
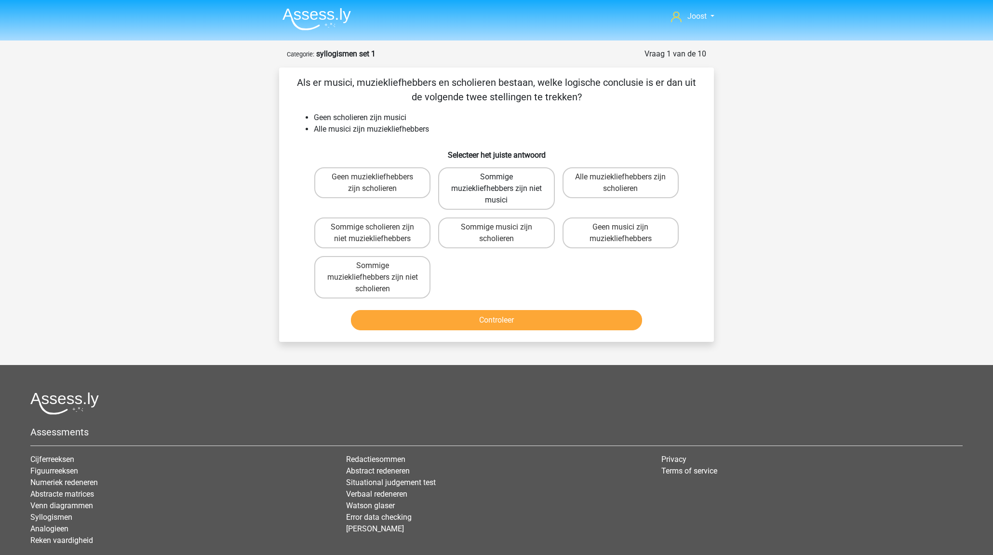
click at [520, 196] on label "Sommige muziekliefhebbers zijn niet musici" at bounding box center [496, 188] width 116 height 42
click at [503, 183] on input "Sommige muziekliefhebbers zijn niet musici" at bounding box center [500, 180] width 6 height 6
radio input "true"
click at [353, 279] on label "Sommige muziekliefhebbers zijn niet scholieren" at bounding box center [372, 277] width 116 height 42
click at [373, 272] on input "Sommige muziekliefhebbers zijn niet scholieren" at bounding box center [376, 269] width 6 height 6
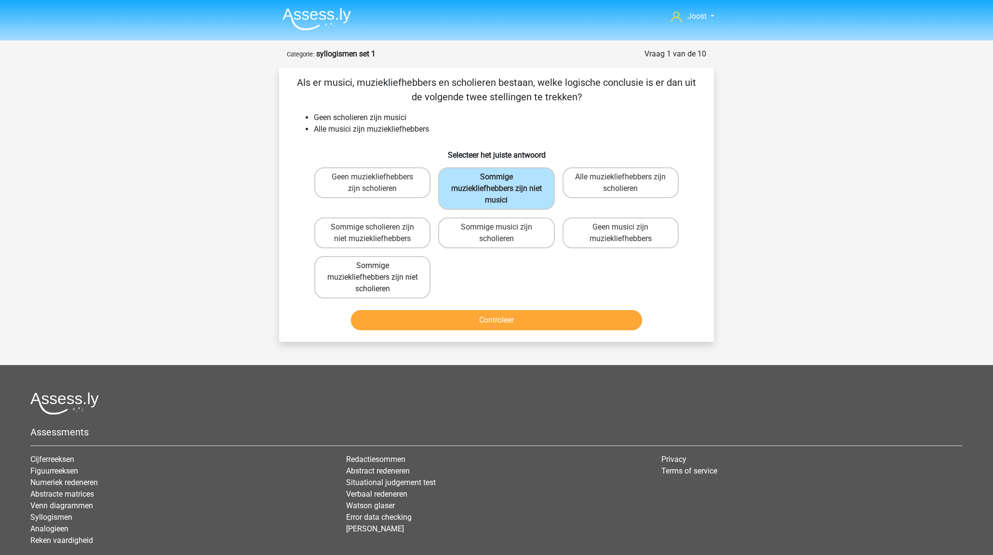
radio input "true"
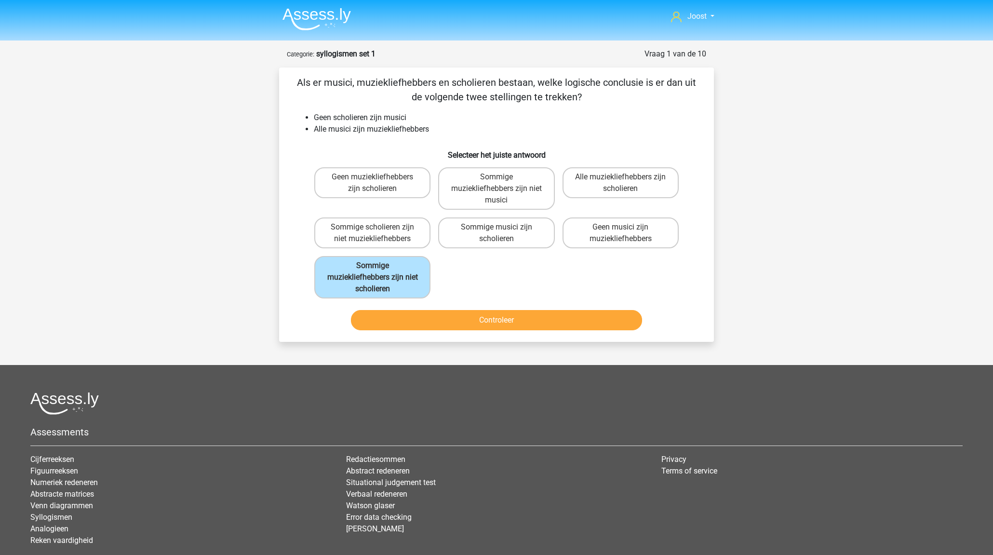
click at [461, 315] on button "Controleer" at bounding box center [497, 320] width 292 height 20
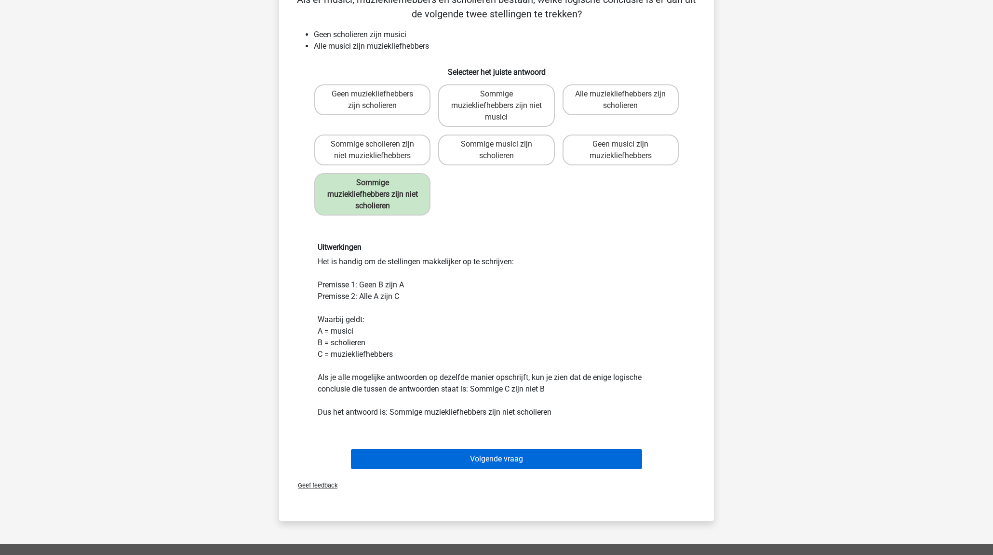
click at [521, 451] on button "Volgende vraag" at bounding box center [497, 459] width 292 height 20
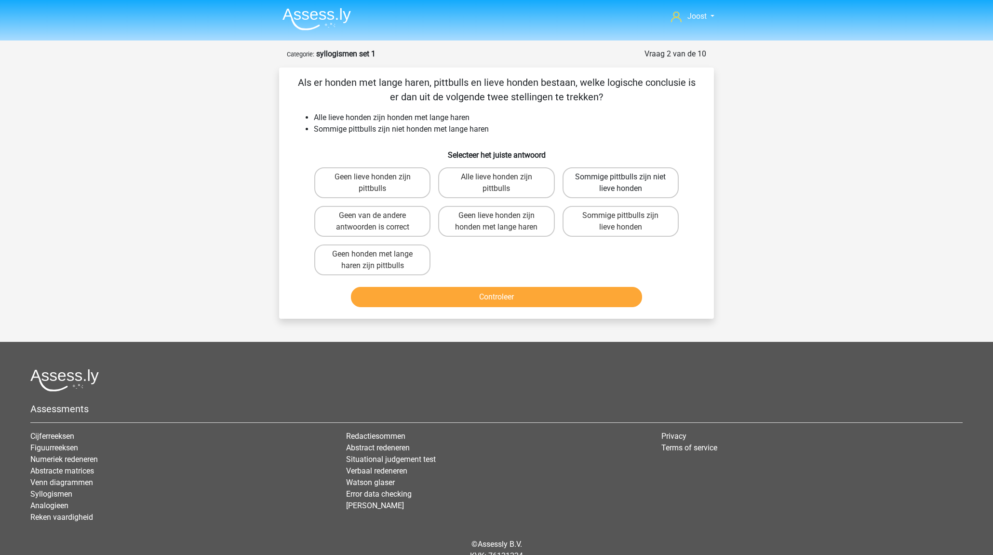
drag, startPoint x: 648, startPoint y: 188, endPoint x: 639, endPoint y: 188, distance: 9.2
click at [649, 187] on label "Sommige pittbulls zijn niet lieve honden" at bounding box center [621, 182] width 116 height 31
click at [627, 183] on input "Sommige pittbulls zijn niet lieve honden" at bounding box center [624, 180] width 6 height 6
radio input "true"
drag, startPoint x: 426, startPoint y: 295, endPoint x: 427, endPoint y: 273, distance: 21.3
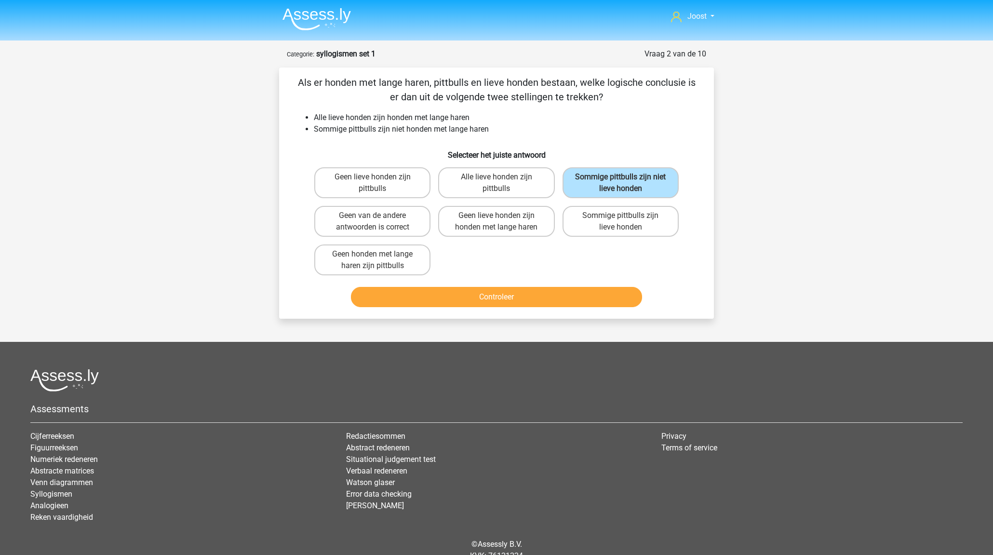
click at [426, 295] on button "Controleer" at bounding box center [497, 297] width 292 height 20
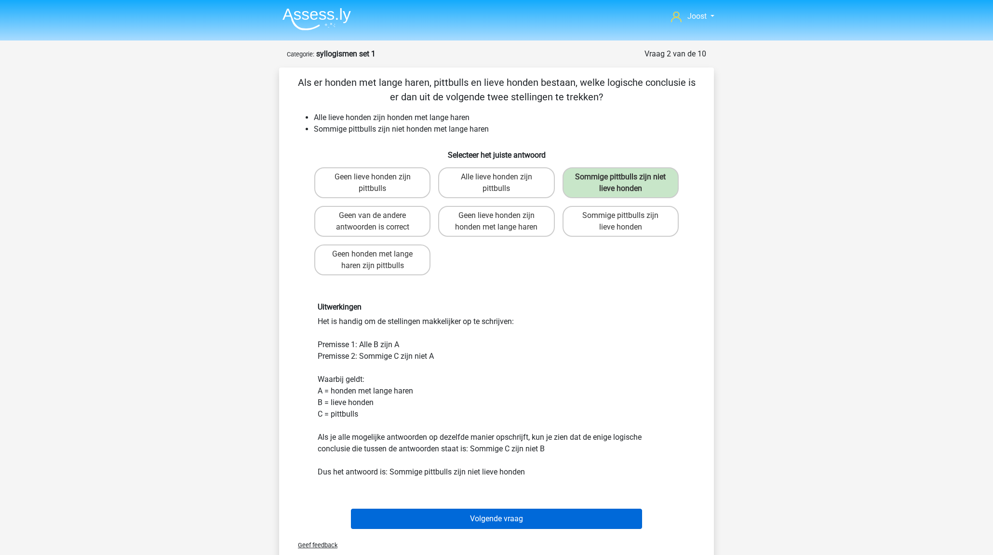
click at [510, 522] on button "Volgende vraag" at bounding box center [497, 519] width 292 height 20
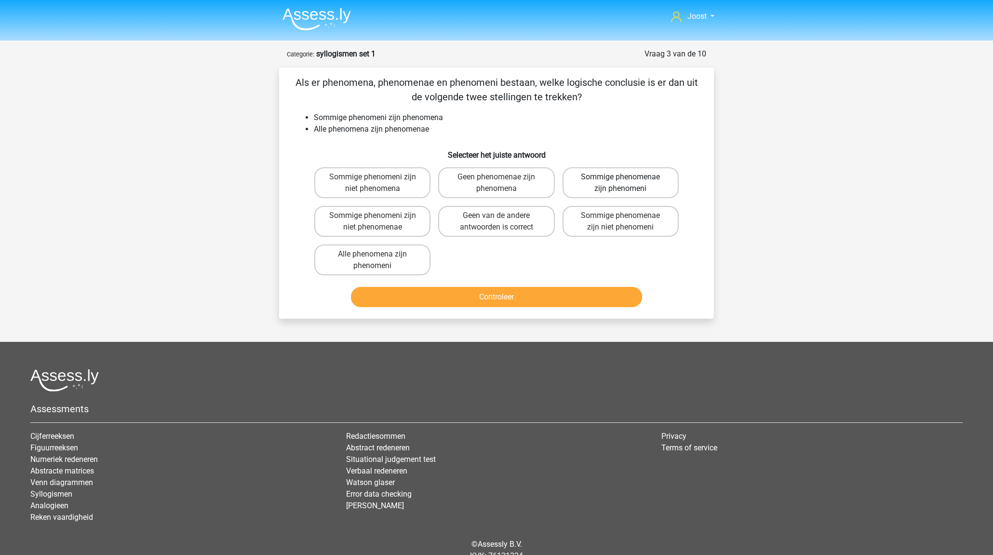
click at [609, 181] on label "Sommige phenomenae zijn phenomeni" at bounding box center [621, 182] width 116 height 31
click at [621, 181] on input "Sommige phenomenae zijn phenomeni" at bounding box center [624, 180] width 6 height 6
radio input "true"
click at [591, 293] on button "Controleer" at bounding box center [497, 297] width 292 height 20
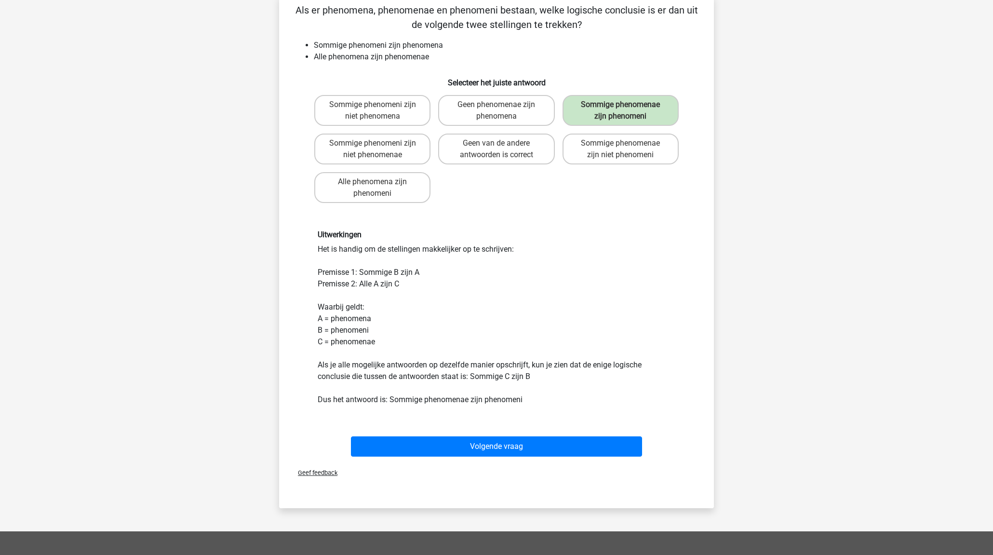
scroll to position [135, 0]
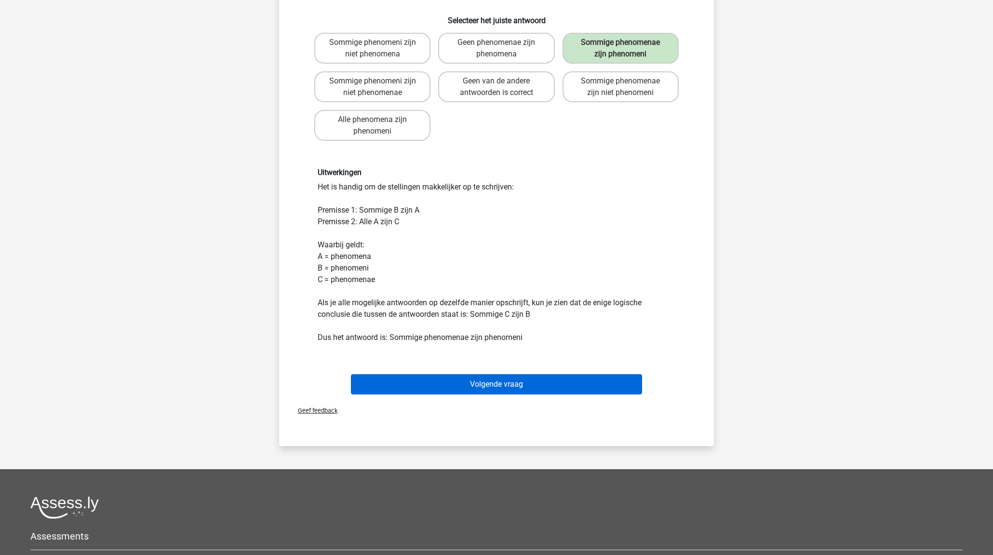
click at [572, 380] on button "Volgende vraag" at bounding box center [497, 384] width 292 height 20
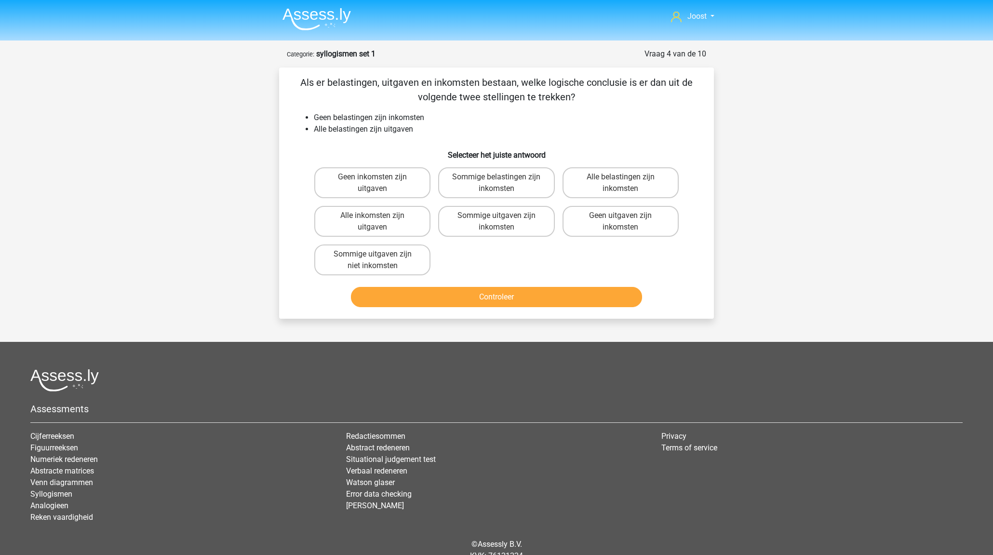
scroll to position [0, 0]
click at [402, 260] on label "Sommige uitgaven zijn niet inkomsten" at bounding box center [372, 260] width 116 height 31
click at [379, 260] on input "Sommige uitgaven zijn niet inkomsten" at bounding box center [376, 257] width 6 height 6
radio input "true"
click at [502, 298] on button "Controleer" at bounding box center [497, 297] width 292 height 20
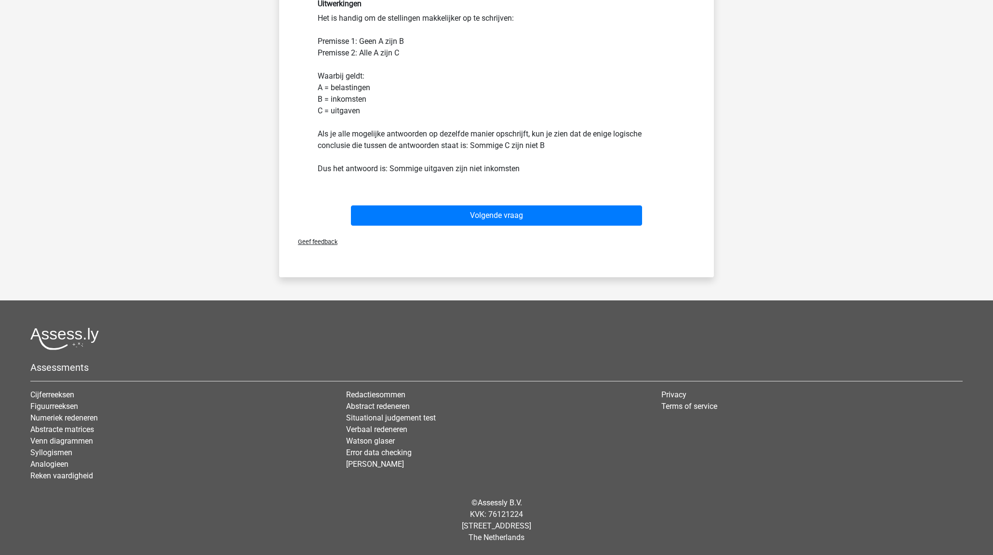
scroll to position [303, 0]
click at [519, 217] on button "Volgende vraag" at bounding box center [497, 216] width 292 height 20
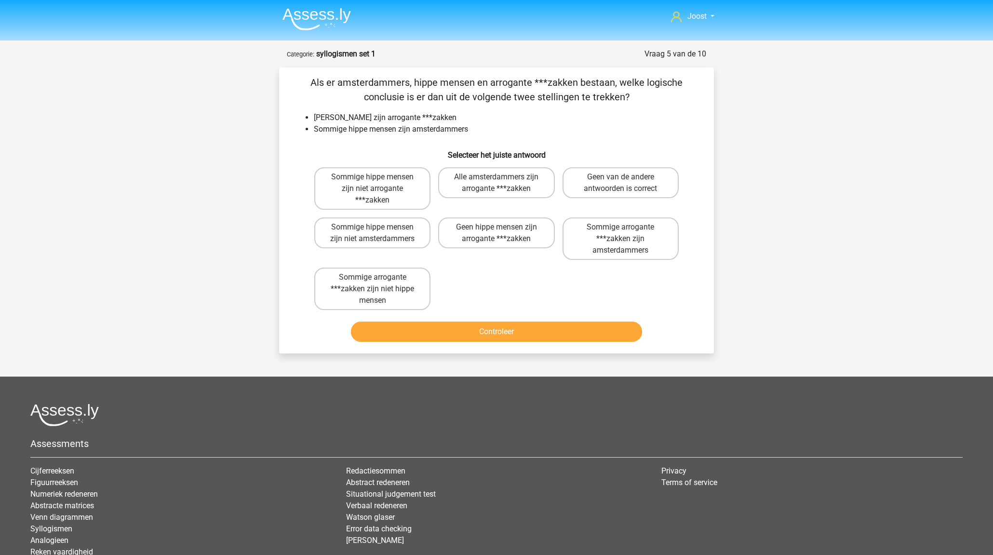
scroll to position [0, 0]
drag, startPoint x: 417, startPoint y: 196, endPoint x: 426, endPoint y: 227, distance: 32.2
click at [417, 196] on label "Sommige hippe mensen zijn niet arrogante ***zakken" at bounding box center [372, 188] width 116 height 42
click at [379, 183] on input "Sommige hippe mensen zijn niet arrogante ***zakken" at bounding box center [376, 180] width 6 height 6
radio input "true"
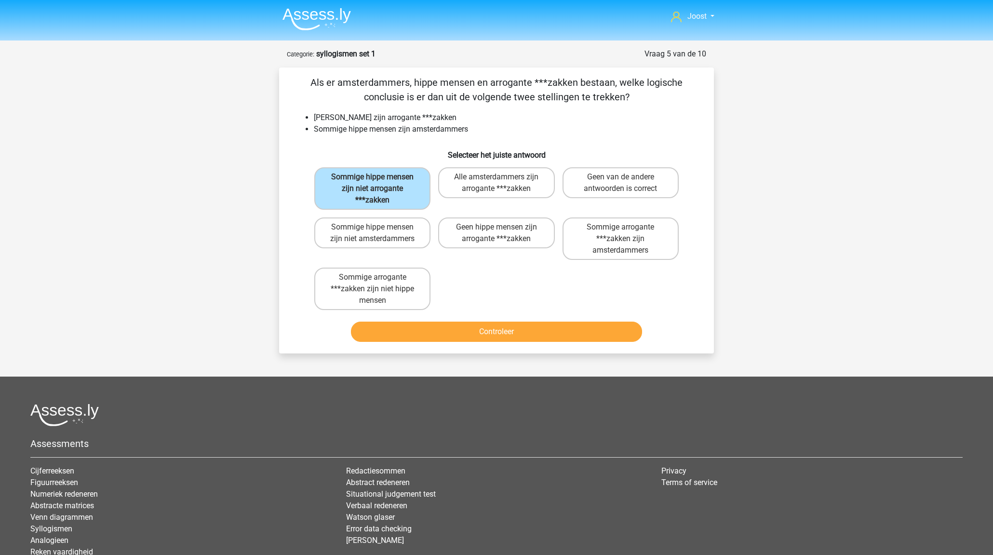
click at [500, 331] on button "Controleer" at bounding box center [497, 332] width 292 height 20
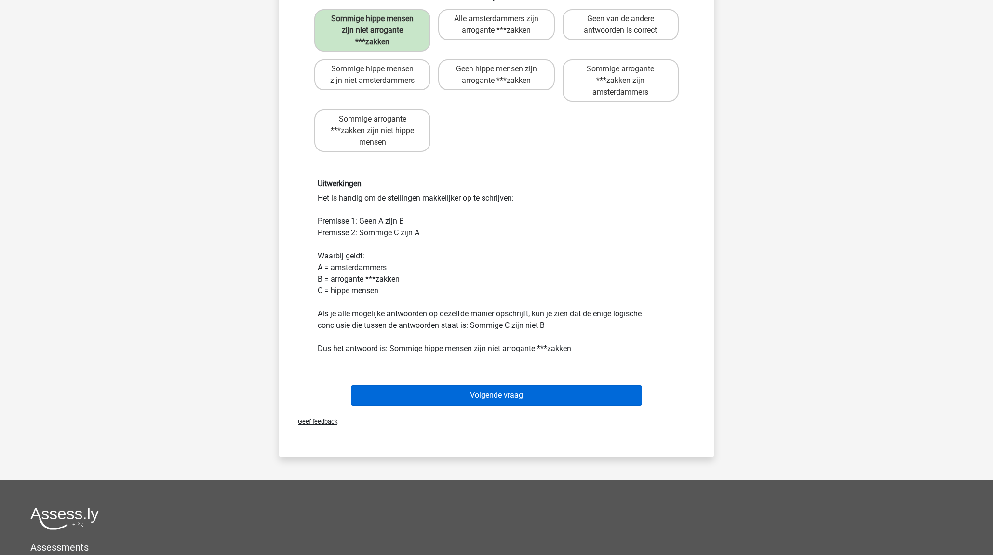
click at [517, 396] on button "Volgende vraag" at bounding box center [497, 395] width 292 height 20
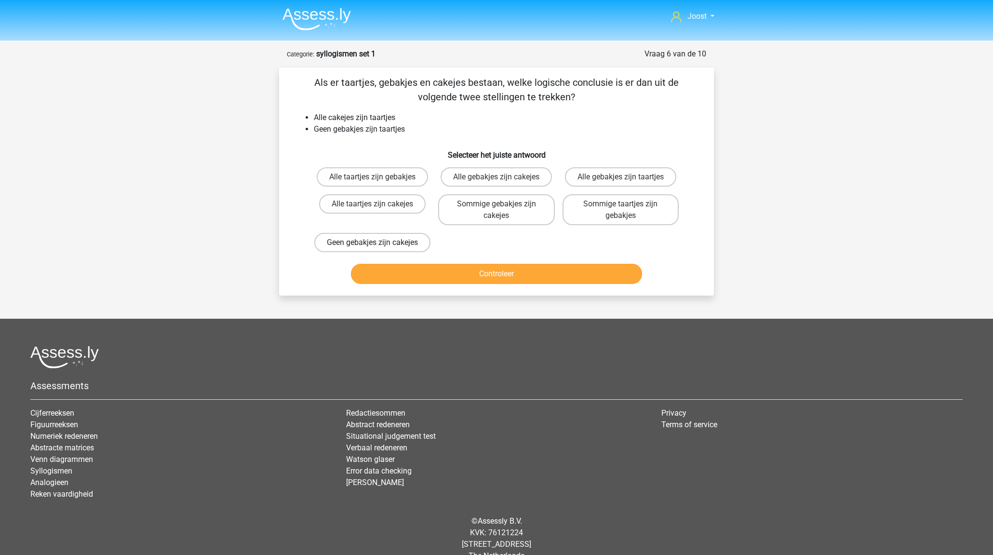
click at [397, 252] on label "Geen gebakjes zijn cakejes" at bounding box center [372, 242] width 116 height 19
click at [379, 249] on input "Geen gebakjes zijn cakejes" at bounding box center [376, 246] width 6 height 6
radio input "true"
click at [487, 284] on button "Controleer" at bounding box center [497, 274] width 292 height 20
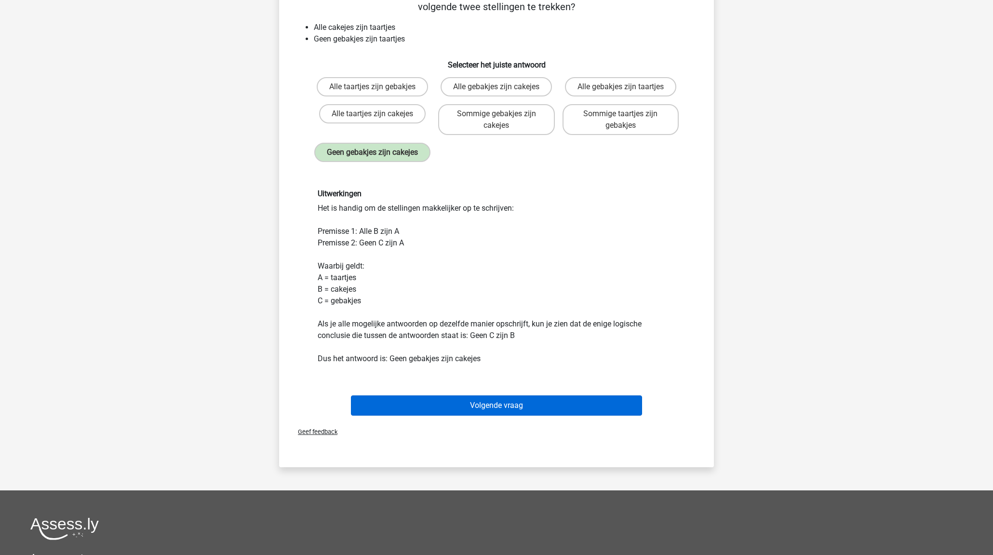
click at [536, 416] on button "Volgende vraag" at bounding box center [497, 405] width 292 height 20
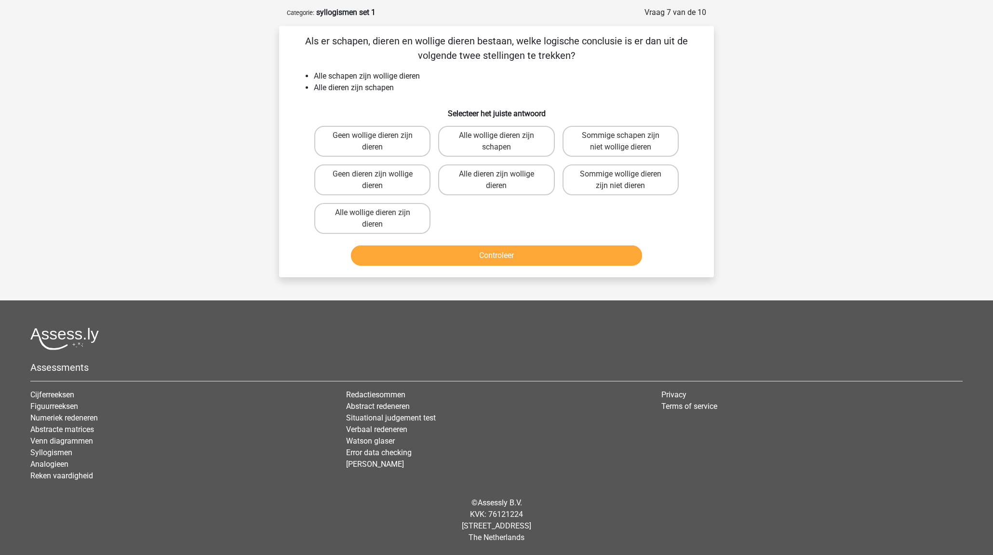
scroll to position [41, 0]
click at [516, 182] on label "Alle dieren zijn wollige dieren" at bounding box center [496, 179] width 116 height 31
click at [503, 180] on input "Alle dieren zijn wollige dieren" at bounding box center [500, 177] width 6 height 6
radio input "true"
click at [545, 251] on button "Controleer" at bounding box center [497, 255] width 292 height 20
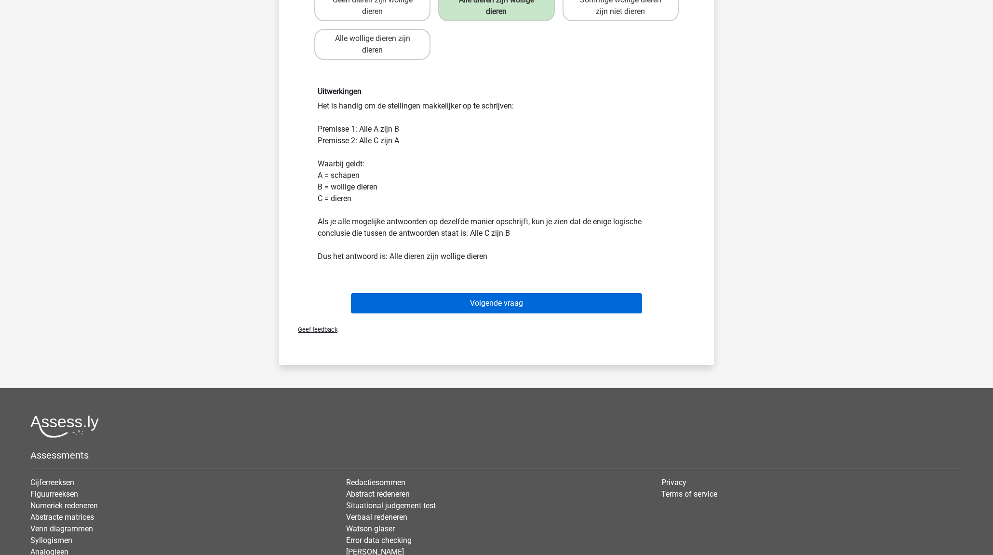
click at [557, 305] on button "Volgende vraag" at bounding box center [497, 303] width 292 height 20
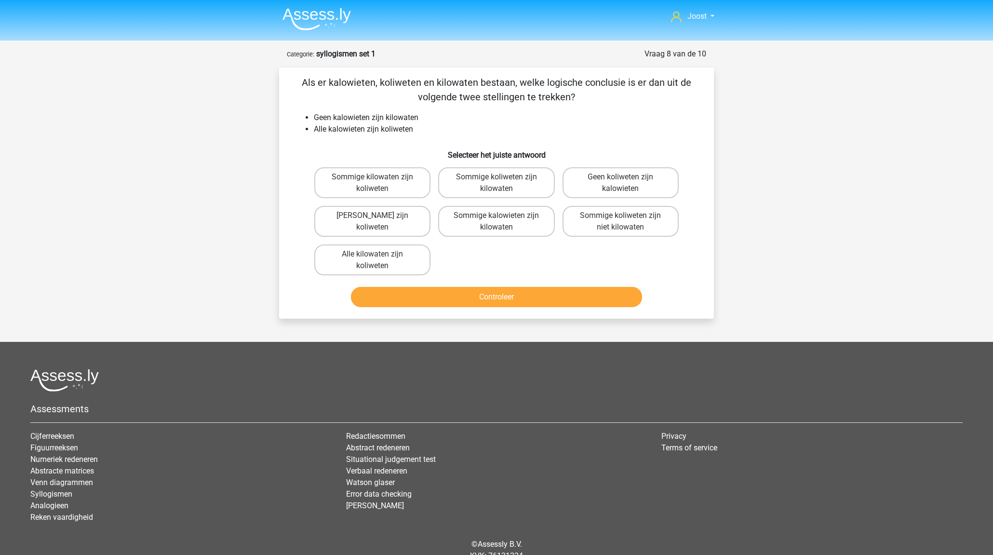
scroll to position [0, 0]
drag, startPoint x: 661, startPoint y: 228, endPoint x: 633, endPoint y: 254, distance: 37.5
click at [661, 228] on label "Sommige koliweten zijn niet kilowaten" at bounding box center [621, 221] width 116 height 31
click at [627, 222] on input "Sommige koliweten zijn niet kilowaten" at bounding box center [624, 219] width 6 height 6
radio input "true"
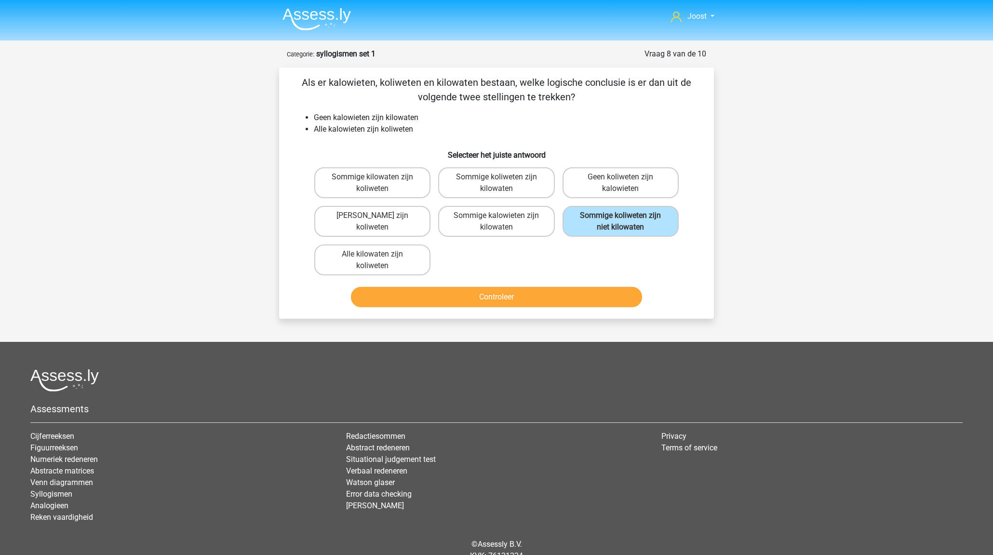
click at [574, 294] on button "Controleer" at bounding box center [497, 297] width 292 height 20
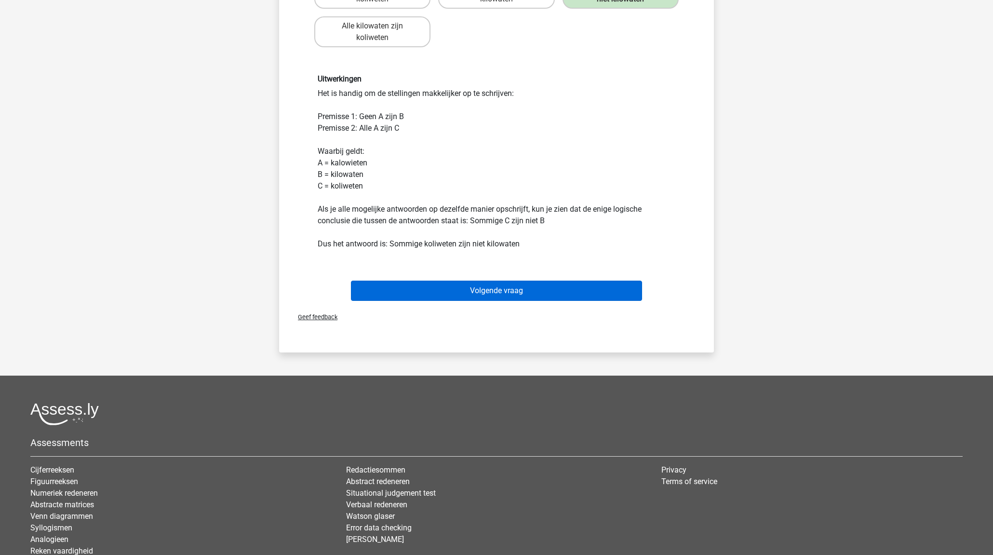
click at [545, 289] on button "Volgende vraag" at bounding box center [497, 291] width 292 height 20
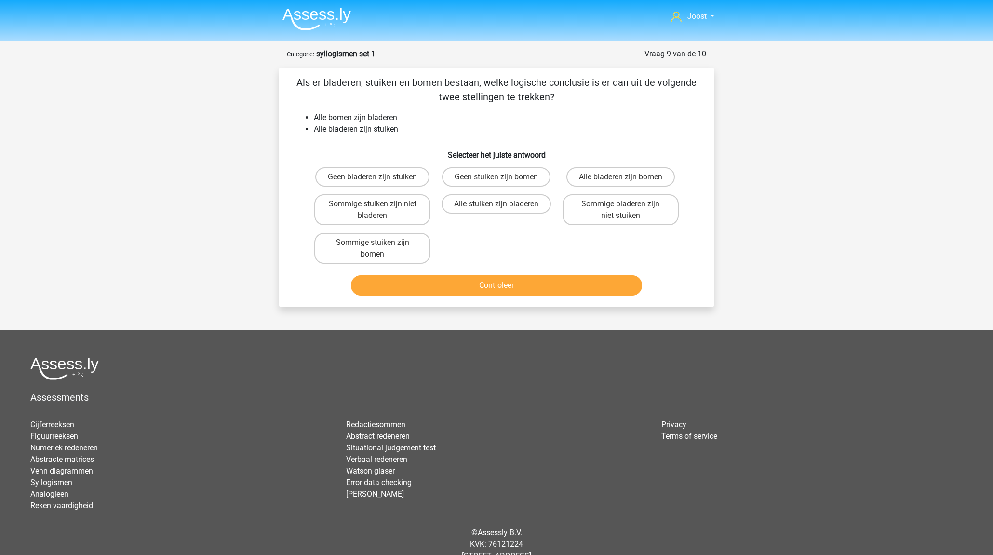
click at [376, 247] on input "Sommige stuiken zijn bomen" at bounding box center [376, 246] width 6 height 6
radio input "true"
click at [449, 292] on button "Controleer" at bounding box center [497, 285] width 292 height 20
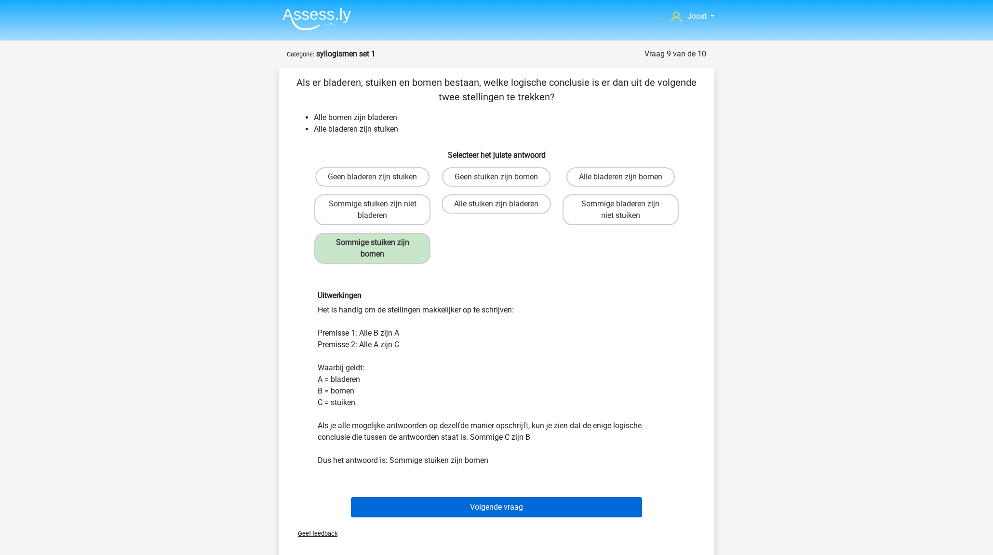
click at [548, 507] on button "Volgende vraag" at bounding box center [497, 507] width 292 height 20
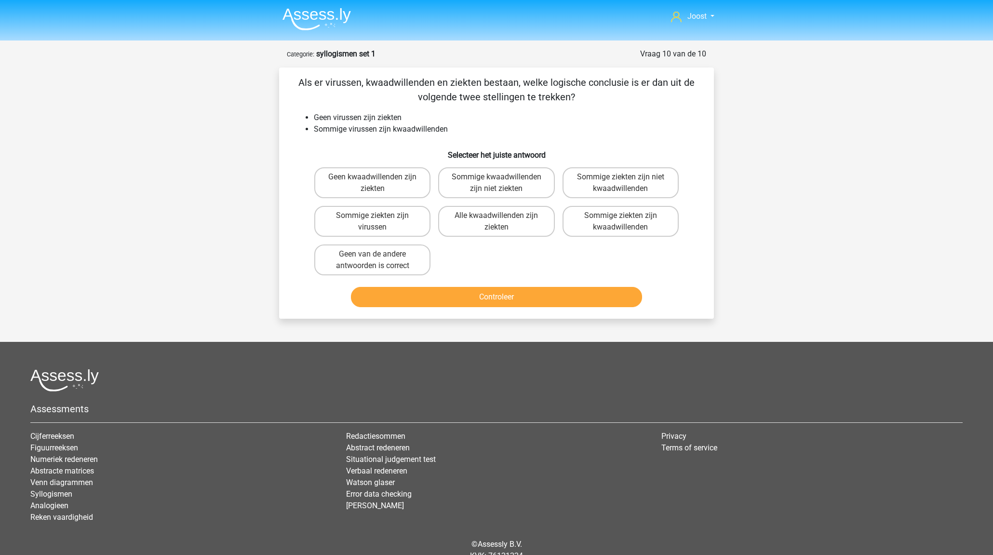
drag, startPoint x: 487, startPoint y: 185, endPoint x: 489, endPoint y: 214, distance: 29.0
click at [487, 185] on label "Sommige kwaadwillenden zijn niet ziekten" at bounding box center [496, 182] width 116 height 31
click at [497, 183] on input "Sommige kwaadwillenden zijn niet ziekten" at bounding box center [500, 180] width 6 height 6
radio input "true"
click at [528, 307] on button "Controleer" at bounding box center [497, 297] width 292 height 20
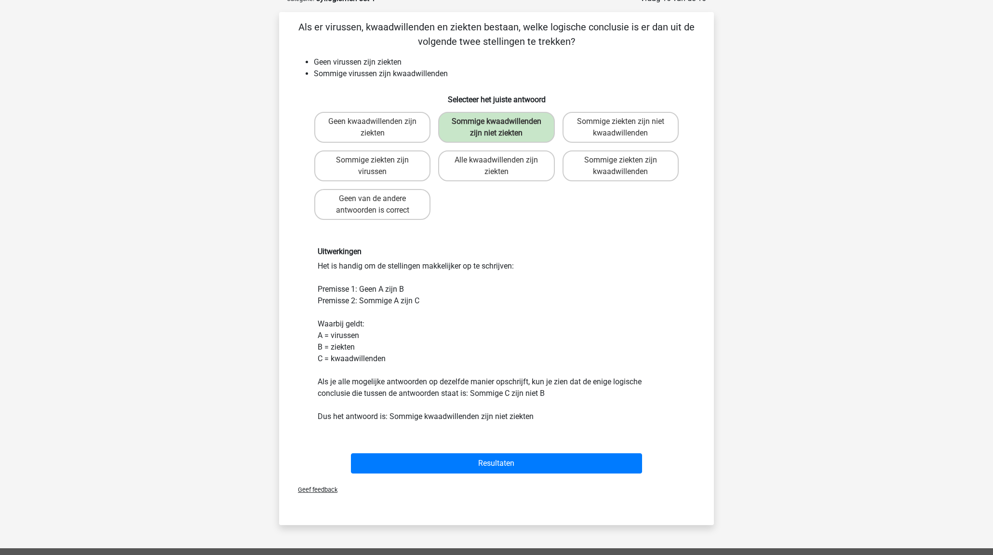
scroll to position [103, 0]
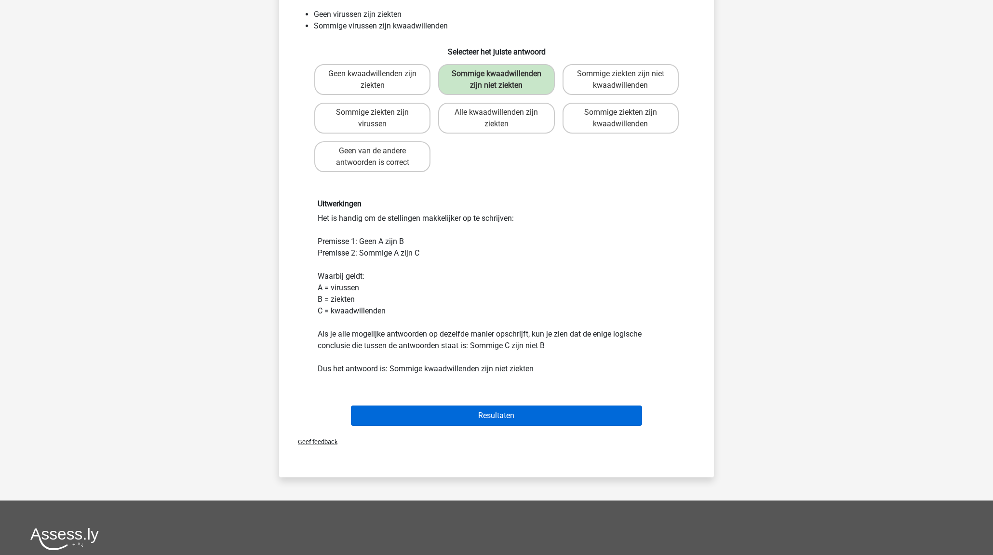
click at [568, 423] on button "Resultaten" at bounding box center [497, 416] width 292 height 20
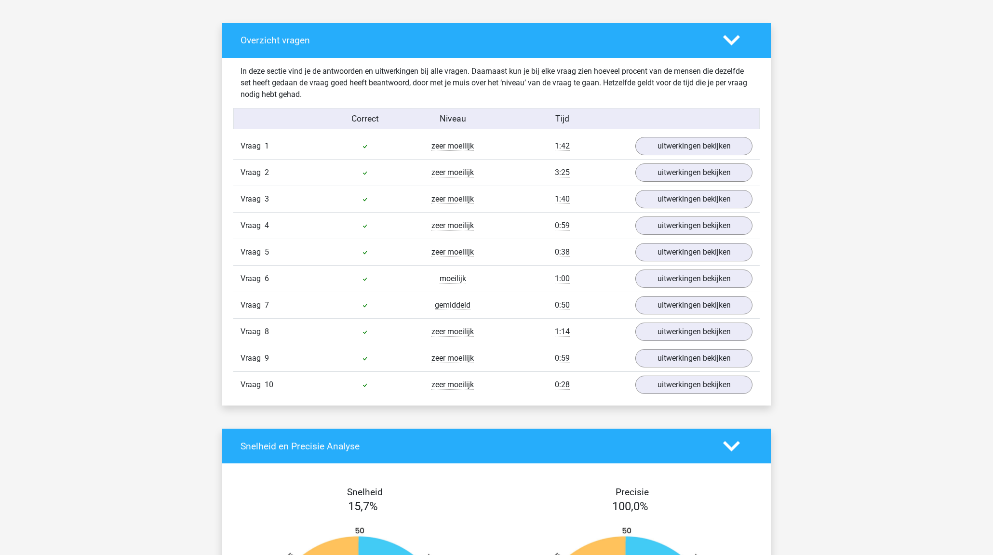
scroll to position [510, 0]
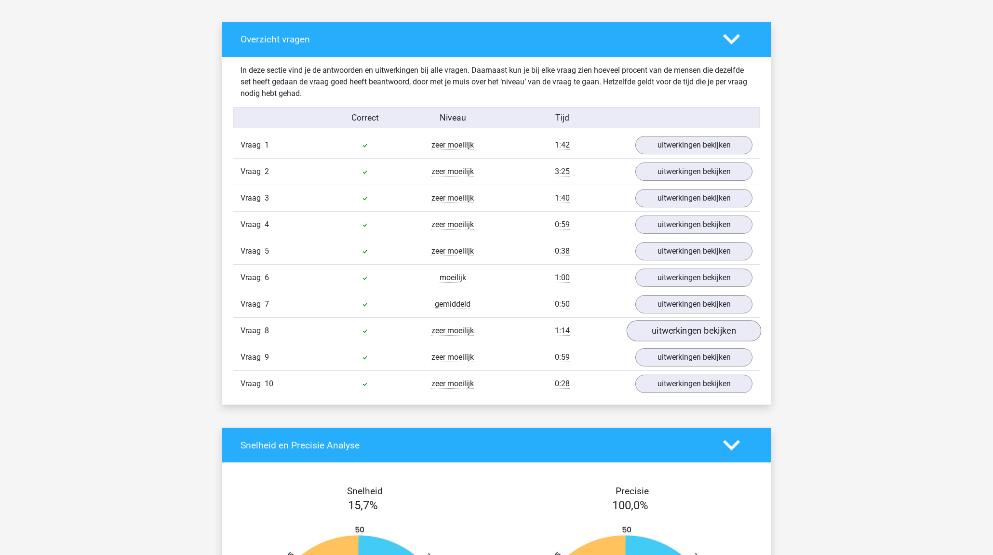
click at [689, 335] on link "uitwerkingen bekijken" at bounding box center [694, 330] width 135 height 21
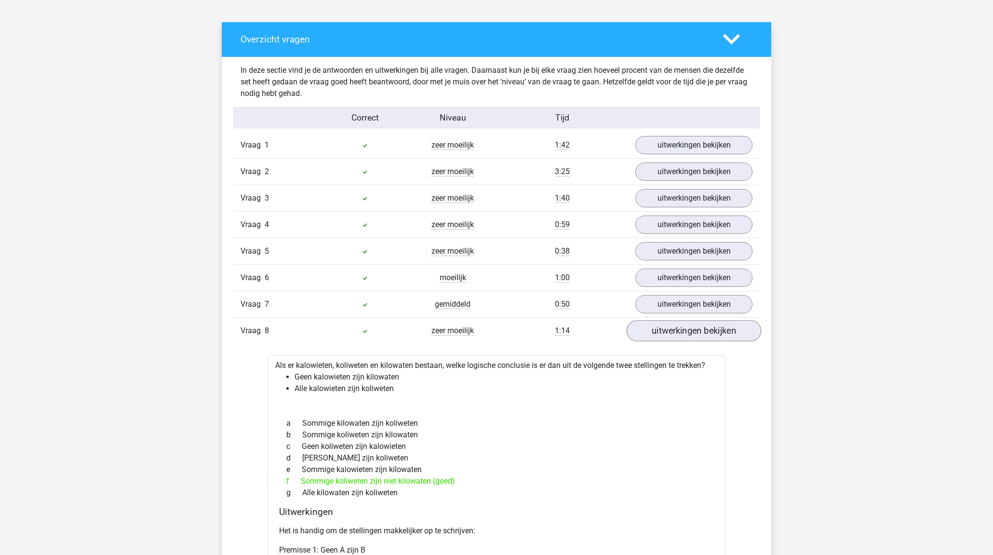
click at [688, 334] on link "uitwerkingen bekijken" at bounding box center [694, 330] width 135 height 21
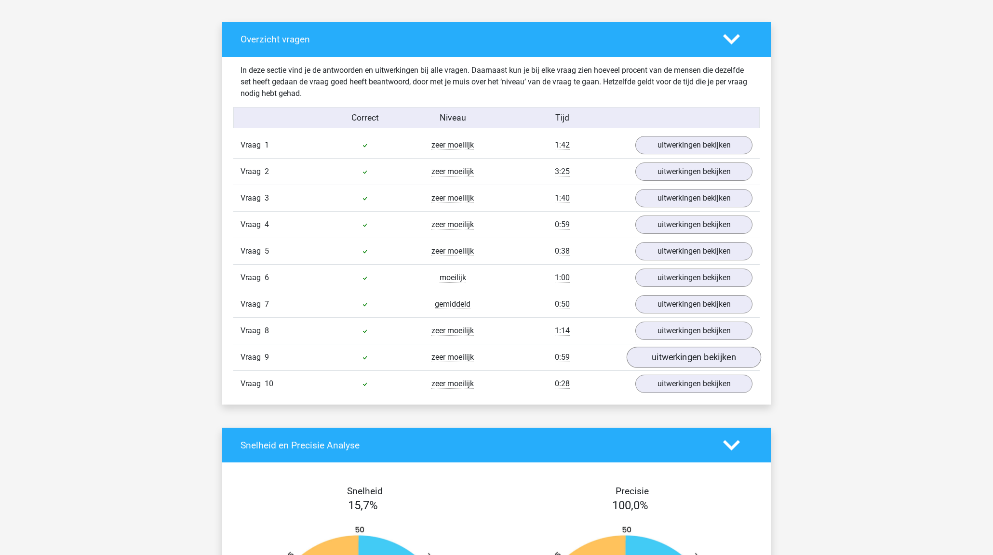
click at [686, 357] on link "uitwerkingen bekijken" at bounding box center [694, 357] width 135 height 21
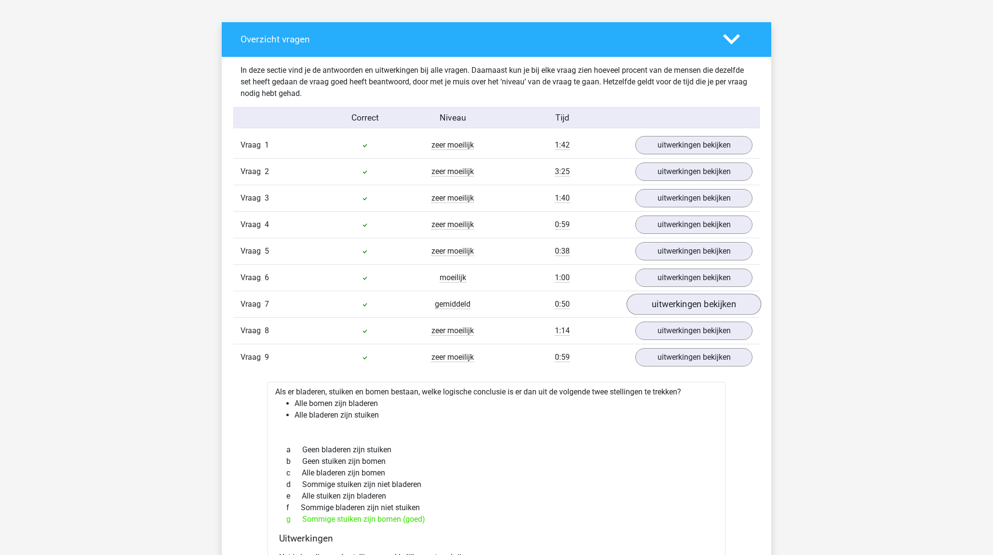
click at [685, 302] on link "uitwerkingen bekijken" at bounding box center [694, 304] width 135 height 21
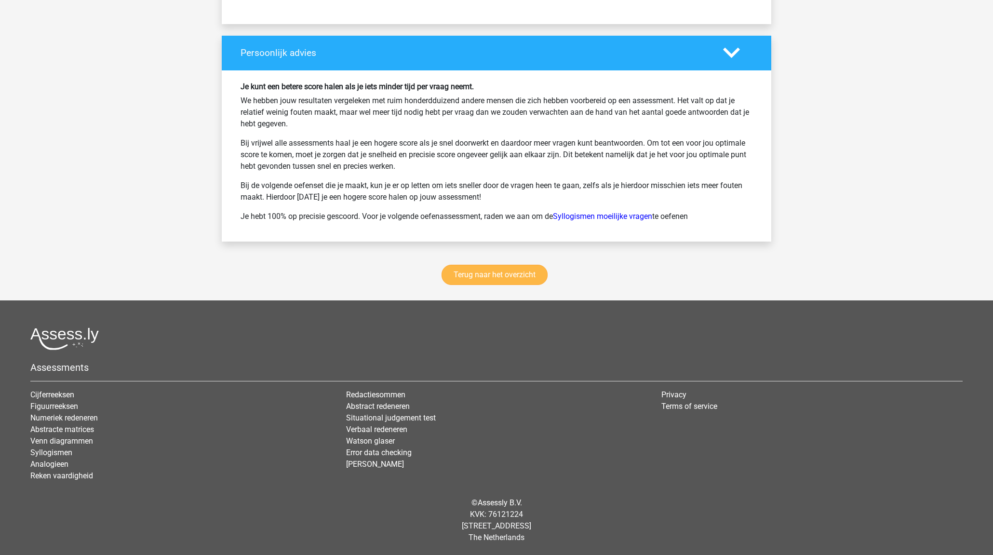
scroll to position [2017, 0]
click at [495, 278] on link "Terug naar het overzicht" at bounding box center [495, 275] width 106 height 20
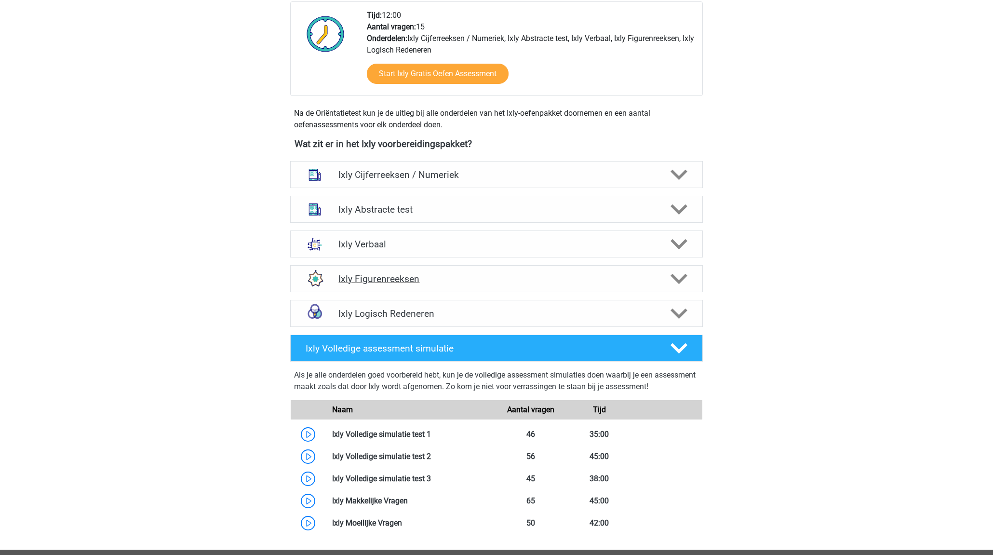
scroll to position [258, 0]
click at [460, 318] on h4 "Ixly Logisch Redeneren" at bounding box center [497, 313] width 316 height 11
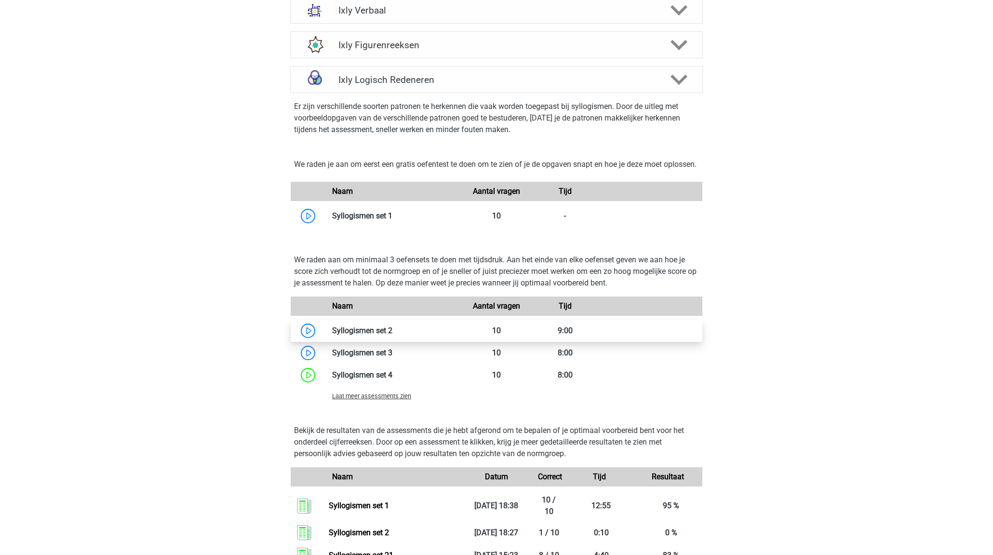
scroll to position [492, 0]
click at [394, 400] on span "Laat meer assessments zien" at bounding box center [371, 396] width 79 height 7
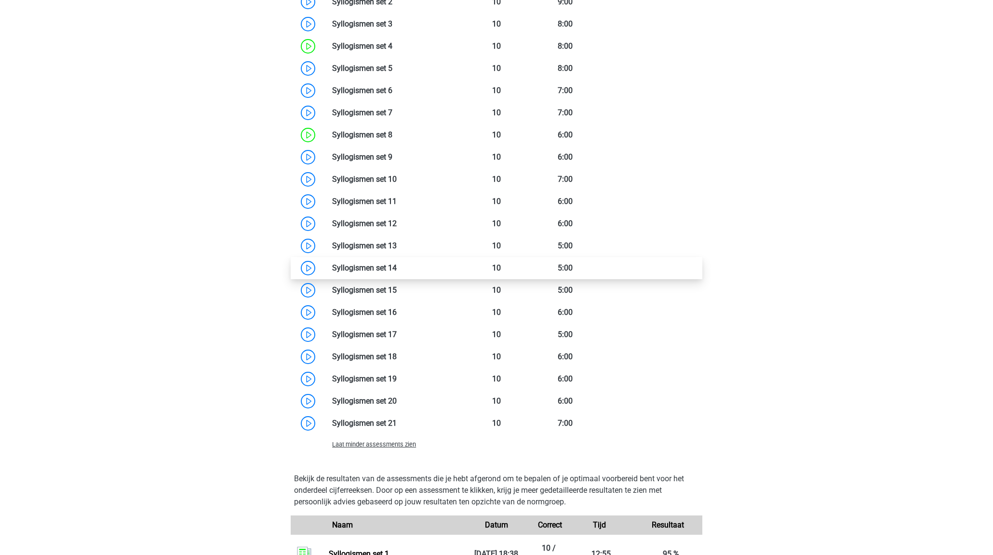
scroll to position [613, 0]
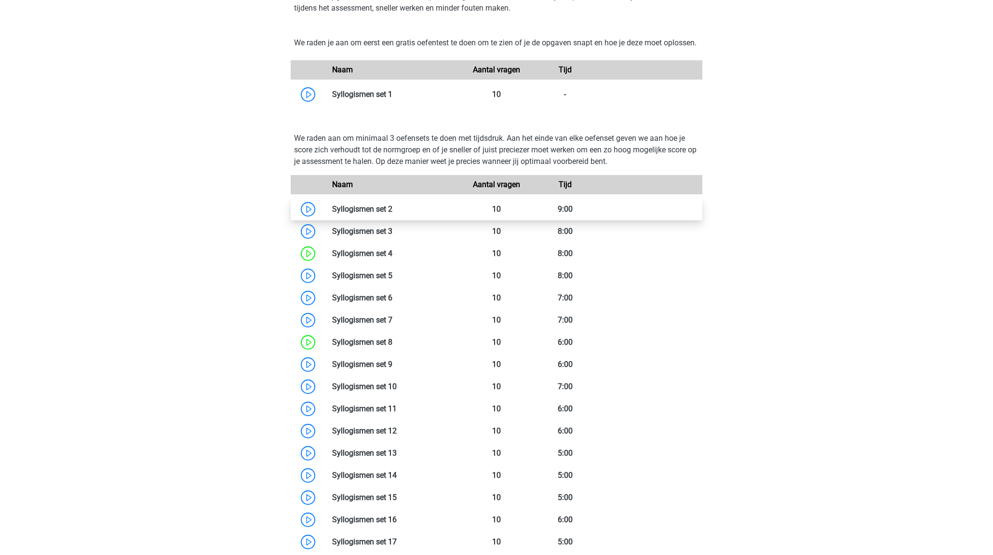
click at [393, 214] on link at bounding box center [393, 208] width 0 height 9
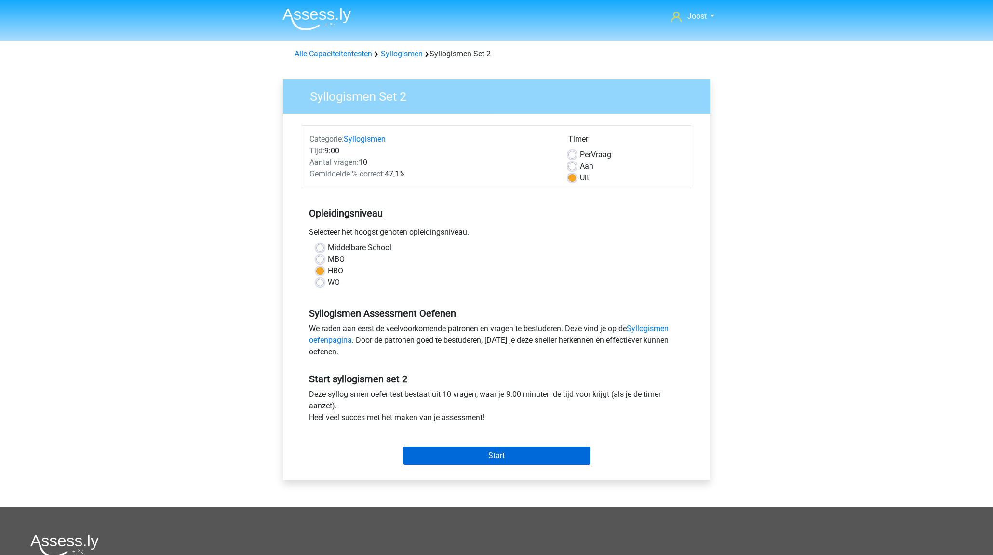
click at [528, 453] on input "Start" at bounding box center [497, 456] width 188 height 18
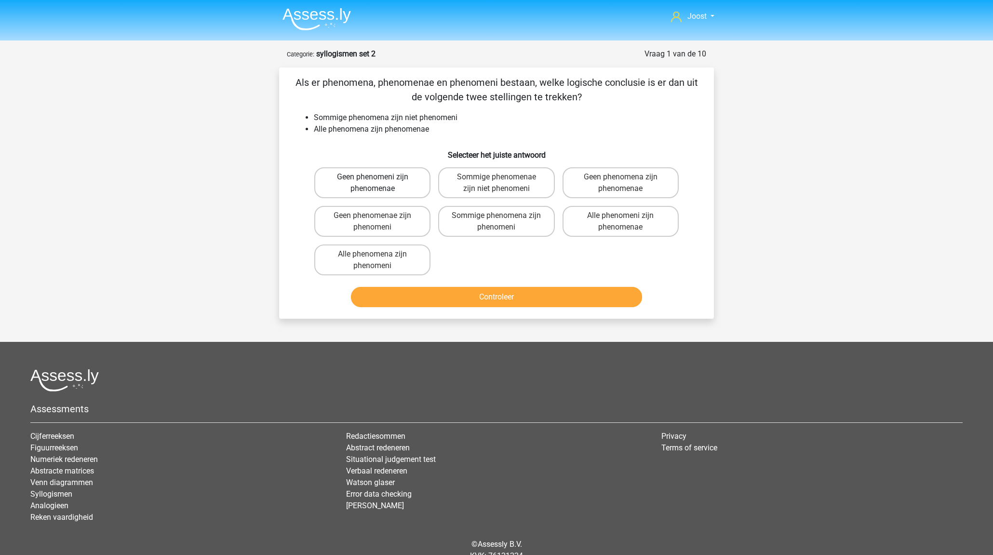
click at [367, 196] on div "Geen phenomeni zijn phenomenae" at bounding box center [373, 182] width 124 height 39
click at [367, 192] on label "Geen phenomeni zijn phenomenae" at bounding box center [372, 182] width 116 height 31
click at [373, 183] on input "Geen phenomeni zijn phenomenae" at bounding box center [376, 180] width 6 height 6
radio input "true"
click at [470, 294] on button "Controleer" at bounding box center [497, 297] width 292 height 20
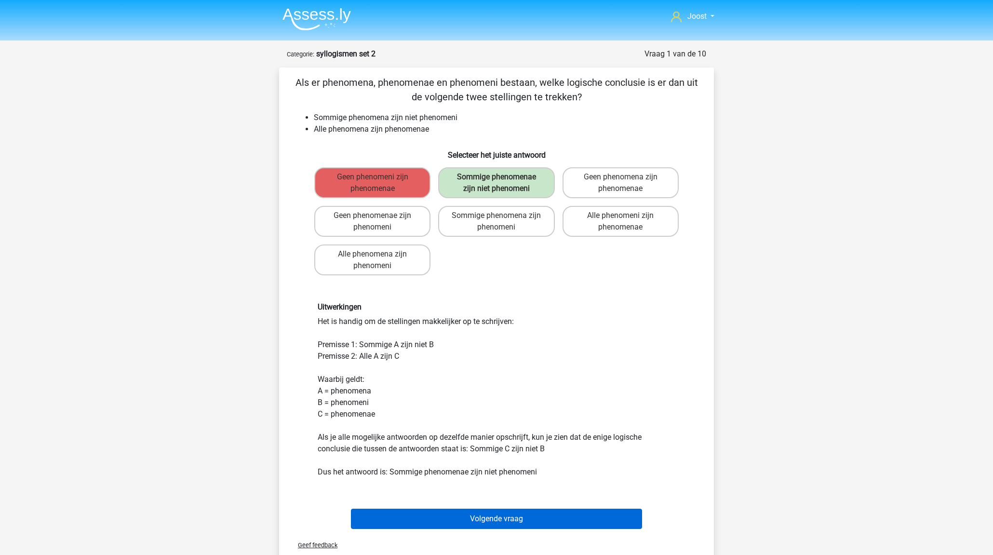
click at [576, 514] on button "Volgende vraag" at bounding box center [497, 519] width 292 height 20
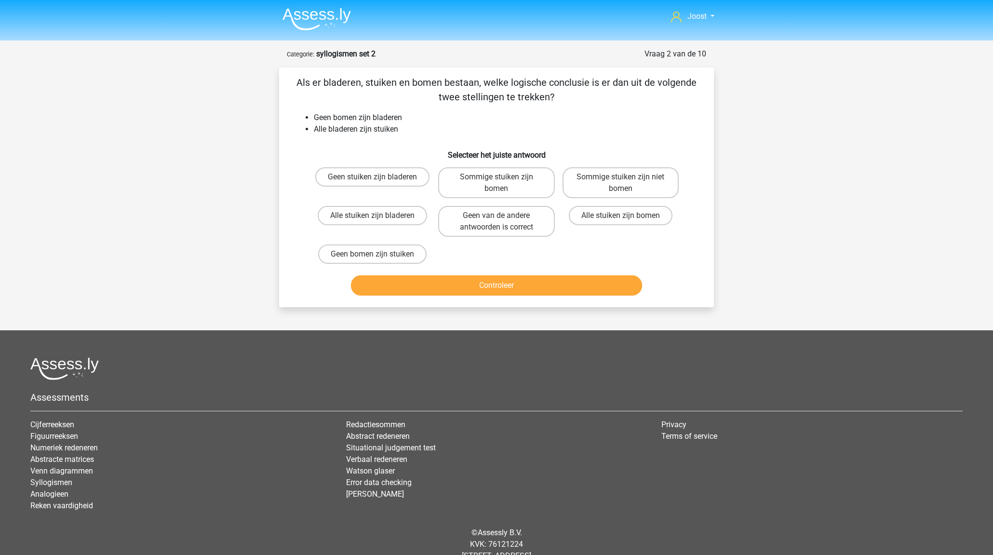
scroll to position [30, 0]
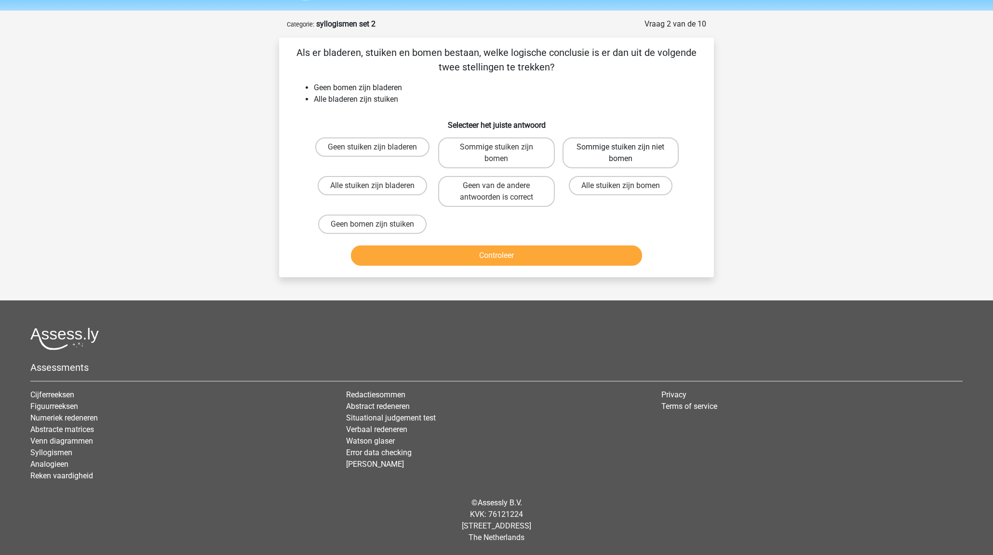
click at [591, 164] on label "Sommige stuiken zijn niet bomen" at bounding box center [621, 152] width 116 height 31
click at [621, 153] on input "Sommige stuiken zijn niet bomen" at bounding box center [624, 150] width 6 height 6
radio input "true"
click at [572, 247] on button "Controleer" at bounding box center [497, 255] width 292 height 20
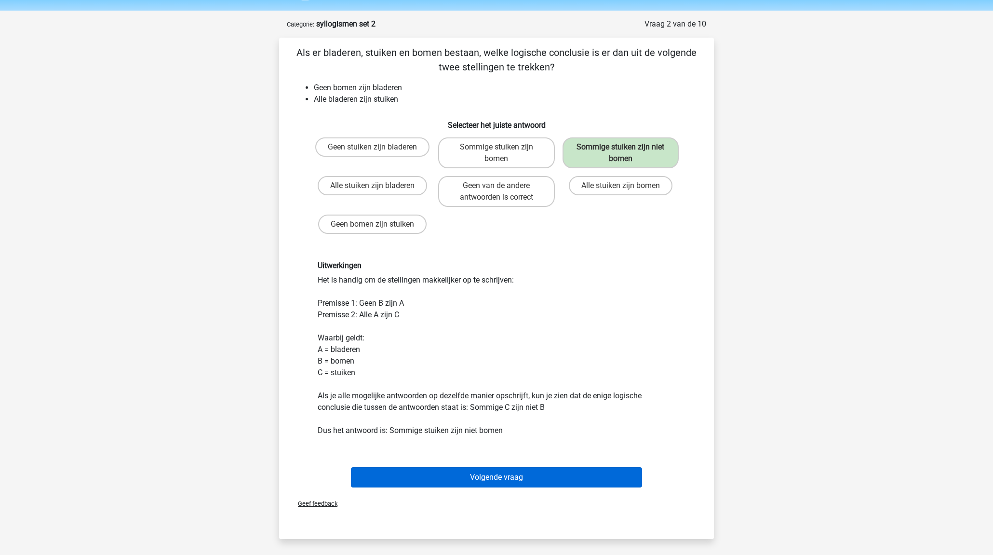
click at [612, 480] on button "Volgende vraag" at bounding box center [497, 477] width 292 height 20
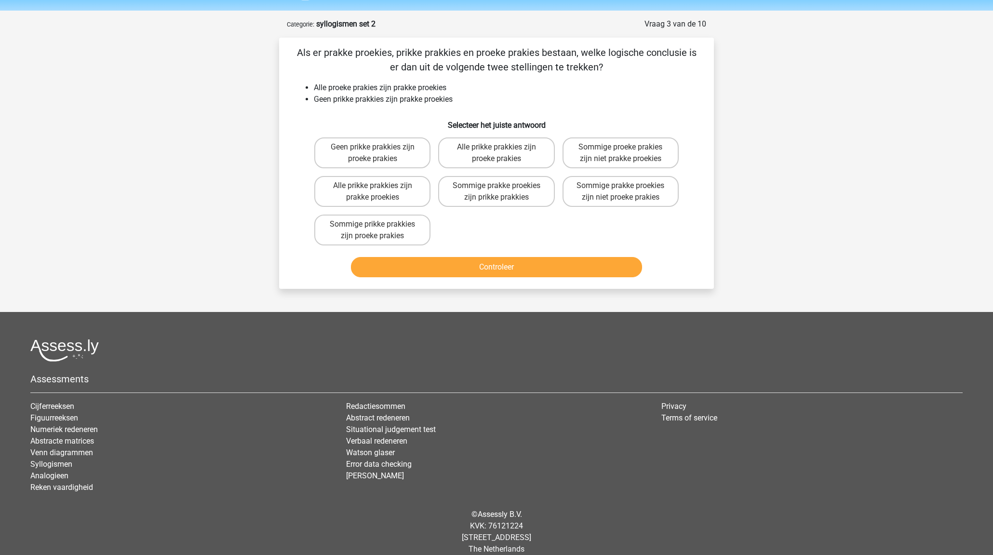
scroll to position [41, 0]
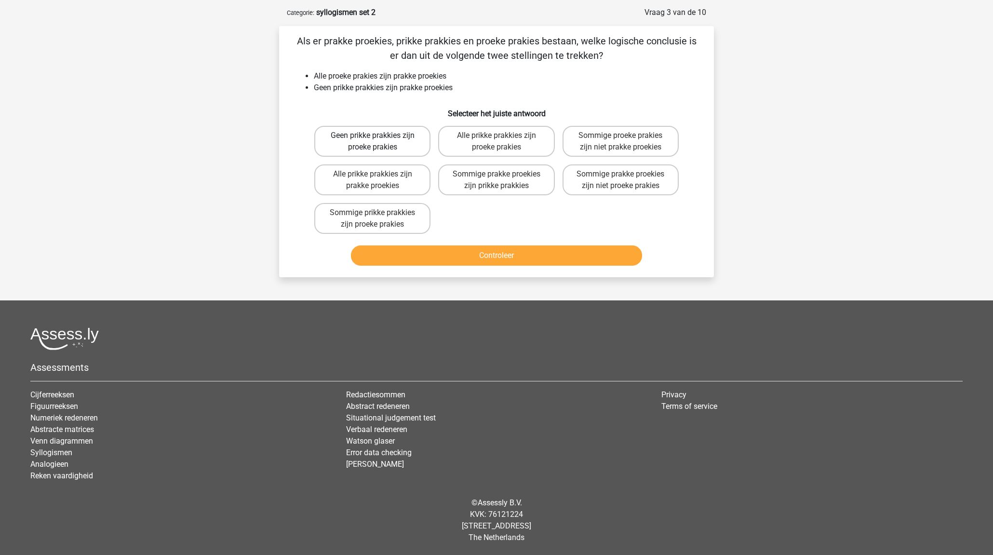
click at [405, 144] on label "Geen prikke prakkies zijn proeke prakies" at bounding box center [372, 141] width 116 height 31
click at [379, 142] on input "Geen prikke prakkies zijn proeke prakies" at bounding box center [376, 139] width 6 height 6
radio input "true"
click at [514, 261] on button "Controleer" at bounding box center [497, 255] width 292 height 20
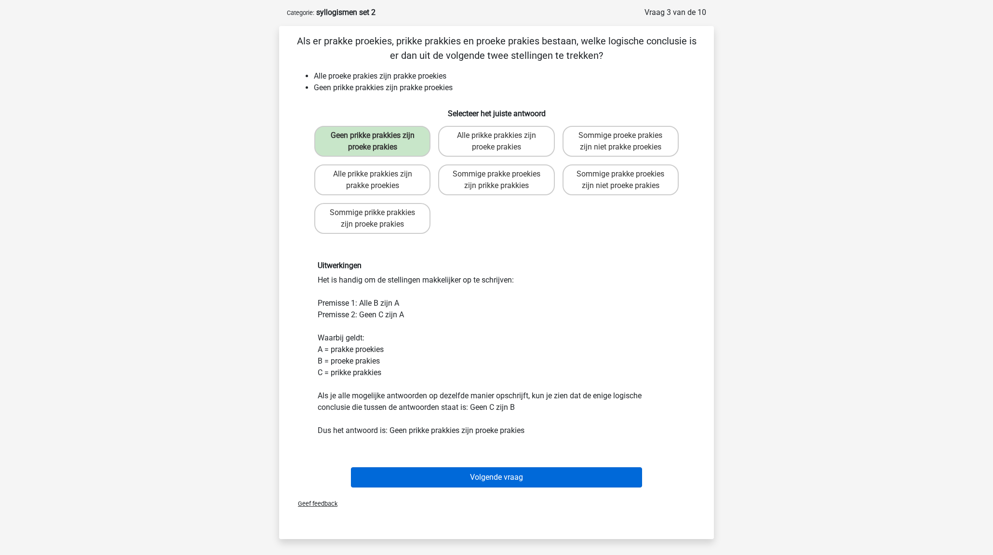
click at [573, 476] on button "Volgende vraag" at bounding box center [497, 477] width 292 height 20
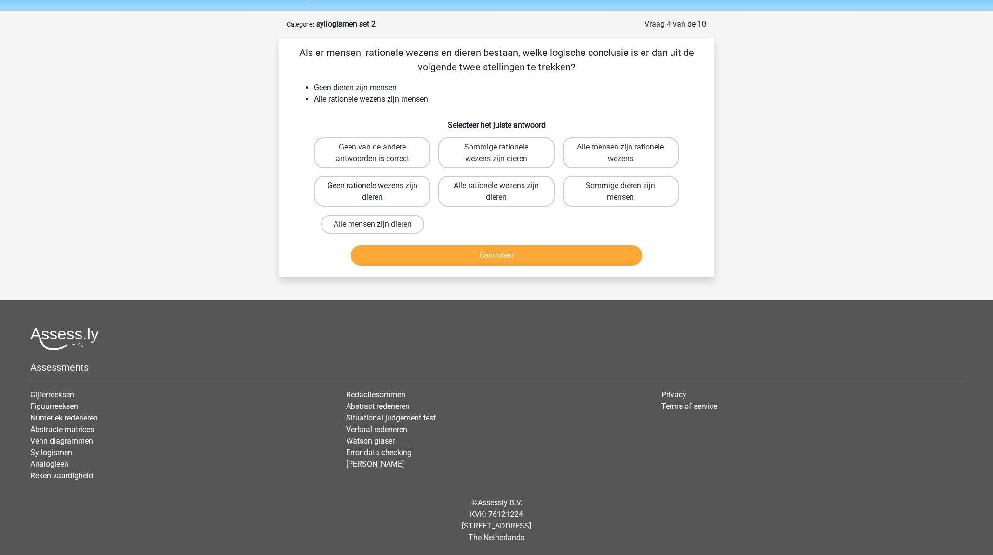
click at [393, 197] on label "Geen rationele wezens zijn dieren" at bounding box center [372, 191] width 116 height 31
click at [379, 192] on input "Geen rationele wezens zijn dieren" at bounding box center [376, 189] width 6 height 6
radio input "true"
click at [499, 252] on button "Controleer" at bounding box center [497, 255] width 292 height 20
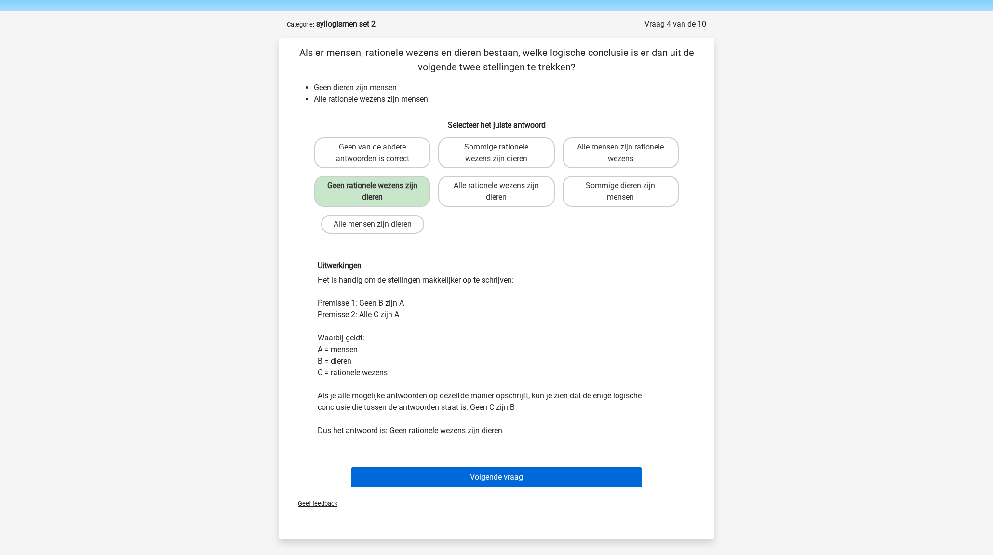
click at [517, 477] on button "Volgende vraag" at bounding box center [497, 477] width 292 height 20
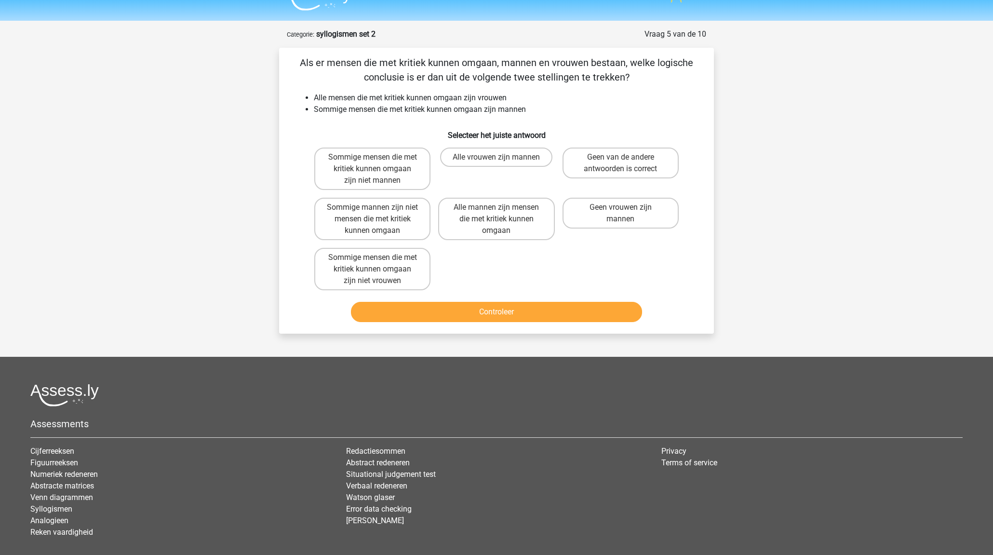
scroll to position [0, 0]
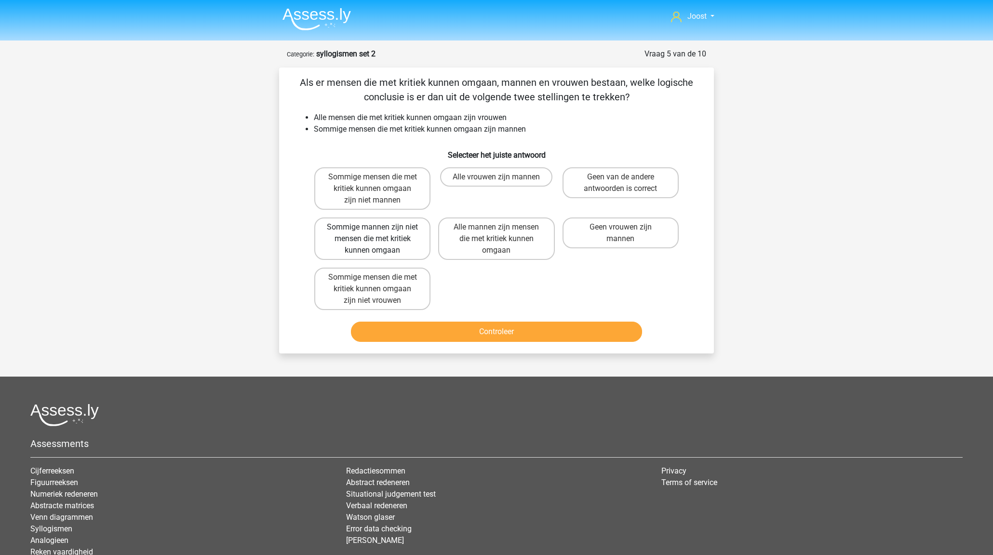
click at [411, 244] on label "Sommige mannen zijn niet mensen die met kritiek kunnen omgaan" at bounding box center [372, 239] width 116 height 42
click at [379, 233] on input "Sommige mannen zijn niet mensen die met kritiek kunnen omgaan" at bounding box center [376, 230] width 6 height 6
radio input "true"
click at [489, 325] on button "Controleer" at bounding box center [497, 332] width 292 height 20
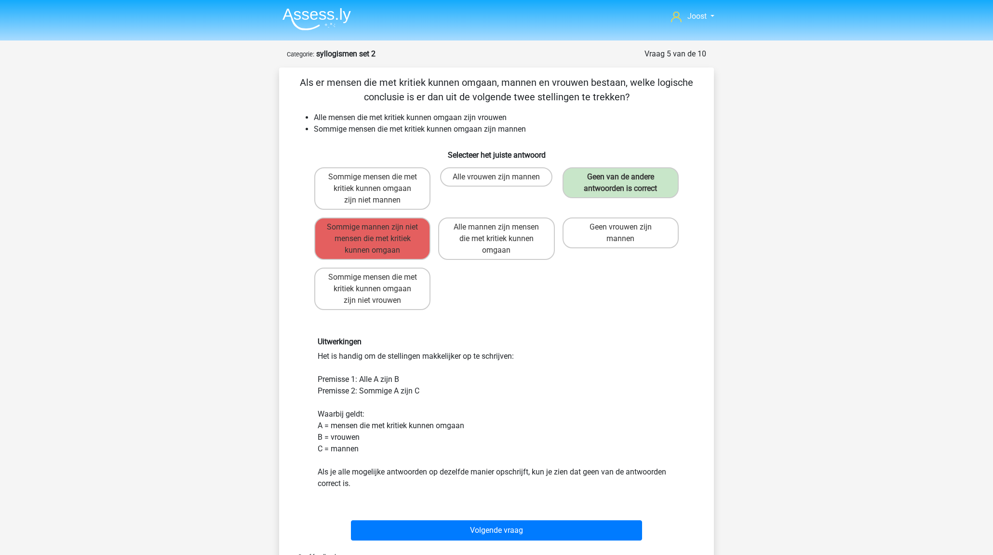
scroll to position [0, 0]
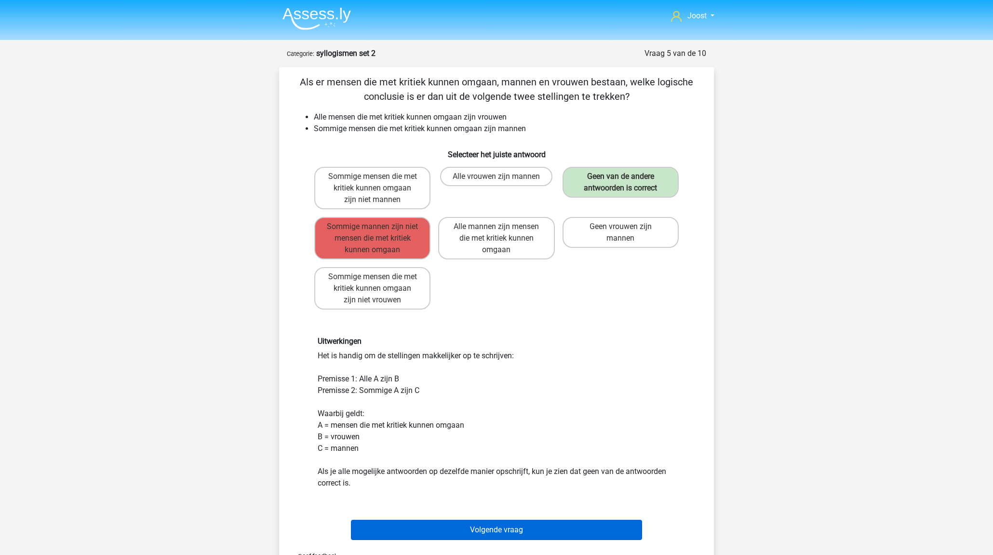
click at [485, 532] on button "Volgende vraag" at bounding box center [497, 530] width 292 height 20
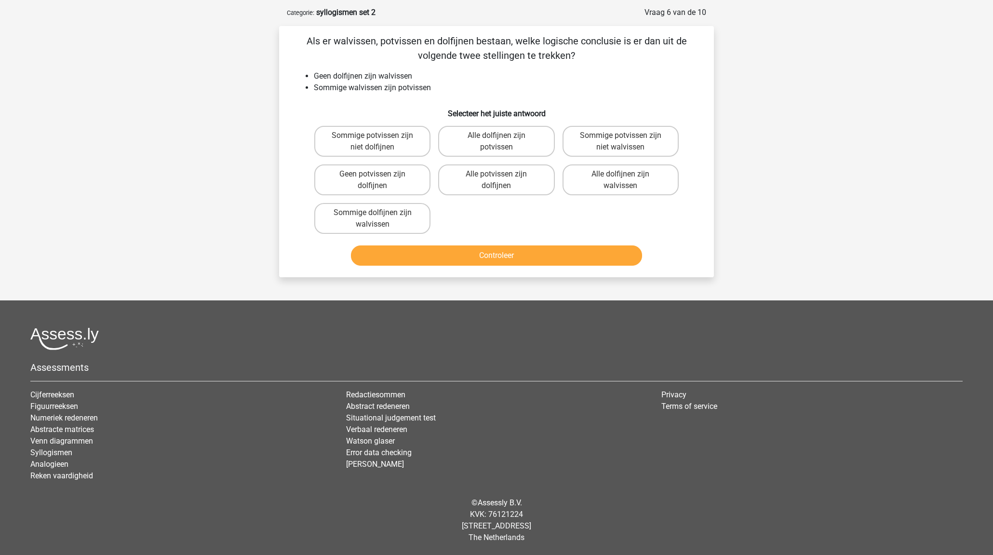
scroll to position [0, 0]
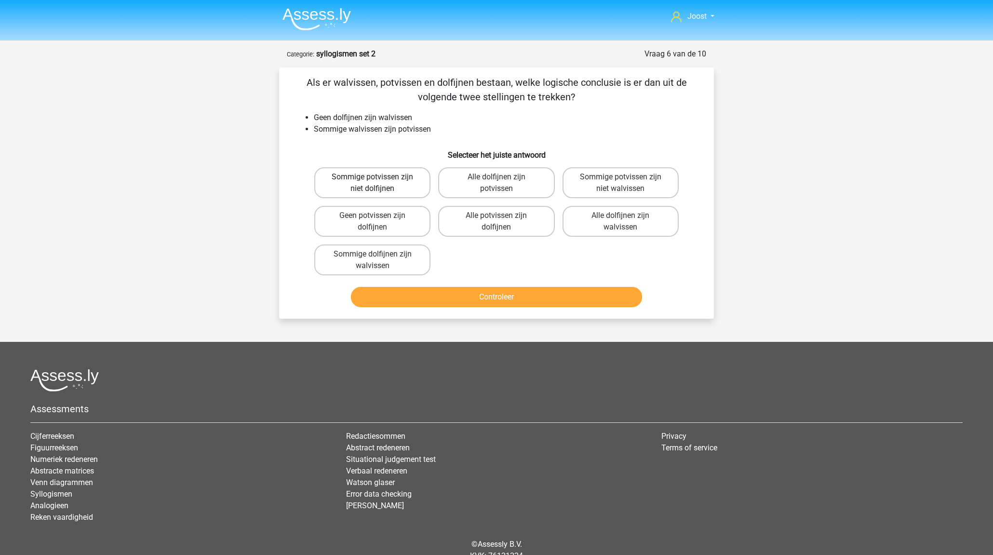
click at [402, 189] on label "Sommige potvissen zijn niet dolfijnen" at bounding box center [372, 182] width 116 height 31
click at [379, 183] on input "Sommige potvissen zijn niet dolfijnen" at bounding box center [376, 180] width 6 height 6
radio input "true"
click at [479, 293] on button "Controleer" at bounding box center [497, 297] width 292 height 20
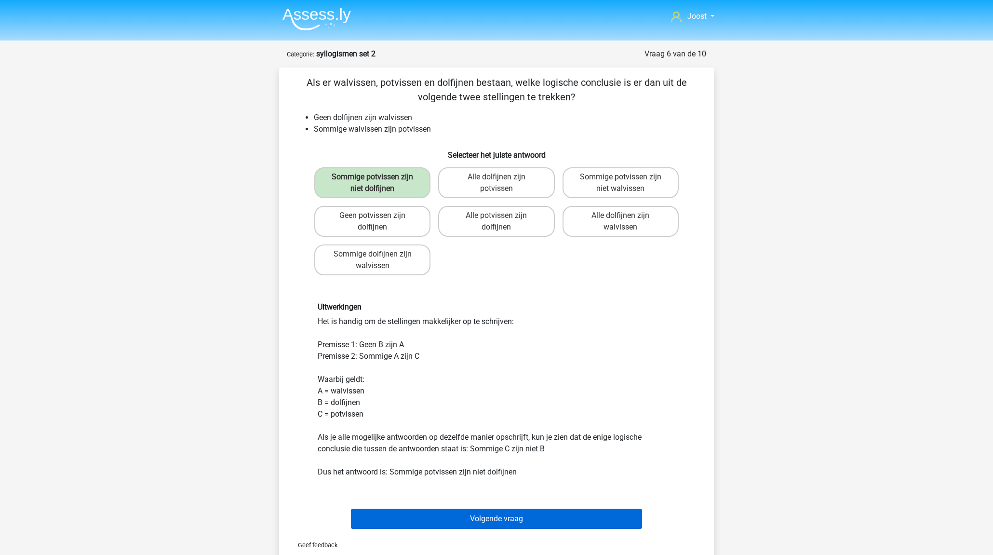
click at [499, 515] on button "Volgende vraag" at bounding box center [497, 519] width 292 height 20
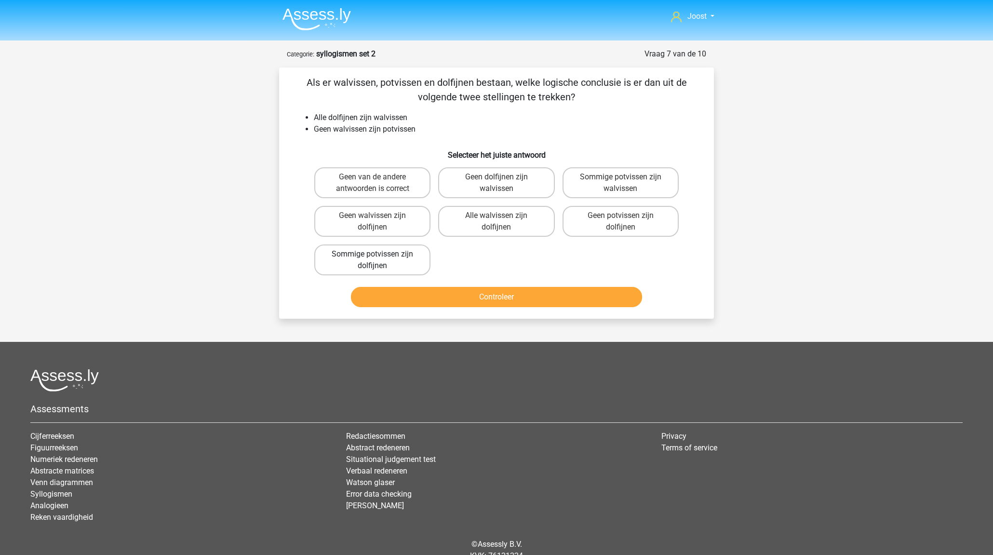
click at [404, 265] on label "Sommige potvissen zijn dolfijnen" at bounding box center [372, 260] width 116 height 31
click at [379, 260] on input "Sommige potvissen zijn dolfijnen" at bounding box center [376, 257] width 6 height 6
radio input "true"
click at [438, 300] on button "Controleer" at bounding box center [497, 297] width 292 height 20
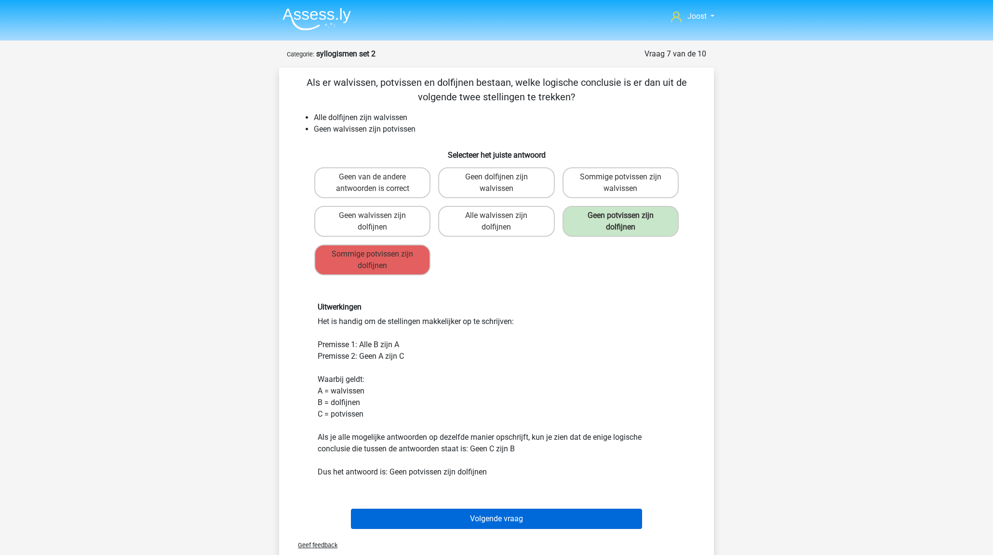
click at [504, 519] on button "Volgende vraag" at bounding box center [497, 519] width 292 height 20
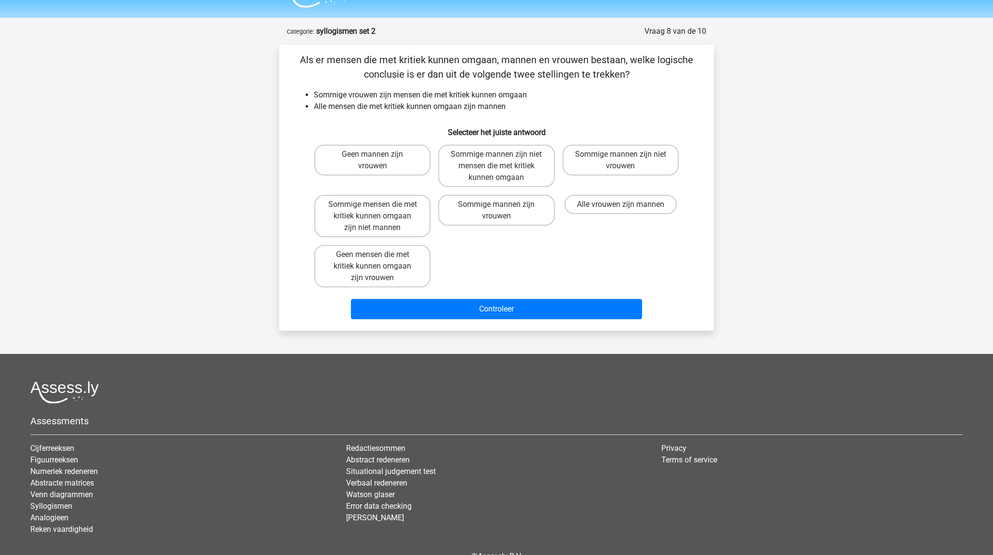
scroll to position [48, 0]
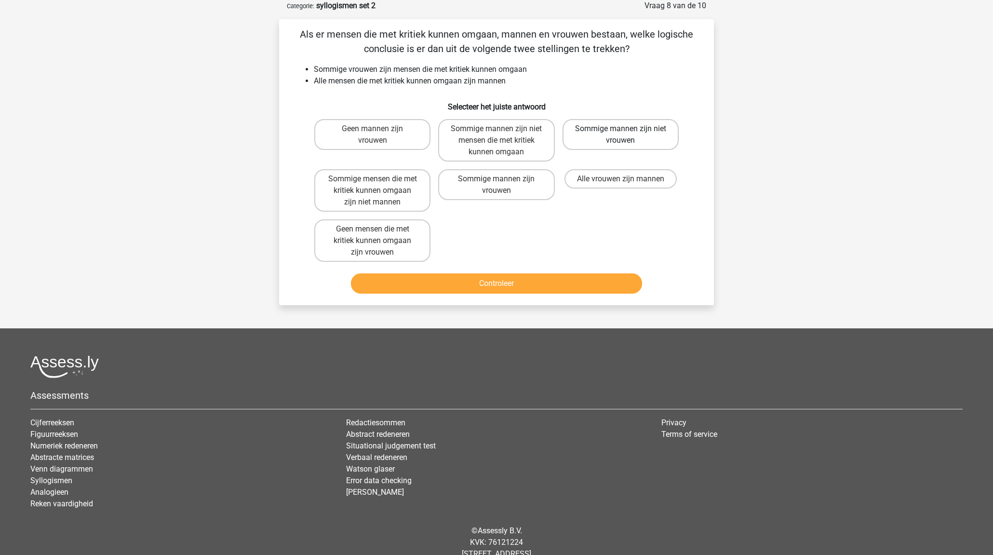
click at [582, 137] on label "Sommige mannen zijn niet vrouwen" at bounding box center [621, 134] width 116 height 31
click at [621, 135] on input "Sommige mannen zijn niet vrouwen" at bounding box center [624, 132] width 6 height 6
radio input "true"
click at [584, 290] on button "Controleer" at bounding box center [497, 283] width 292 height 20
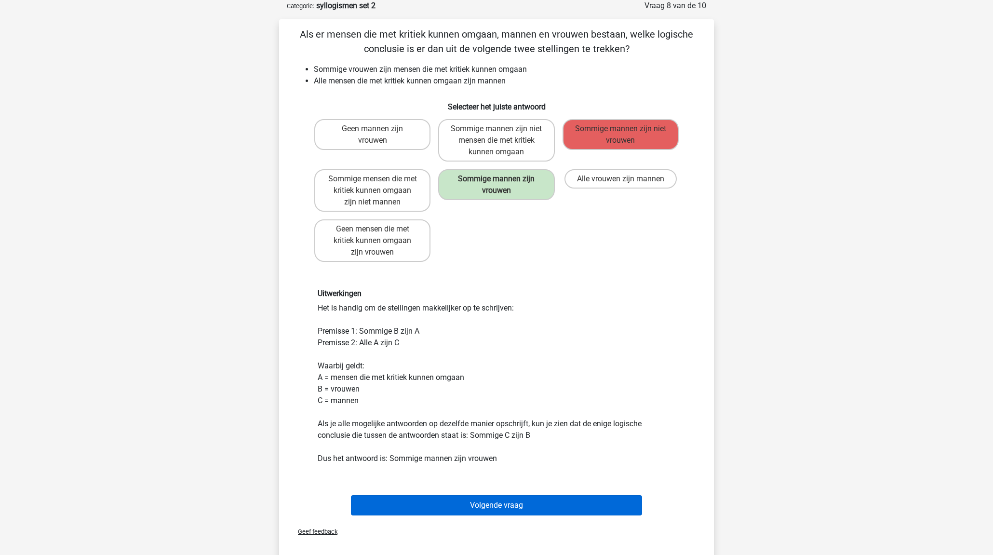
click at [539, 505] on button "Volgende vraag" at bounding box center [497, 505] width 292 height 20
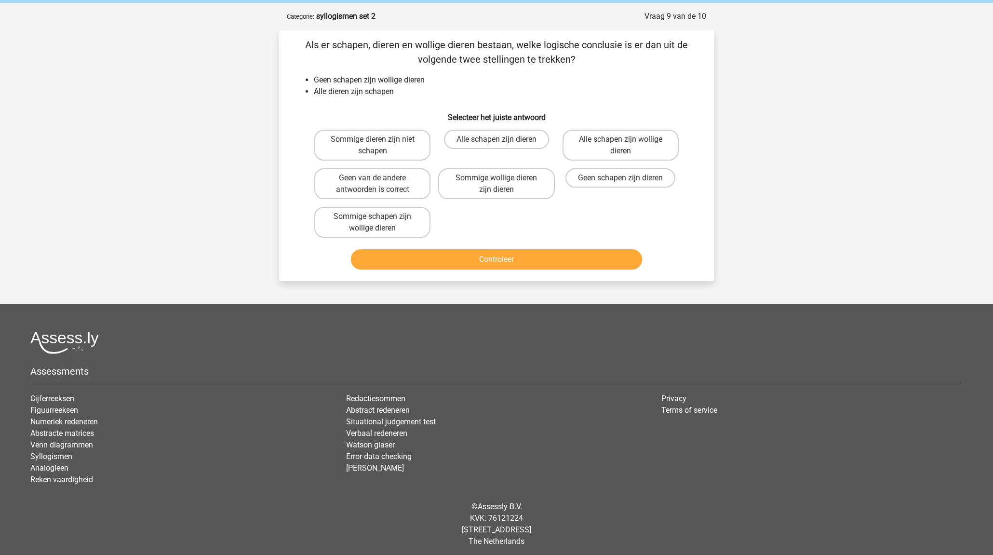
scroll to position [37, 0]
click at [416, 184] on label "Geen van de andere antwoorden is correct" at bounding box center [372, 184] width 116 height 31
click at [379, 184] on input "Geen van de andere antwoorden is correct" at bounding box center [376, 181] width 6 height 6
radio input "true"
click at [485, 254] on button "Controleer" at bounding box center [497, 260] width 292 height 20
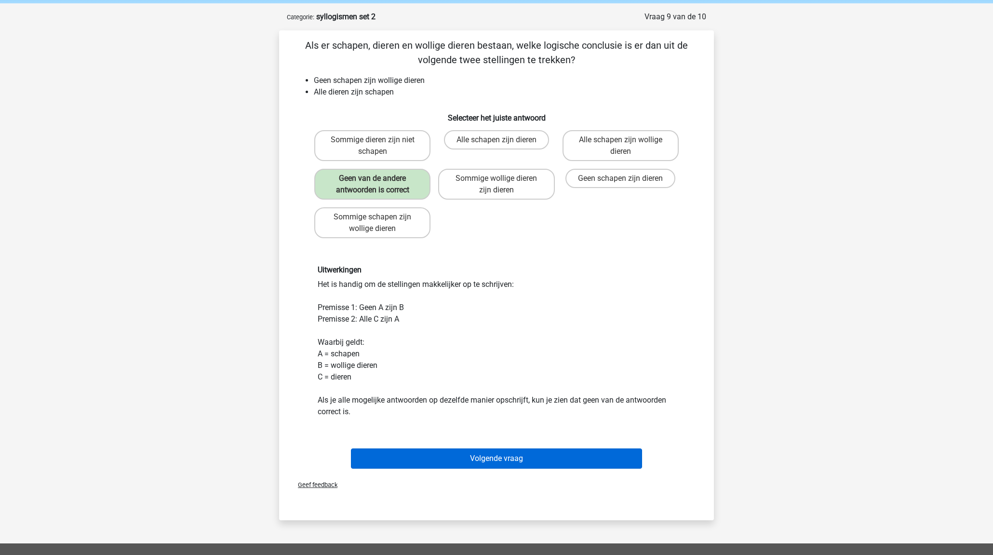
click at [541, 461] on button "Volgende vraag" at bounding box center [497, 459] width 292 height 20
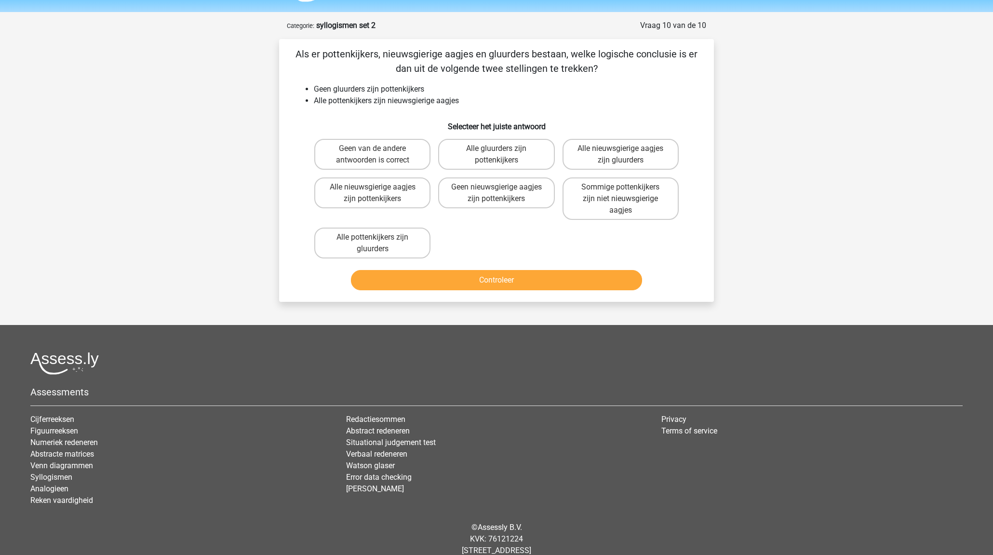
scroll to position [27, 0]
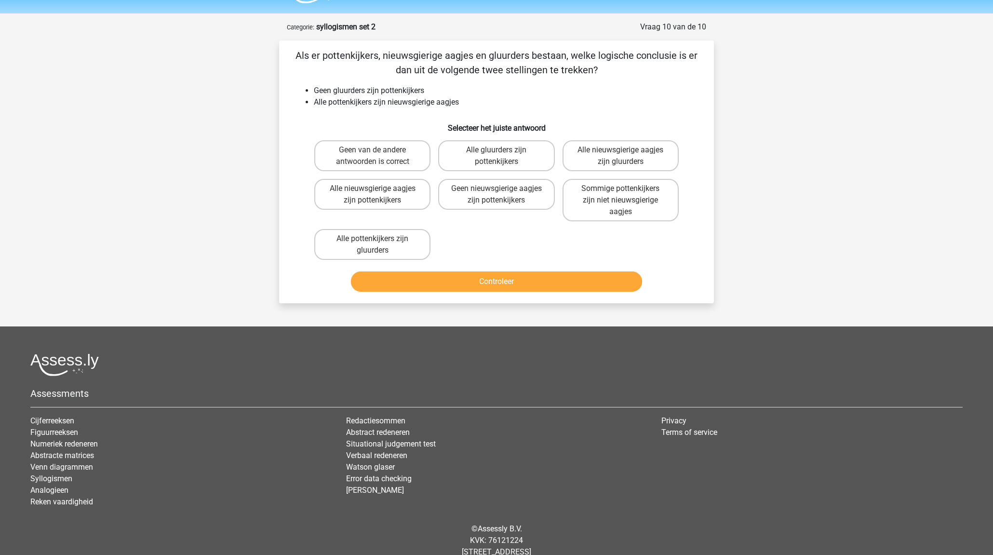
drag, startPoint x: 398, startPoint y: 162, endPoint x: 408, endPoint y: 174, distance: 15.4
click at [398, 162] on label "Geen van de andere antwoorden is correct" at bounding box center [372, 155] width 116 height 31
click at [379, 156] on input "Geen van de andere antwoorden is correct" at bounding box center [376, 153] width 6 height 6
radio input "true"
click at [457, 279] on button "Controleer" at bounding box center [497, 282] width 292 height 20
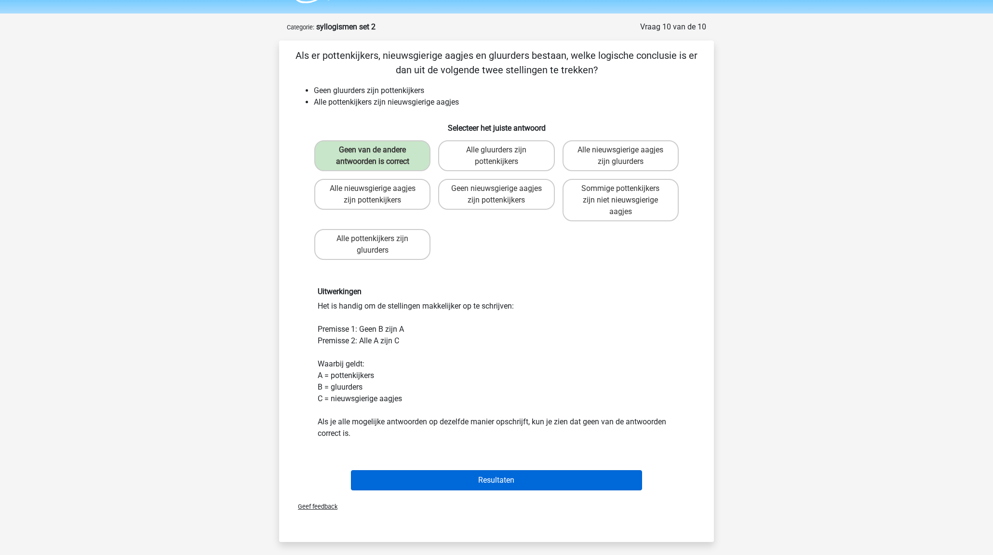
click at [507, 484] on button "Resultaten" at bounding box center [497, 480] width 292 height 20
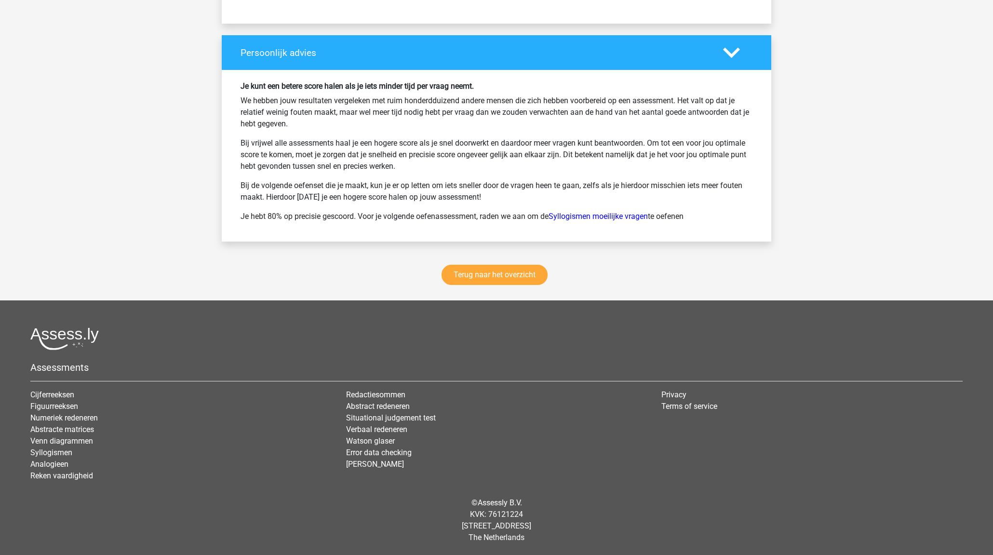
scroll to position [1226, 0]
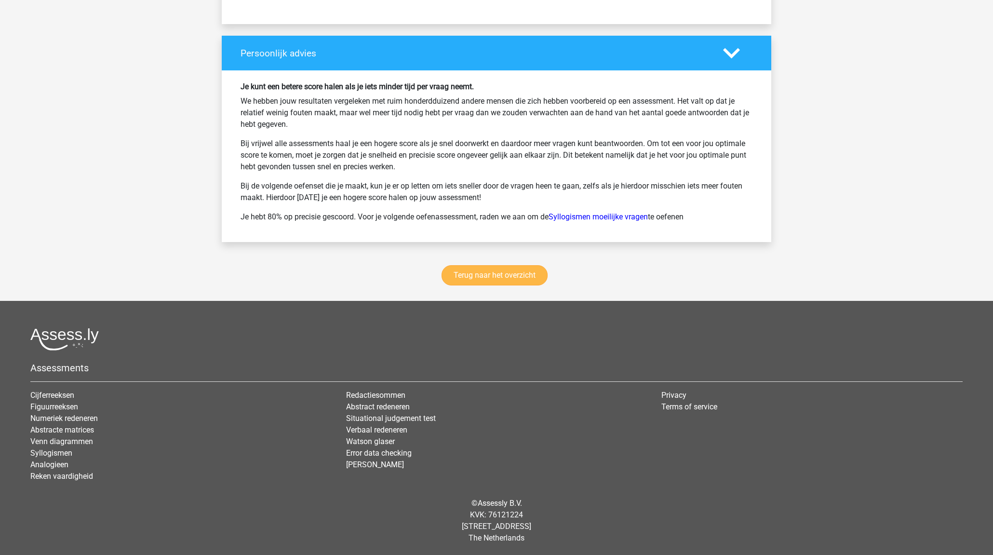
click at [489, 273] on link "Terug naar het overzicht" at bounding box center [495, 275] width 106 height 20
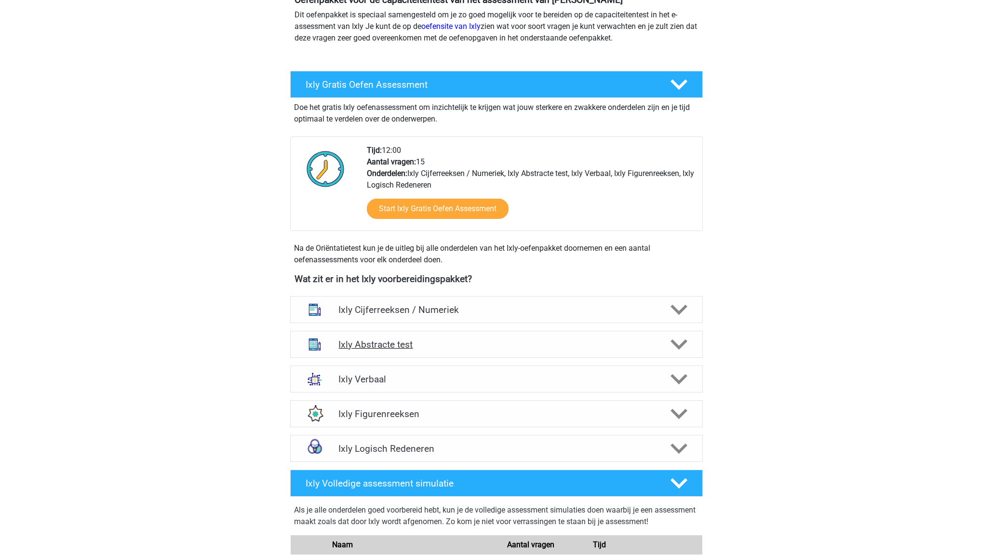
scroll to position [123, 0]
click at [517, 452] on h4 "Ixly Logisch Redeneren" at bounding box center [497, 448] width 316 height 11
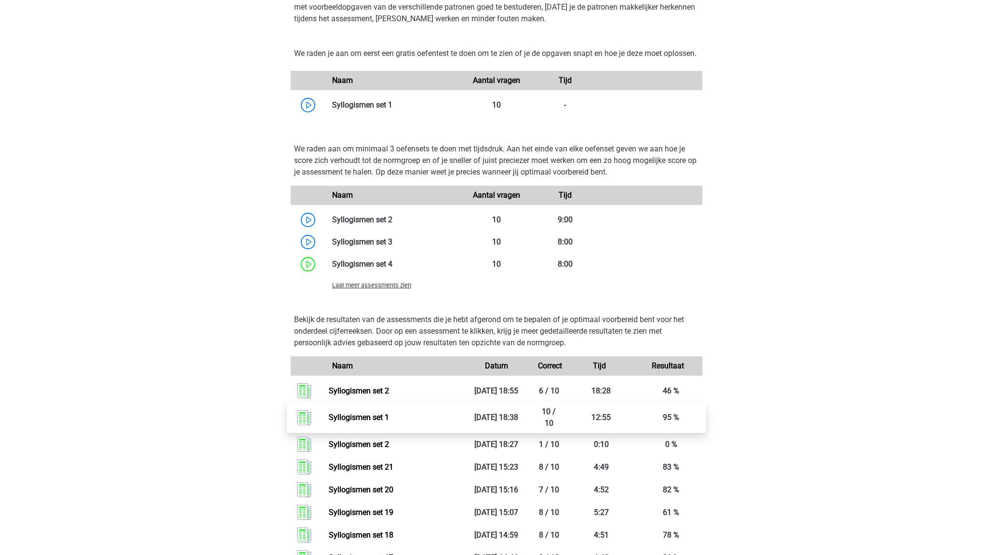
scroll to position [603, 0]
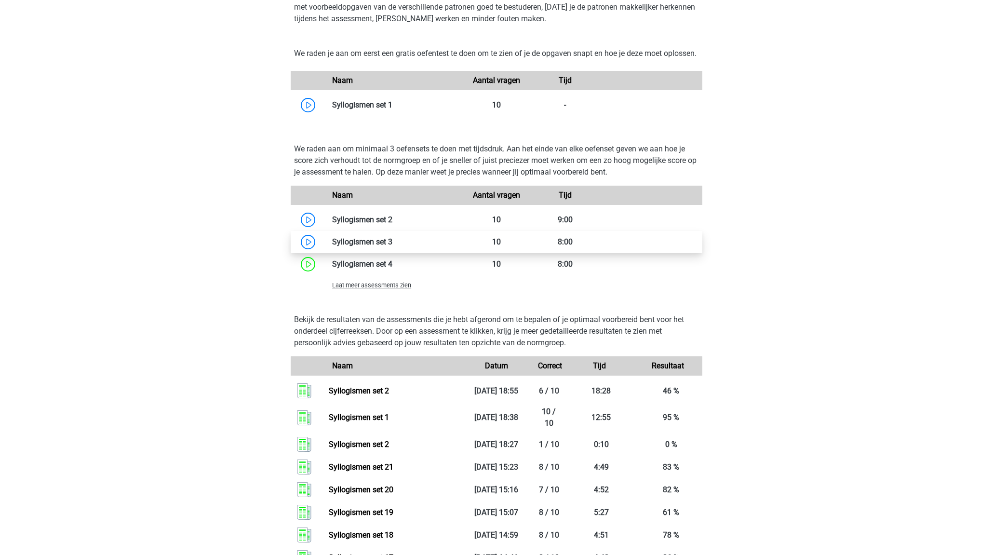
click at [393, 246] on link at bounding box center [393, 241] width 0 height 9
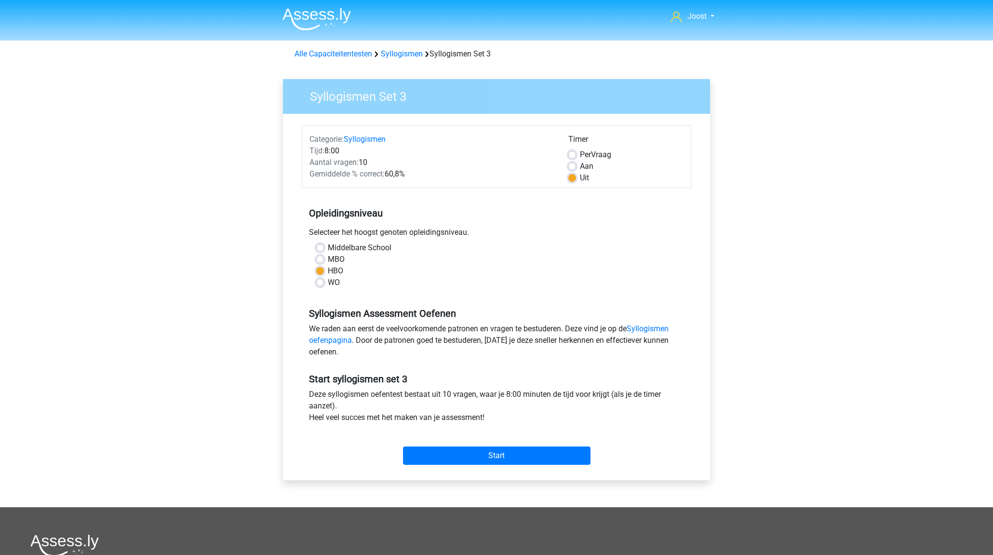
click at [580, 155] on label "Per Vraag" at bounding box center [595, 155] width 31 height 12
click at [571, 155] on input "Per Vraag" at bounding box center [573, 154] width 8 height 10
radio input "true"
click at [473, 454] on input "Start" at bounding box center [497, 456] width 188 height 18
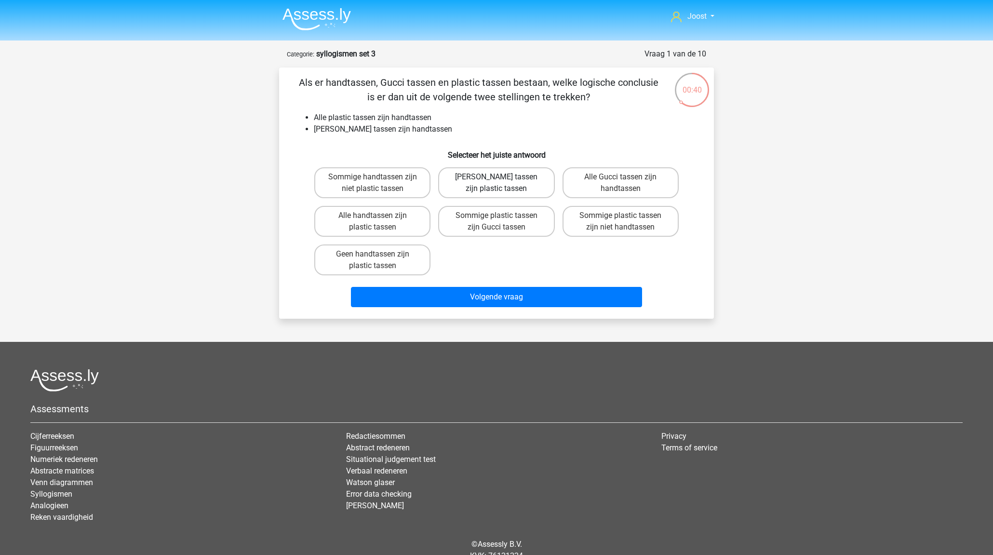
click at [454, 185] on label "[PERSON_NAME] tassen zijn plastic tassen" at bounding box center [496, 182] width 116 height 31
click at [497, 183] on input "[PERSON_NAME] tassen zijn plastic tassen" at bounding box center [500, 180] width 6 height 6
radio input "true"
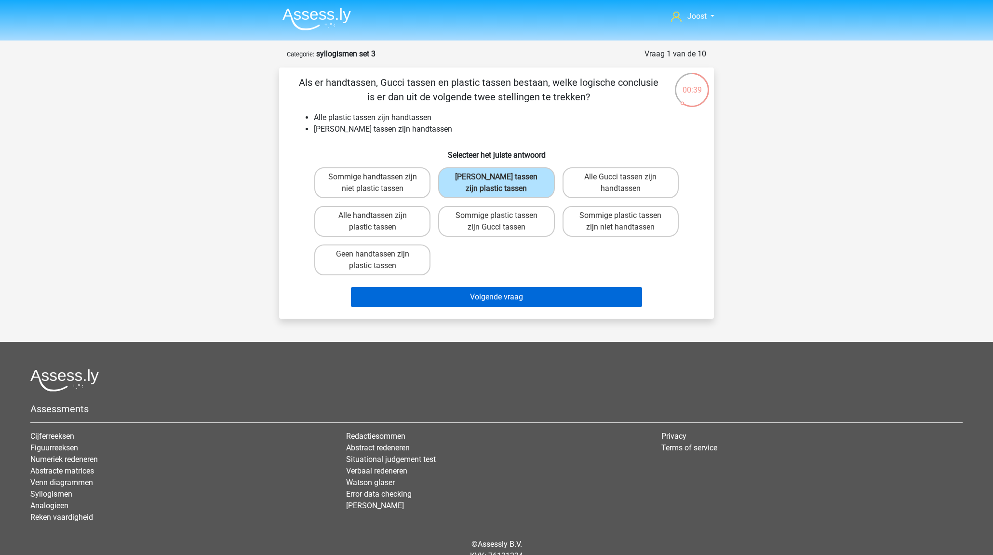
click at [460, 302] on button "Volgende vraag" at bounding box center [497, 297] width 292 height 20
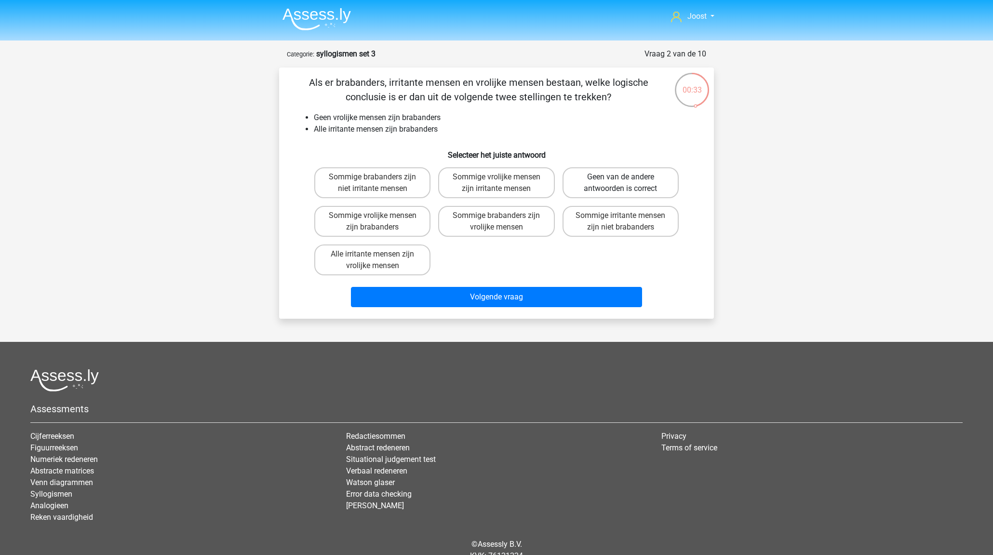
click at [645, 178] on label "Geen van de andere antwoorden is correct" at bounding box center [621, 182] width 116 height 31
click at [627, 178] on input "Geen van de andere antwoorden is correct" at bounding box center [624, 180] width 6 height 6
radio input "true"
click at [575, 289] on button "Volgende vraag" at bounding box center [497, 297] width 292 height 20
click at [482, 186] on label "Sommige overvallers zijn niet dieven" at bounding box center [496, 182] width 116 height 31
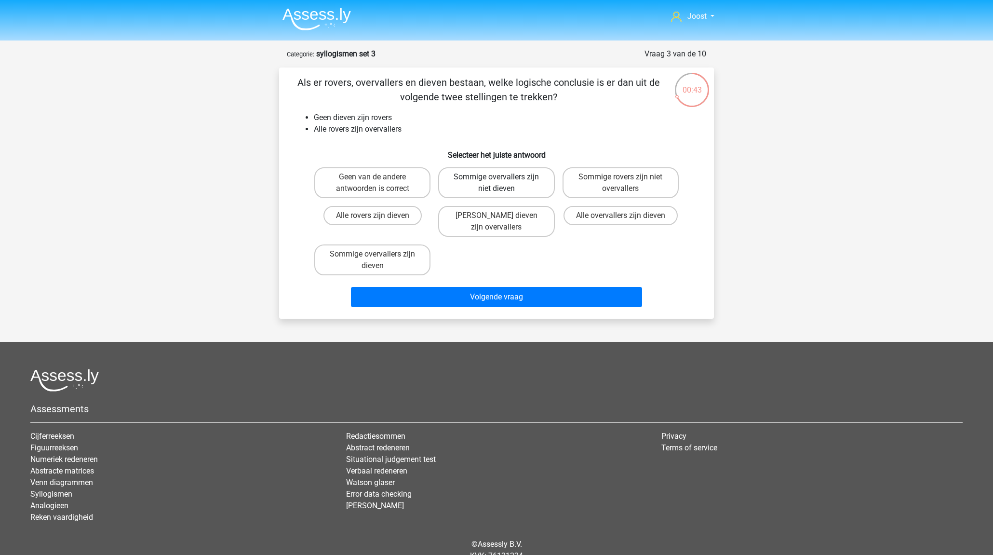
click at [497, 183] on input "Sommige overvallers zijn niet dieven" at bounding box center [500, 180] width 6 height 6
radio input "true"
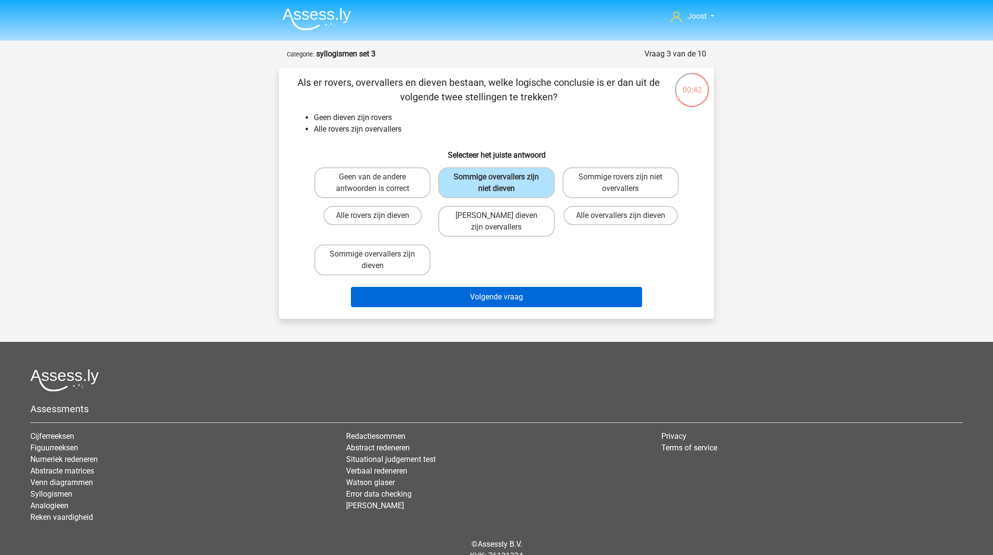
click at [506, 299] on button "Volgende vraag" at bounding box center [497, 297] width 292 height 20
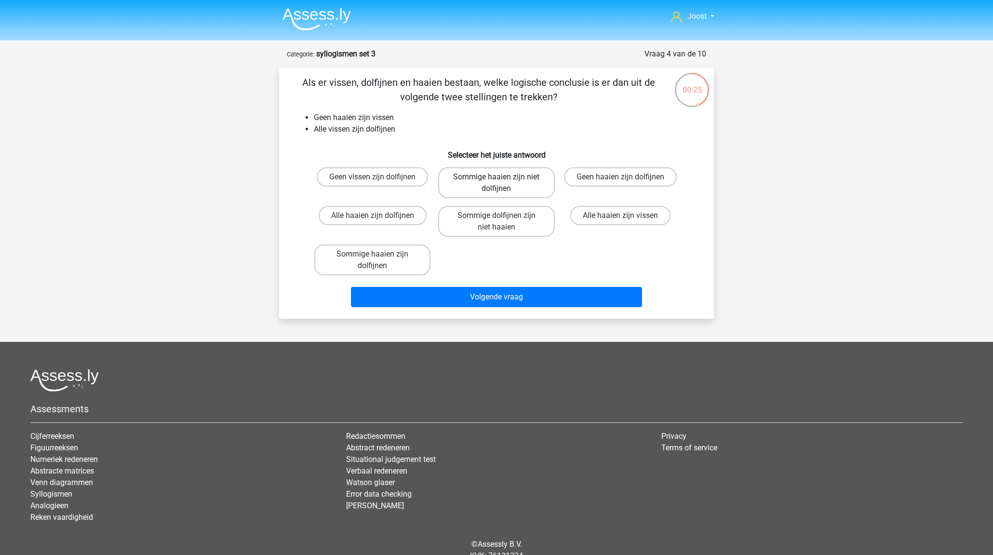
click at [524, 186] on label "Sommige haaien zijn niet dolfijnen" at bounding box center [496, 182] width 116 height 31
click at [503, 183] on input "Sommige haaien zijn niet dolfijnen" at bounding box center [500, 180] width 6 height 6
radio input "true"
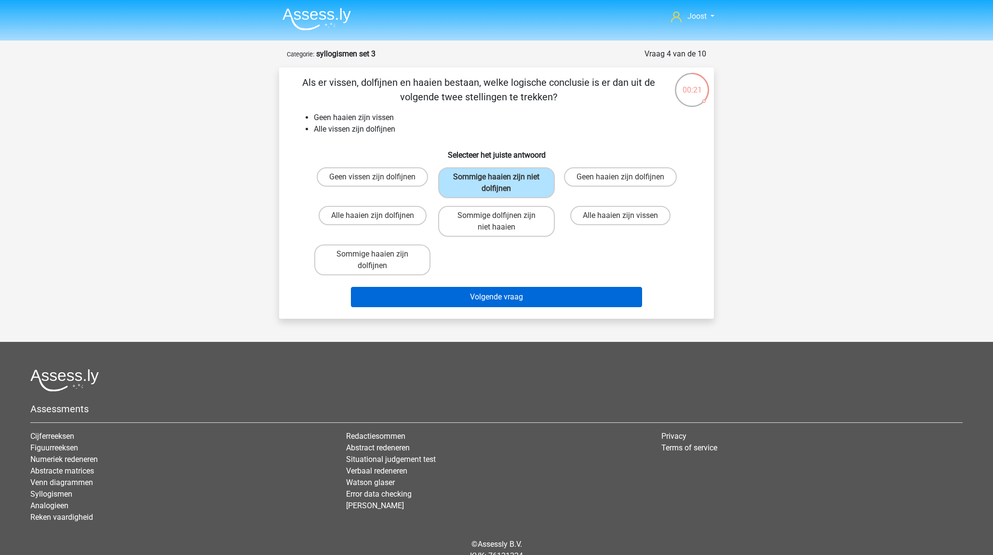
click at [577, 299] on button "Volgende vraag" at bounding box center [497, 297] width 292 height 20
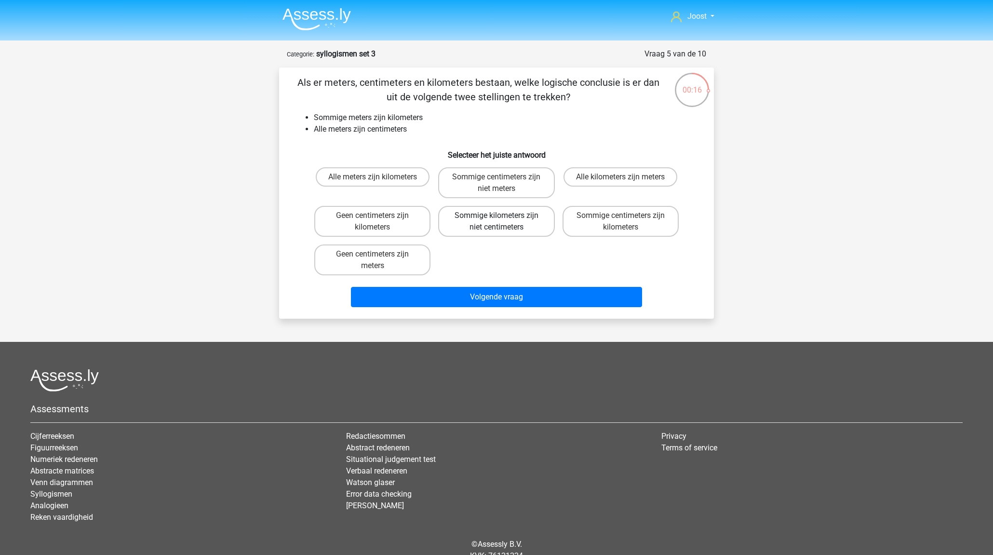
click at [523, 226] on label "Sommige kilometers zijn niet centimeters" at bounding box center [496, 221] width 116 height 31
click at [503, 222] on input "Sommige kilometers zijn niet centimeters" at bounding box center [500, 219] width 6 height 6
radio input "true"
click at [574, 226] on label "Sommige centimeters zijn kilometers" at bounding box center [621, 221] width 116 height 31
click at [621, 222] on input "Sommige centimeters zijn kilometers" at bounding box center [624, 219] width 6 height 6
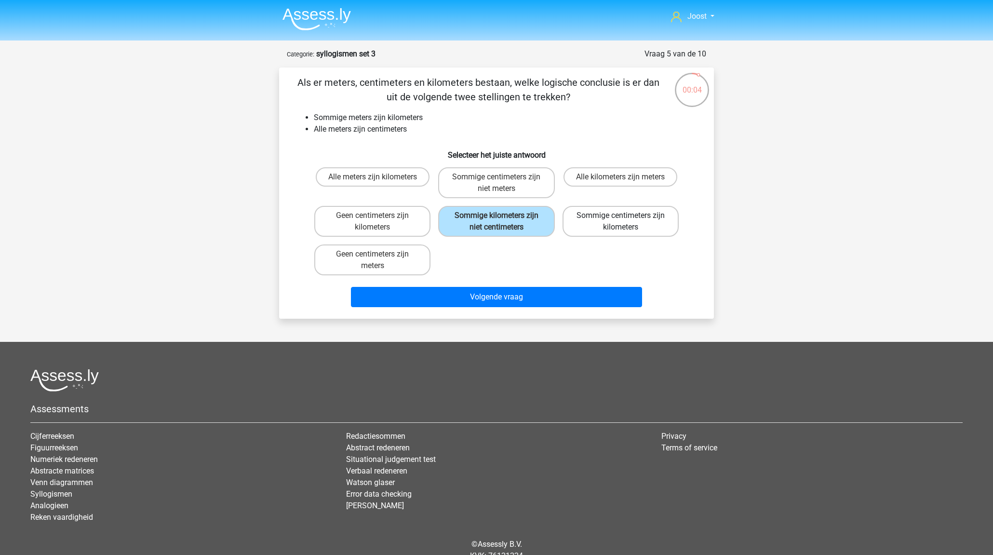
radio input "true"
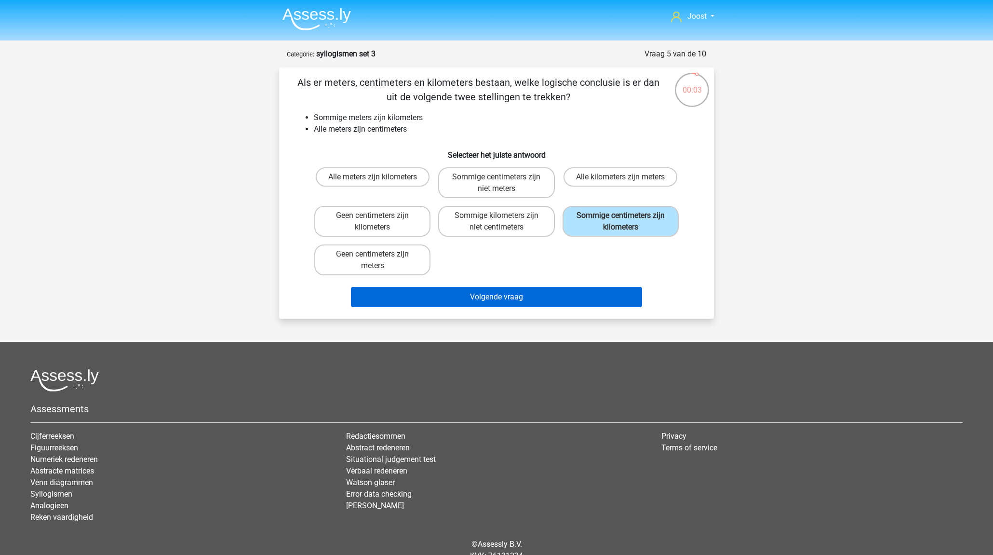
drag, startPoint x: 576, startPoint y: 297, endPoint x: 571, endPoint y: 290, distance: 9.3
click at [576, 297] on button "Volgende vraag" at bounding box center [497, 297] width 292 height 20
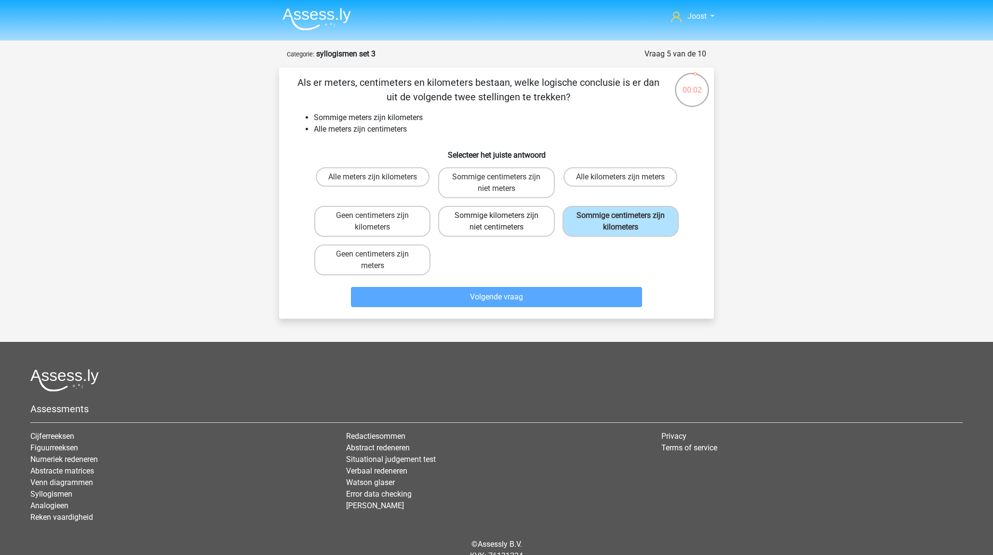
scroll to position [30, 0]
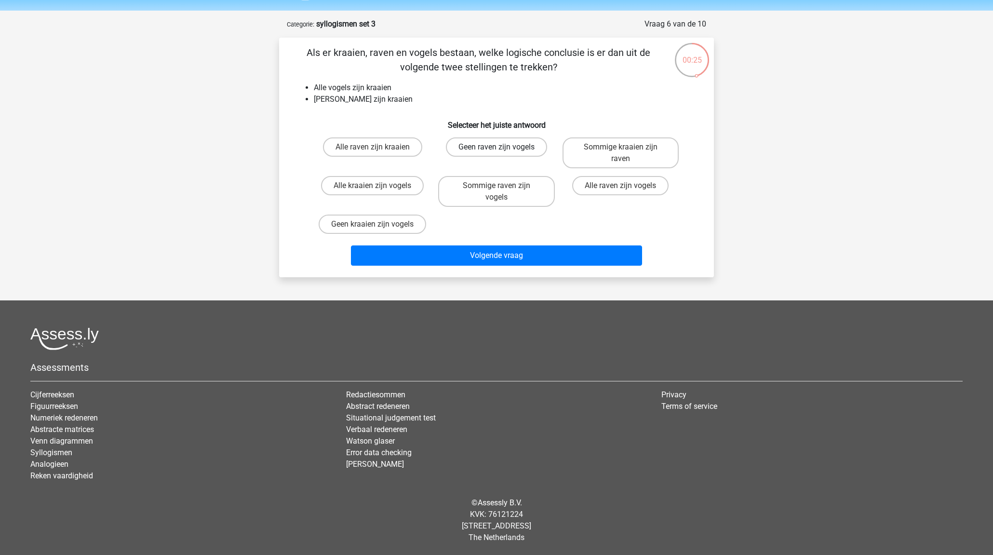
click at [525, 149] on label "Geen raven zijn vogels" at bounding box center [496, 146] width 101 height 19
click at [503, 149] on input "Geen raven zijn vogels" at bounding box center [500, 150] width 6 height 6
radio input "true"
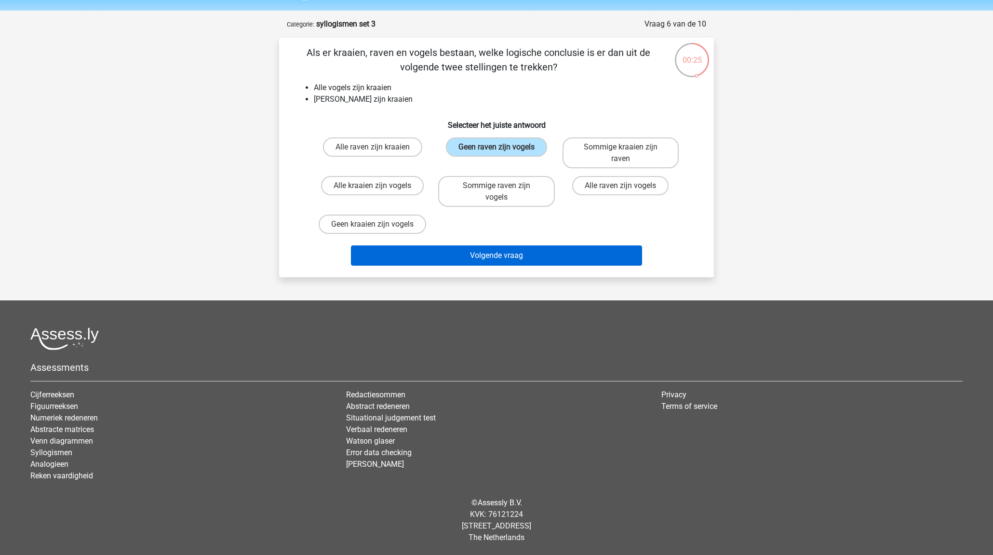
click at [540, 258] on button "Volgende vraag" at bounding box center [497, 255] width 292 height 20
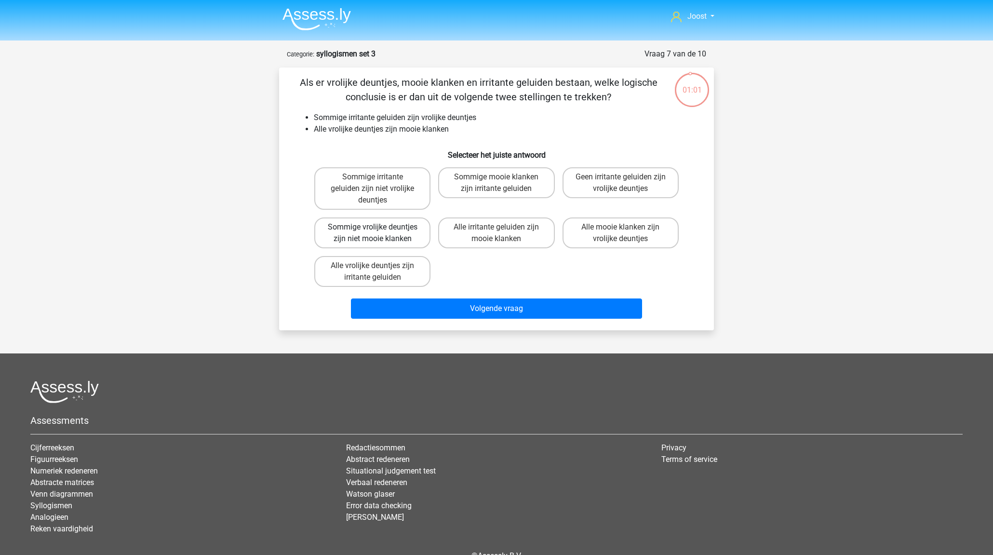
scroll to position [0, 0]
click at [488, 186] on label "Sommige mooie klanken zijn irritante geluiden" at bounding box center [496, 182] width 116 height 31
click at [497, 183] on input "Sommige mooie klanken zijn irritante geluiden" at bounding box center [500, 180] width 6 height 6
radio input "true"
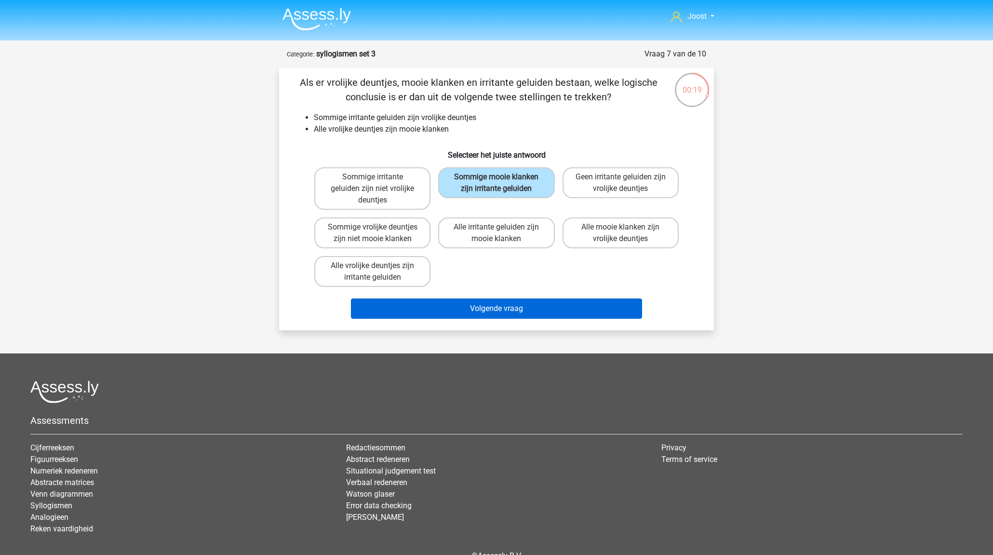
click at [517, 307] on button "Volgende vraag" at bounding box center [497, 309] width 292 height 20
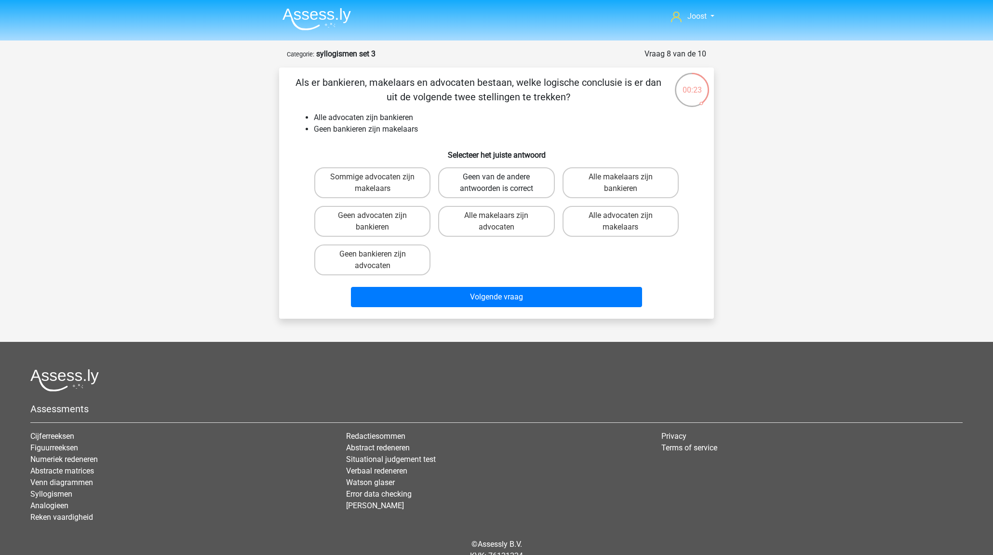
click at [492, 178] on label "Geen van de andere antwoorden is correct" at bounding box center [496, 182] width 116 height 31
click at [497, 178] on input "Geen van de andere antwoorden is correct" at bounding box center [500, 180] width 6 height 6
radio input "true"
drag, startPoint x: 528, startPoint y: 291, endPoint x: 523, endPoint y: 267, distance: 24.5
click at [528, 291] on button "Volgende vraag" at bounding box center [497, 297] width 292 height 20
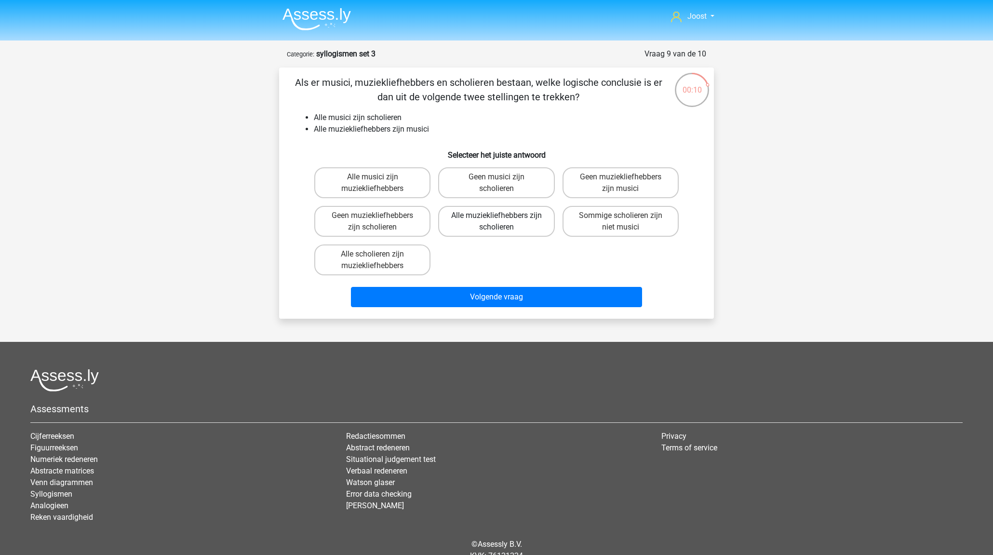
click at [537, 220] on label "Alle muziekliefhebbers zijn scholieren" at bounding box center [496, 221] width 116 height 31
click at [503, 220] on input "Alle muziekliefhebbers zijn scholieren" at bounding box center [500, 219] width 6 height 6
radio input "true"
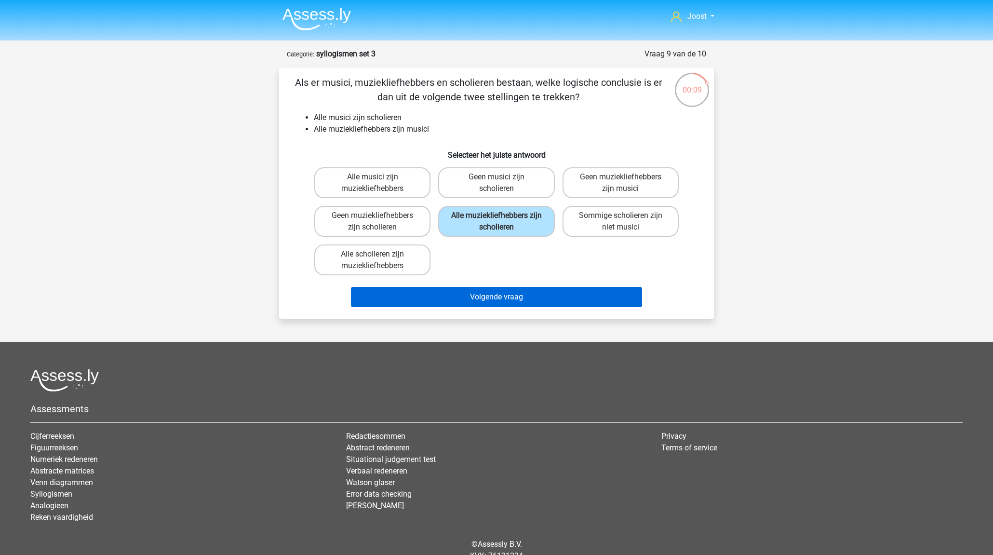
click at [558, 294] on button "Volgende vraag" at bounding box center [497, 297] width 292 height 20
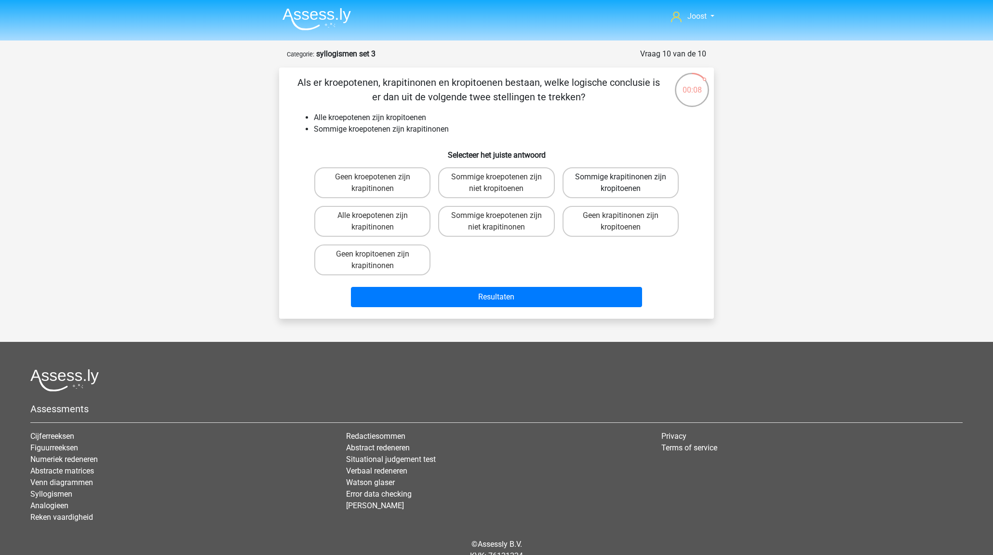
click at [590, 187] on label "Sommige krapitinonen zijn kropitoenen" at bounding box center [621, 182] width 116 height 31
click at [621, 183] on input "Sommige krapitinonen zijn kropitoenen" at bounding box center [624, 180] width 6 height 6
radio input "true"
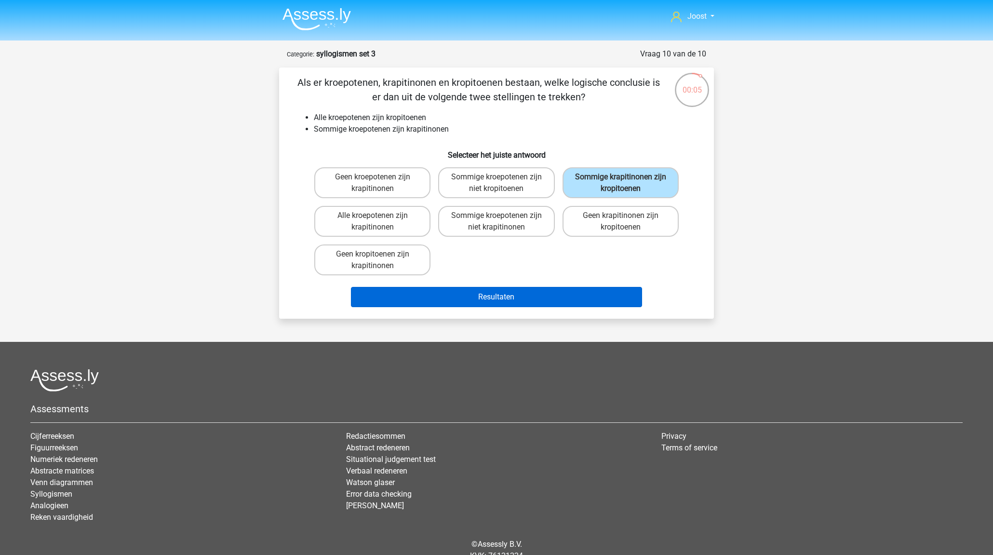
click at [611, 295] on button "Resultaten" at bounding box center [497, 297] width 292 height 20
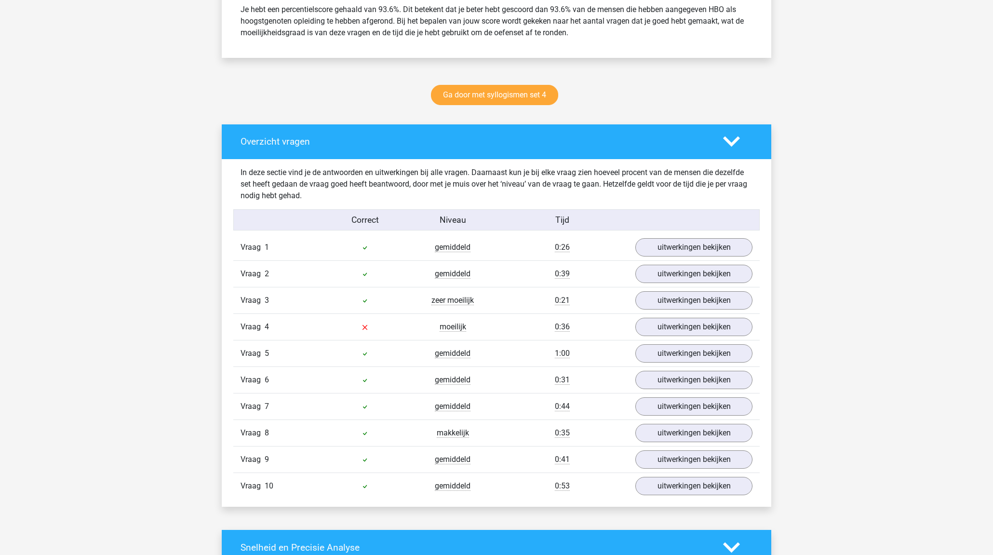
scroll to position [436, 0]
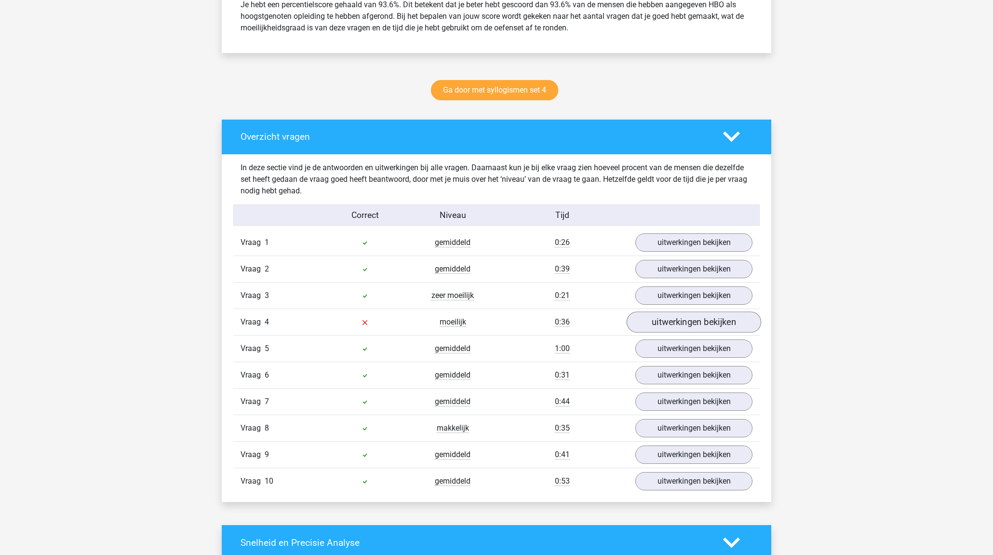
click at [643, 317] on link "uitwerkingen bekijken" at bounding box center [694, 322] width 135 height 21
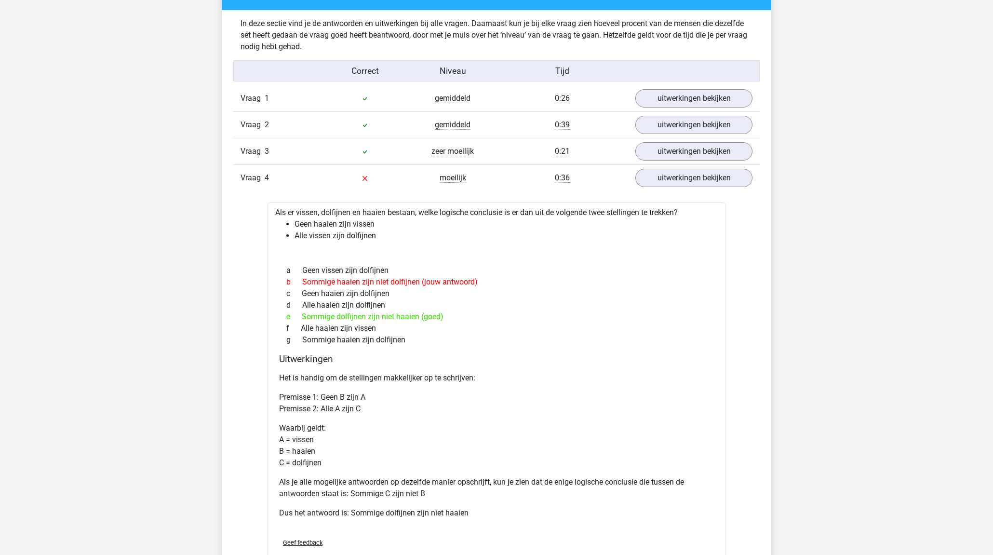
scroll to position [581, 0]
click at [663, 177] on link "uitwerkingen bekijken" at bounding box center [694, 177] width 135 height 21
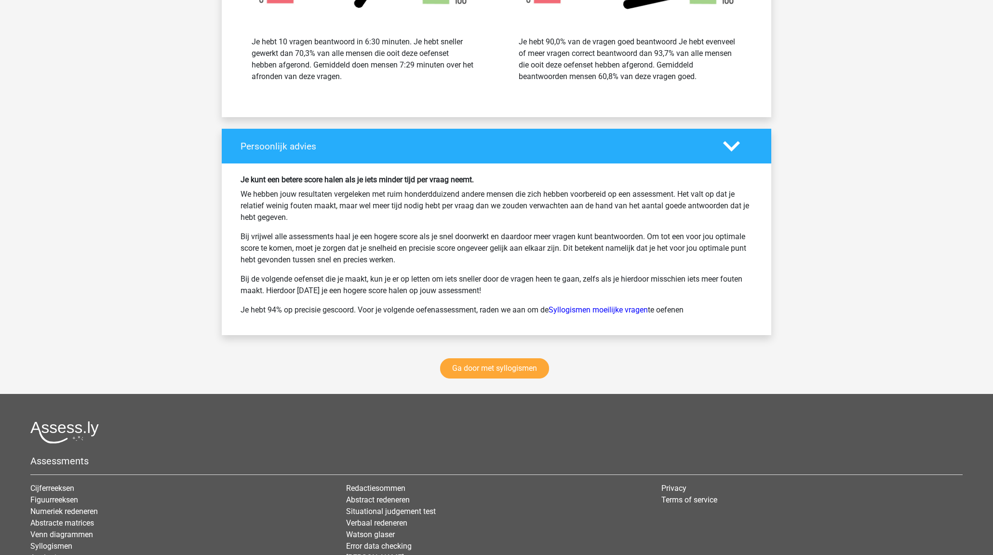
scroll to position [1170, 0]
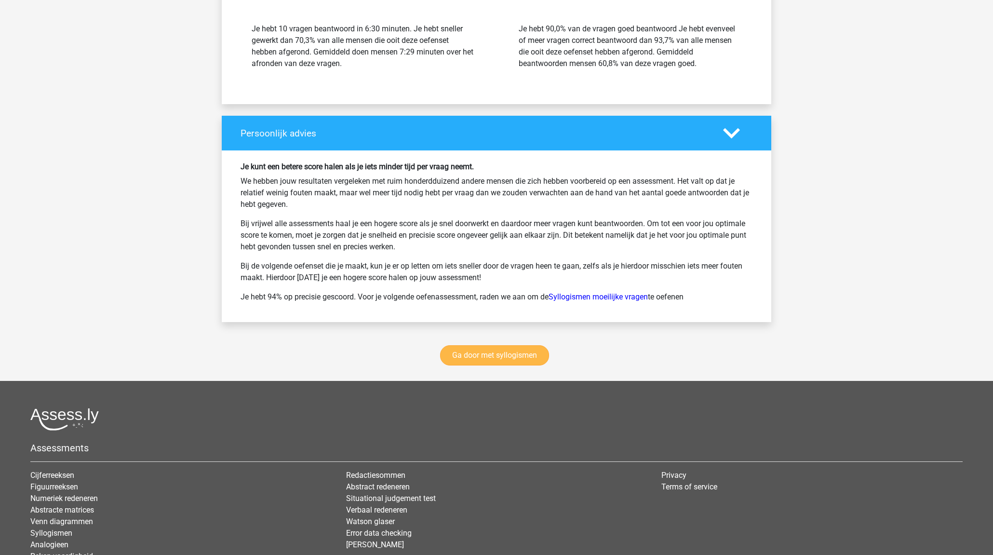
click at [516, 357] on link "Ga door met syllogismen" at bounding box center [494, 355] width 109 height 20
